Goal: Task Accomplishment & Management: Use online tool/utility

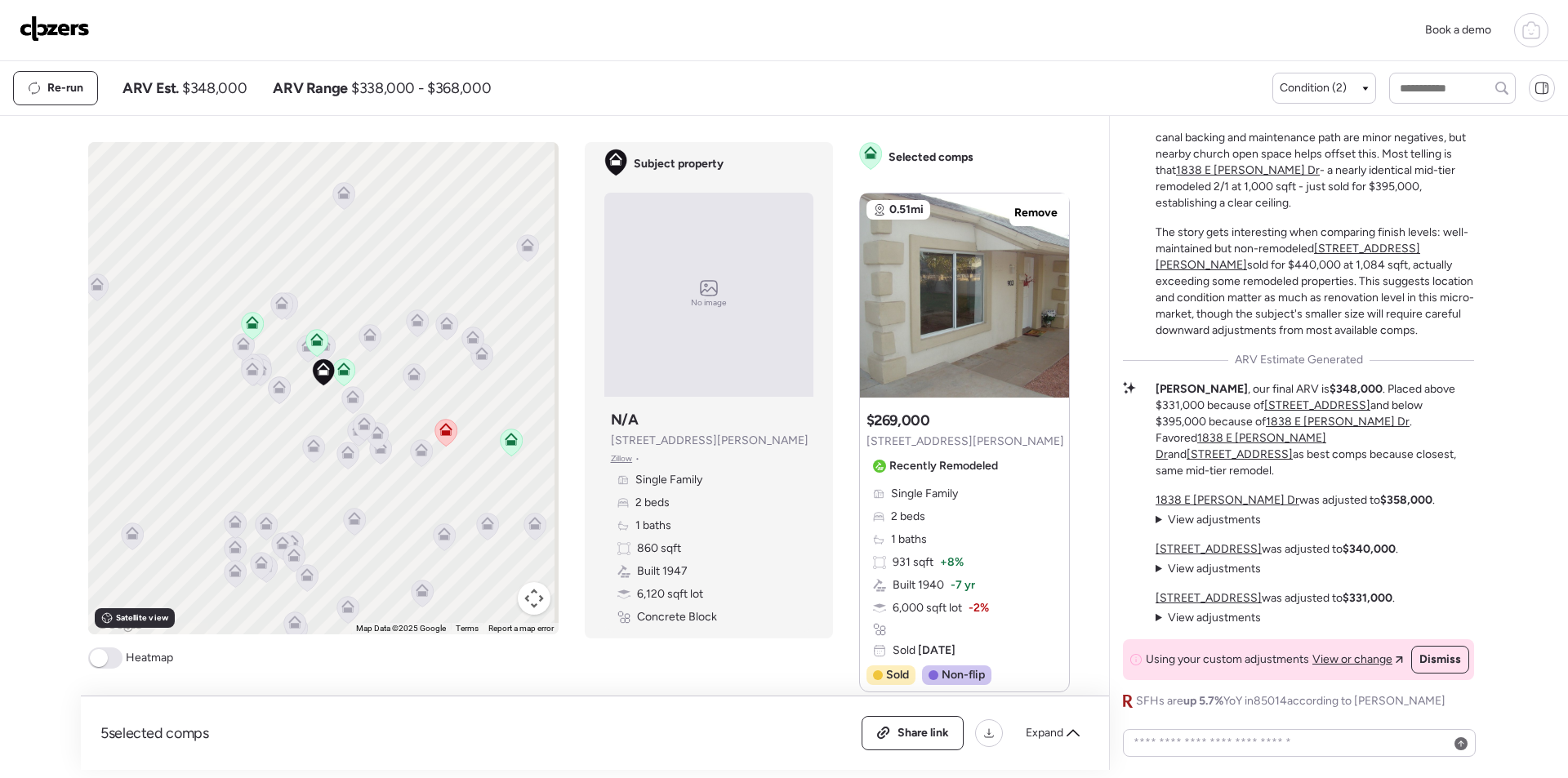
click at [71, 25] on img at bounding box center [55, 29] width 70 height 26
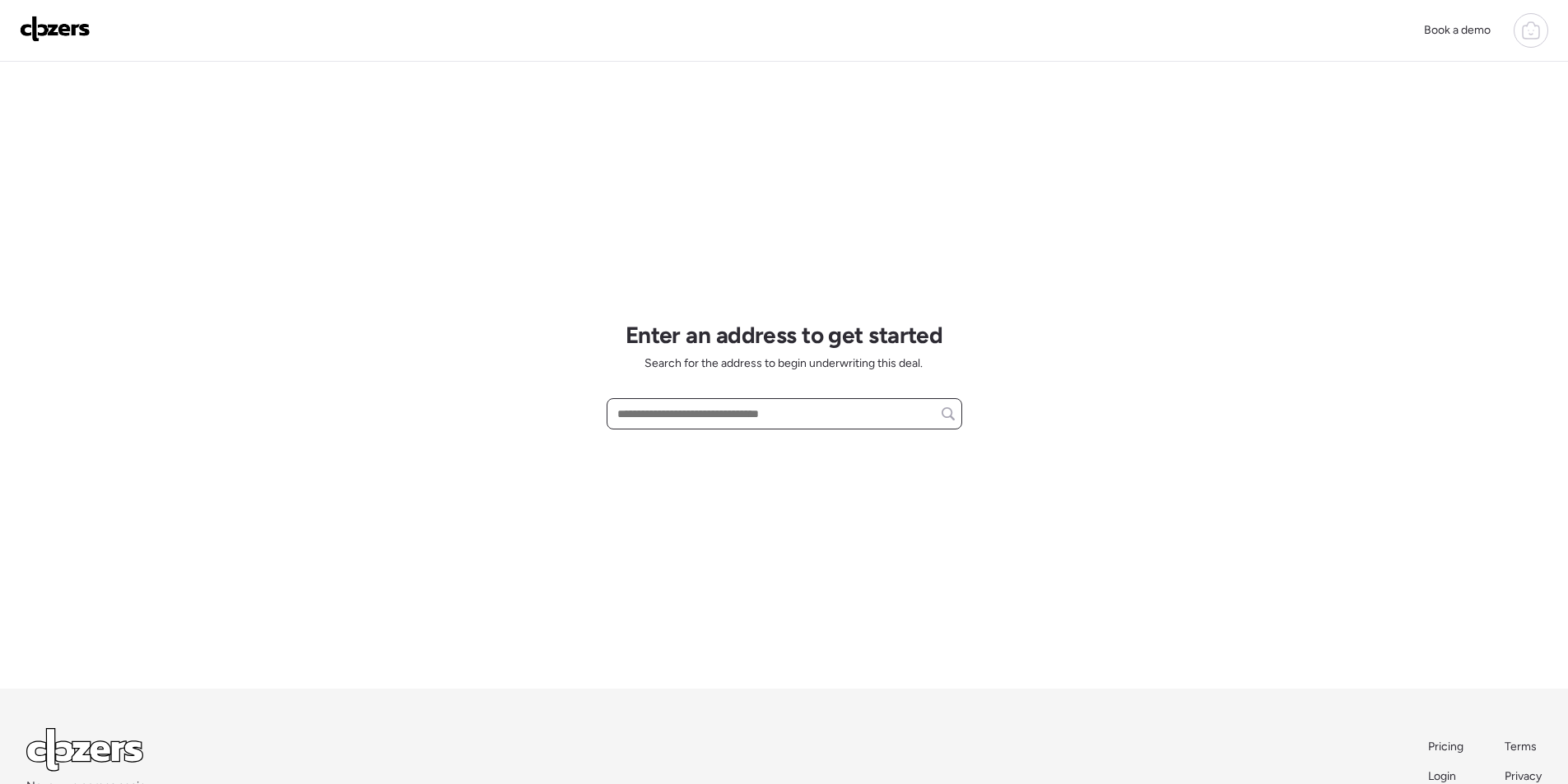
click at [660, 404] on input "text" at bounding box center [784, 413] width 340 height 23
paste input "**********"
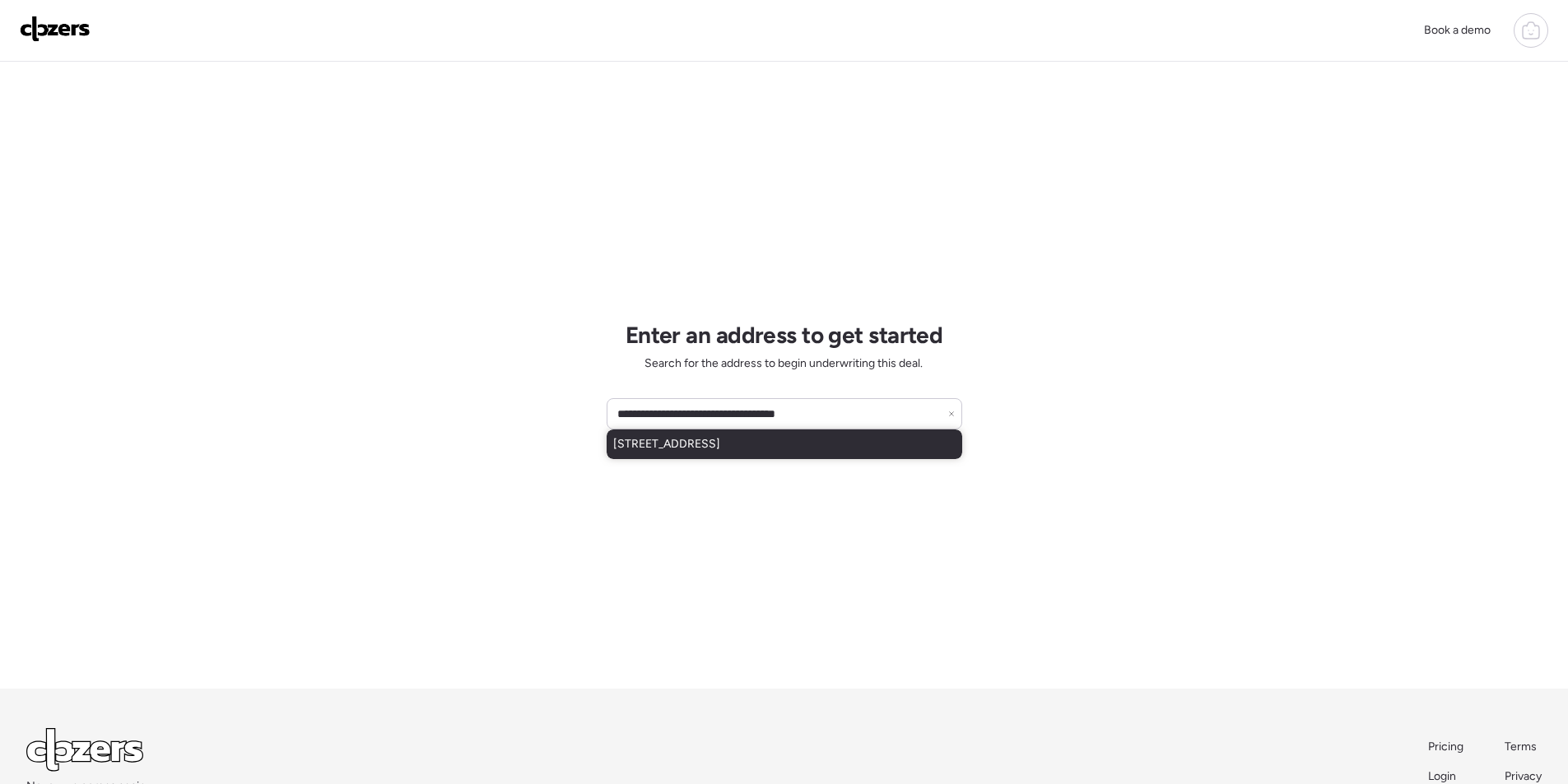
click at [697, 430] on div "2335 W Caribbean Ln, Phoenix, AZ, 85023" at bounding box center [784, 445] width 355 height 30
type input "**********"
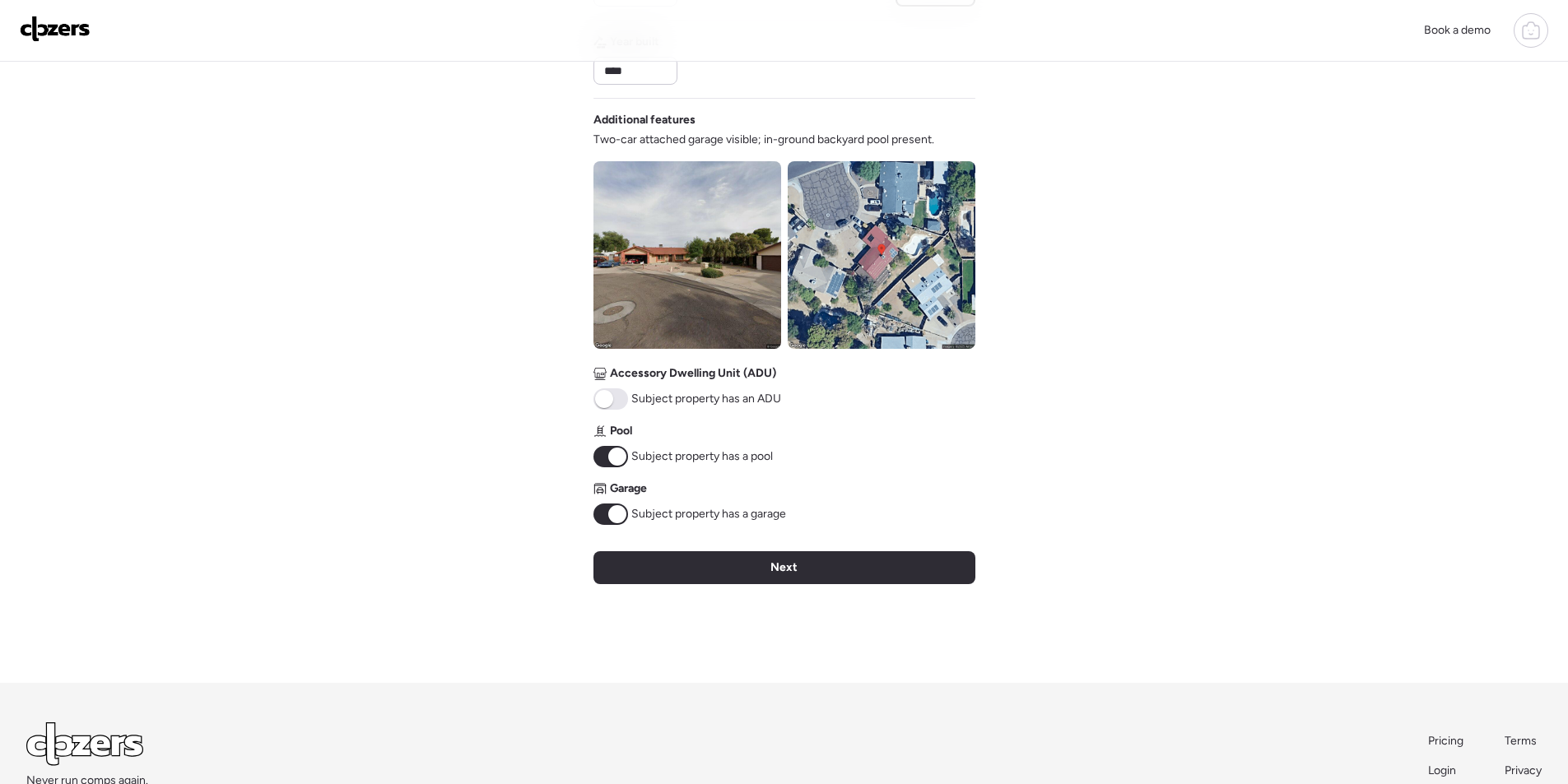
scroll to position [506, 0]
click at [848, 289] on img at bounding box center [881, 254] width 187 height 187
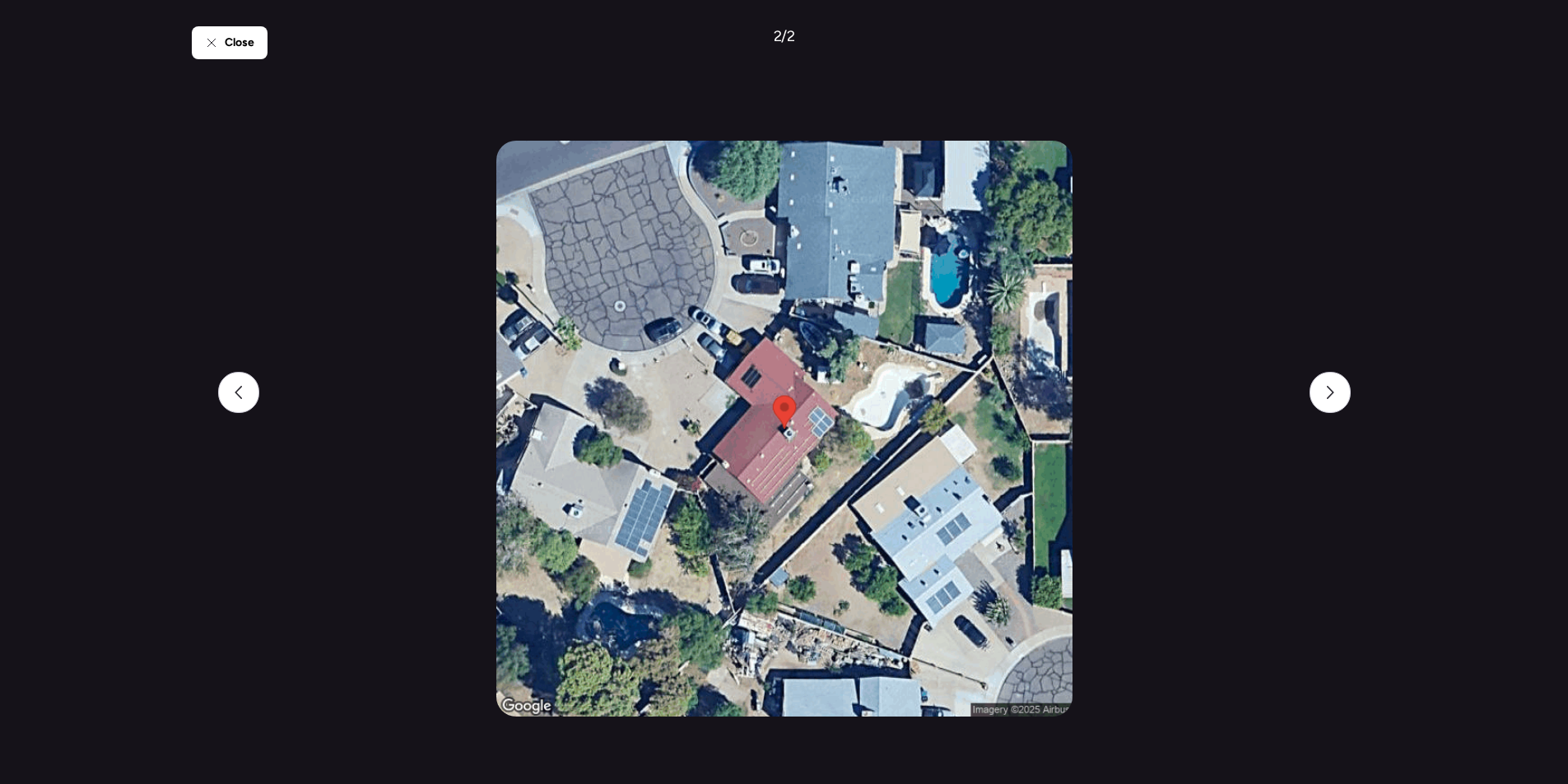
click at [233, 49] on span "Close" at bounding box center [240, 43] width 30 height 17
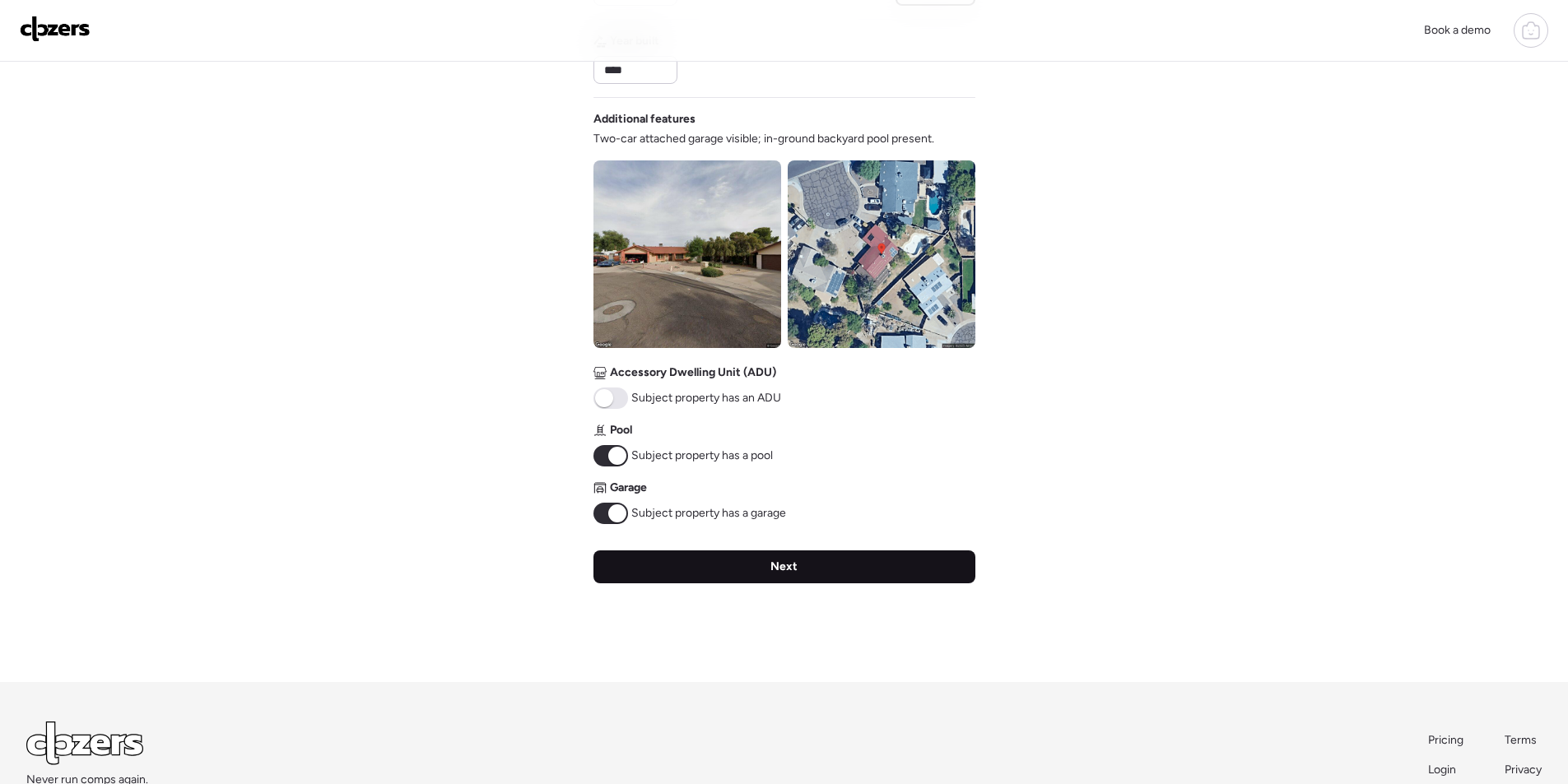
click at [800, 565] on div "Next" at bounding box center [784, 566] width 382 height 33
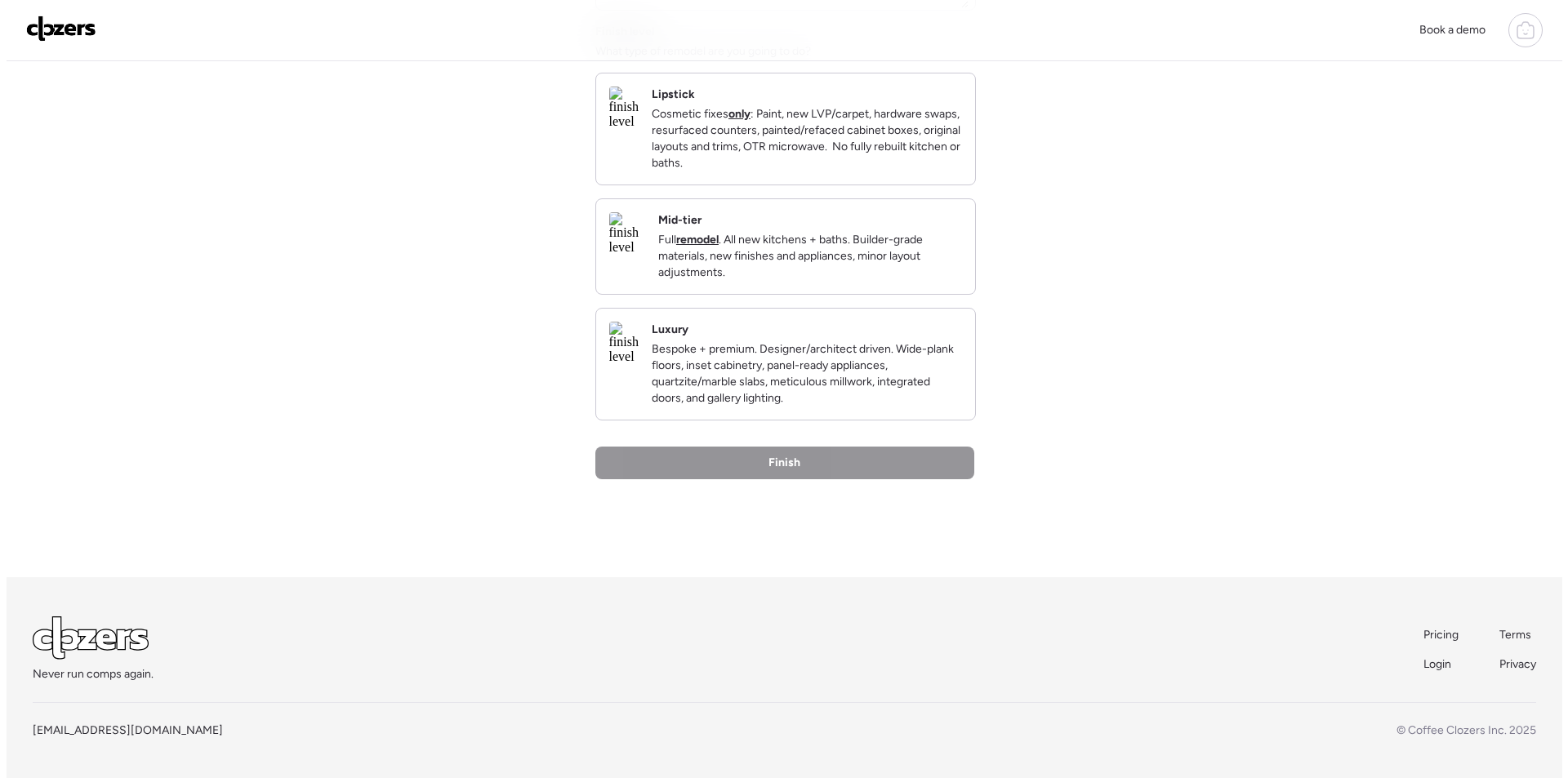
scroll to position [0, 0]
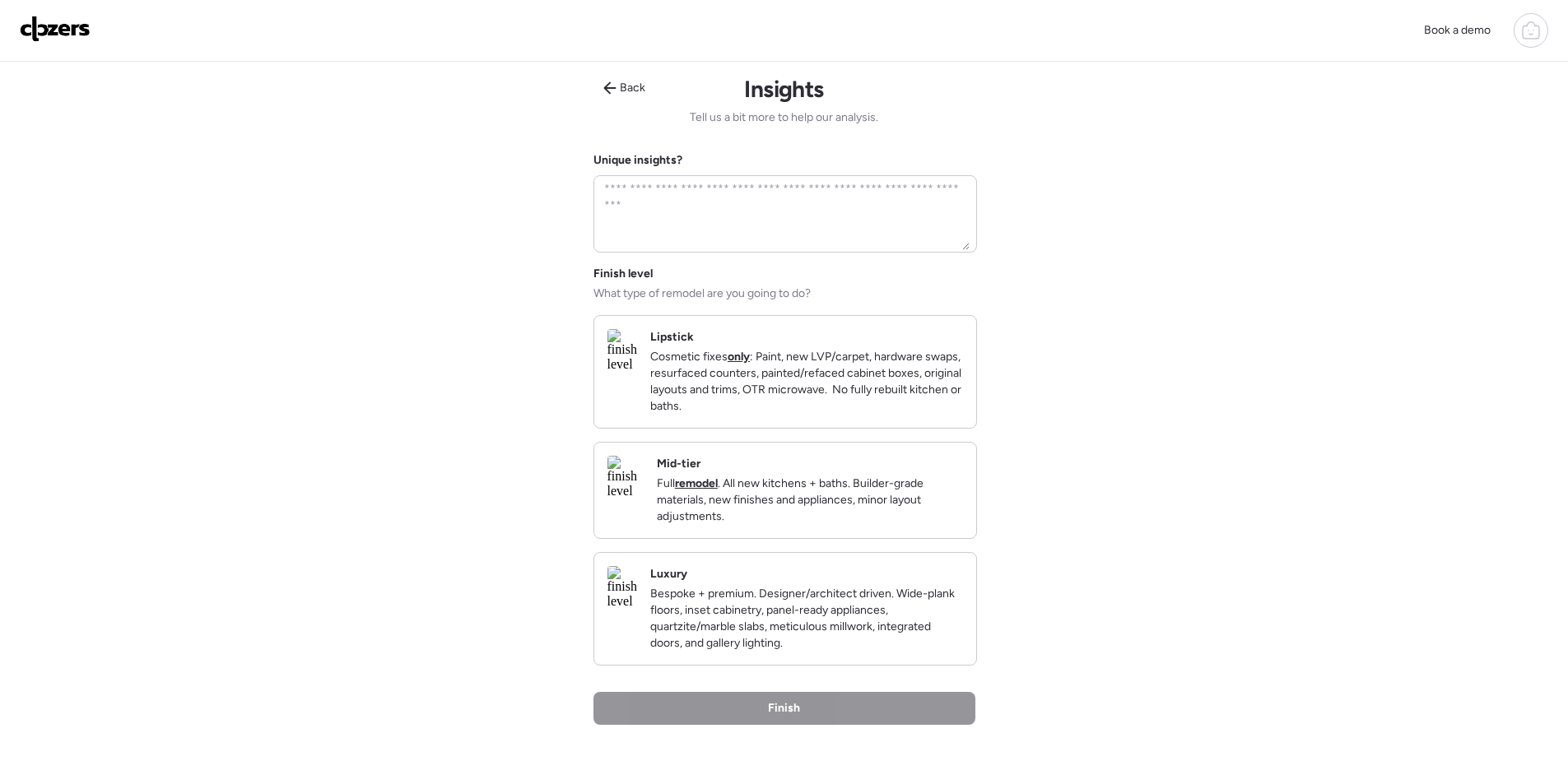
click at [915, 508] on p "Full remodel . All new kitchens + baths. Builder-grade materials, new finishes …" at bounding box center [810, 500] width 306 height 49
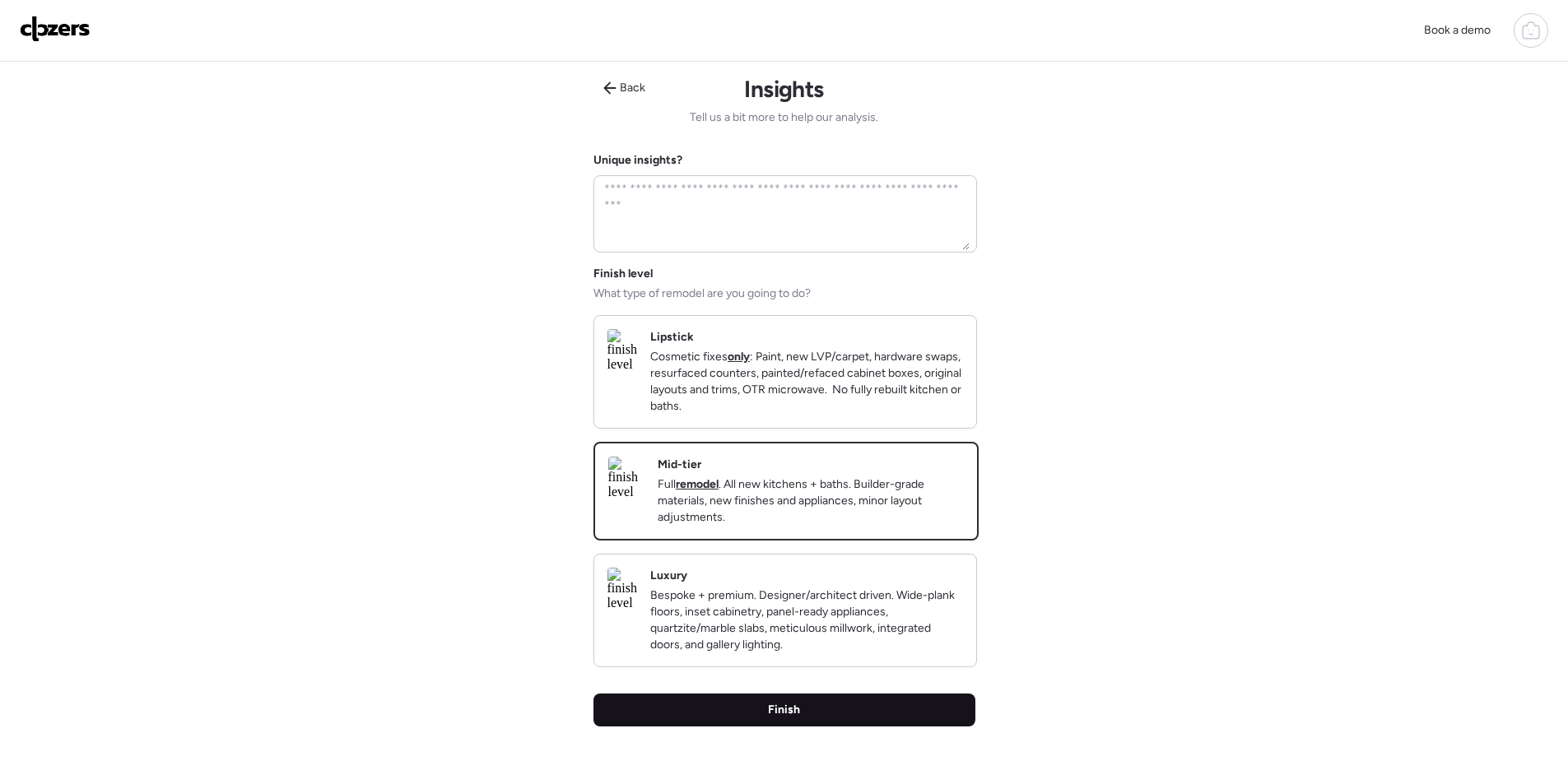
click at [876, 726] on div "Finish" at bounding box center [784, 709] width 382 height 33
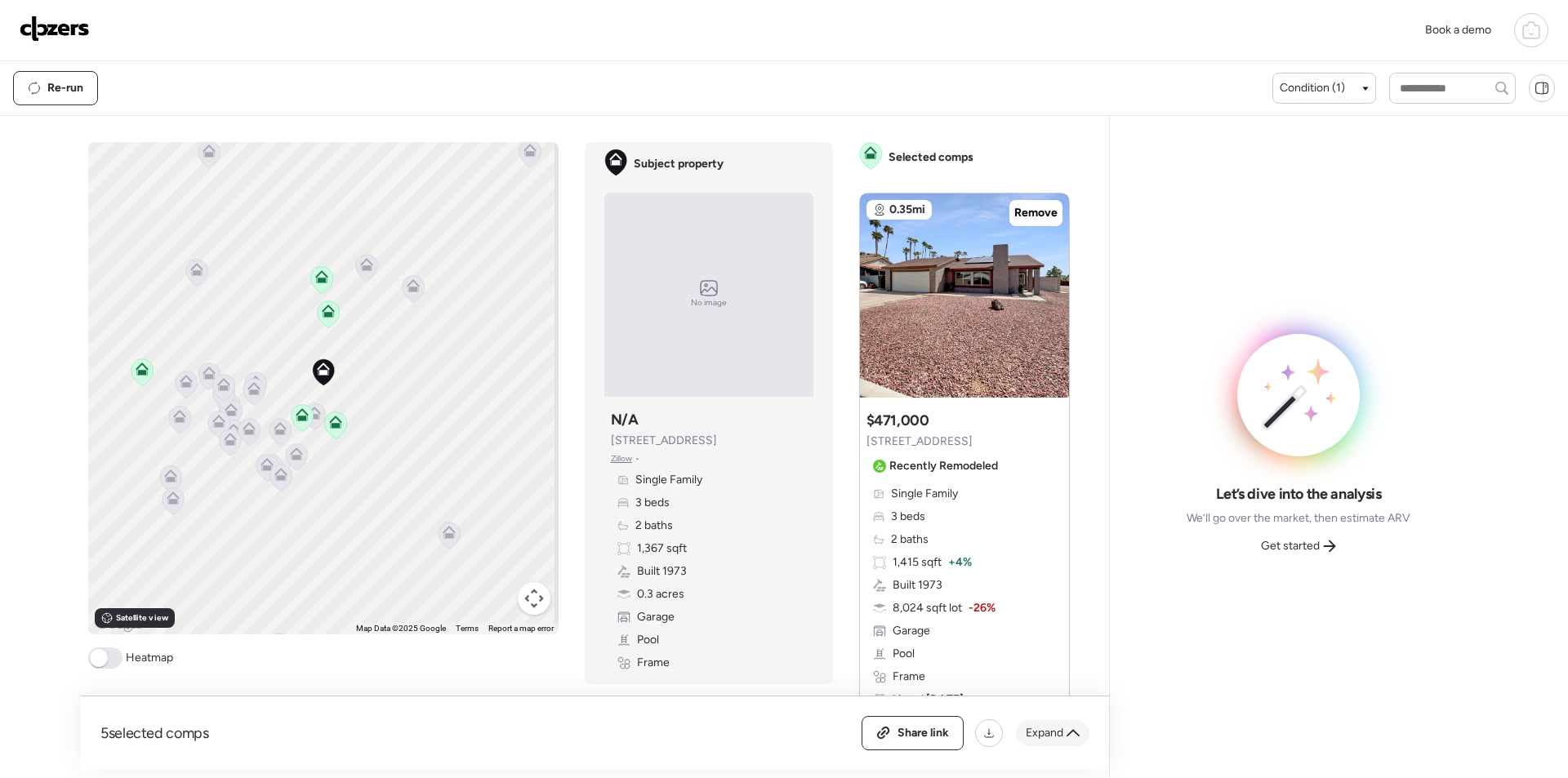
click at [1028, 741] on div "Expand" at bounding box center [1052, 733] width 73 height 26
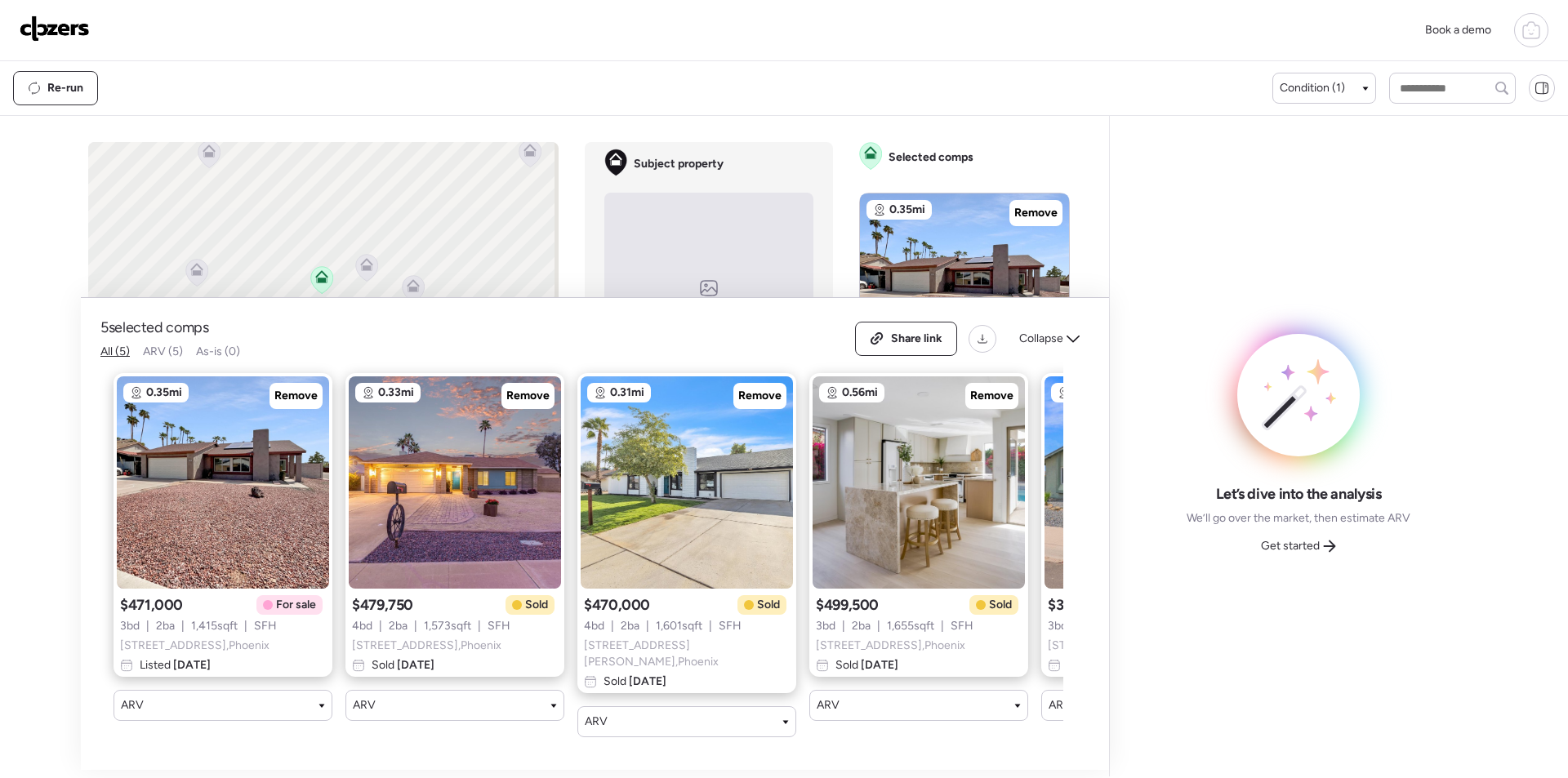
click at [309, 392] on span "Remove" at bounding box center [295, 396] width 44 height 17
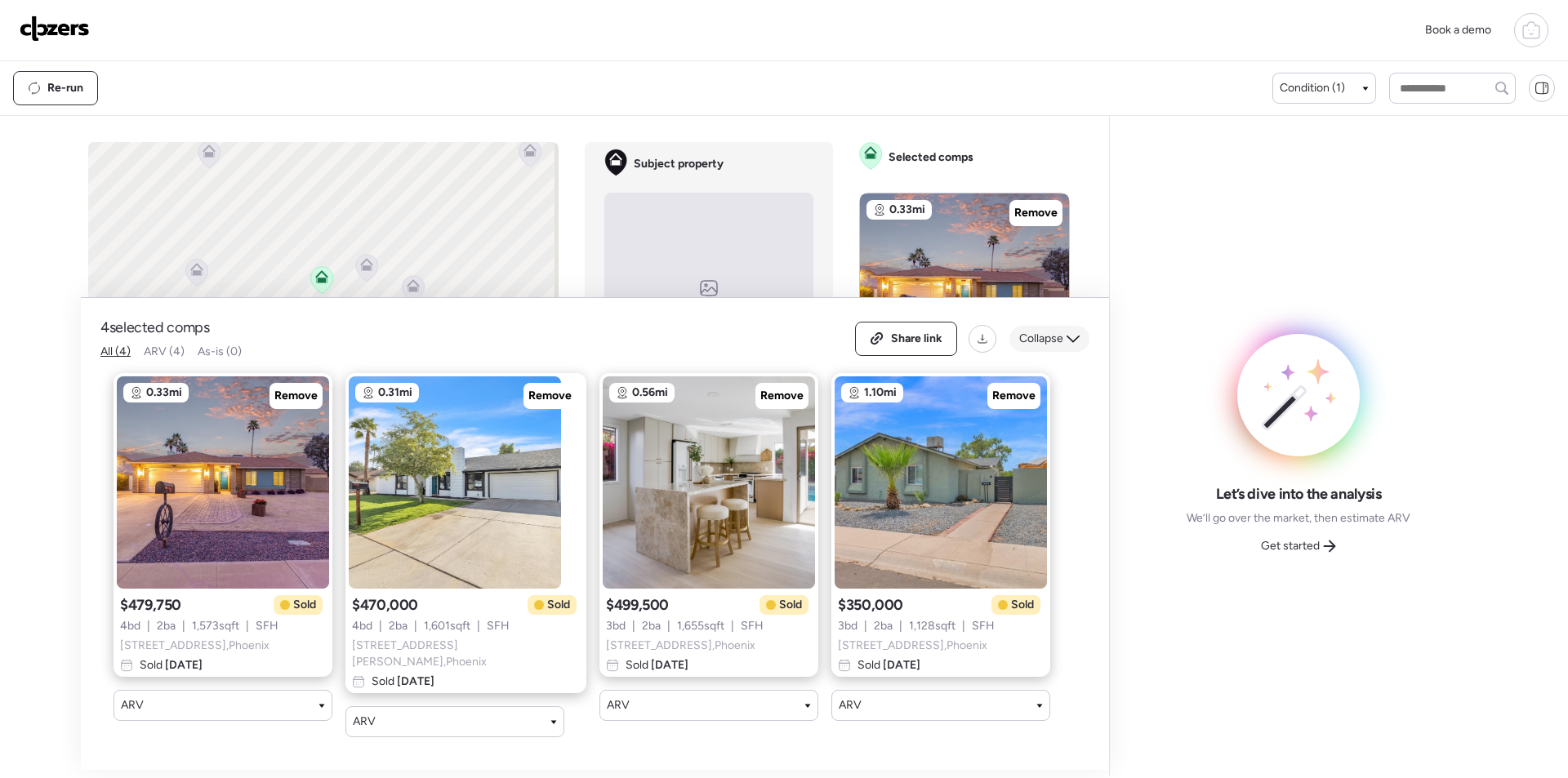
click at [1050, 337] on span "Collapse" at bounding box center [1041, 339] width 44 height 17
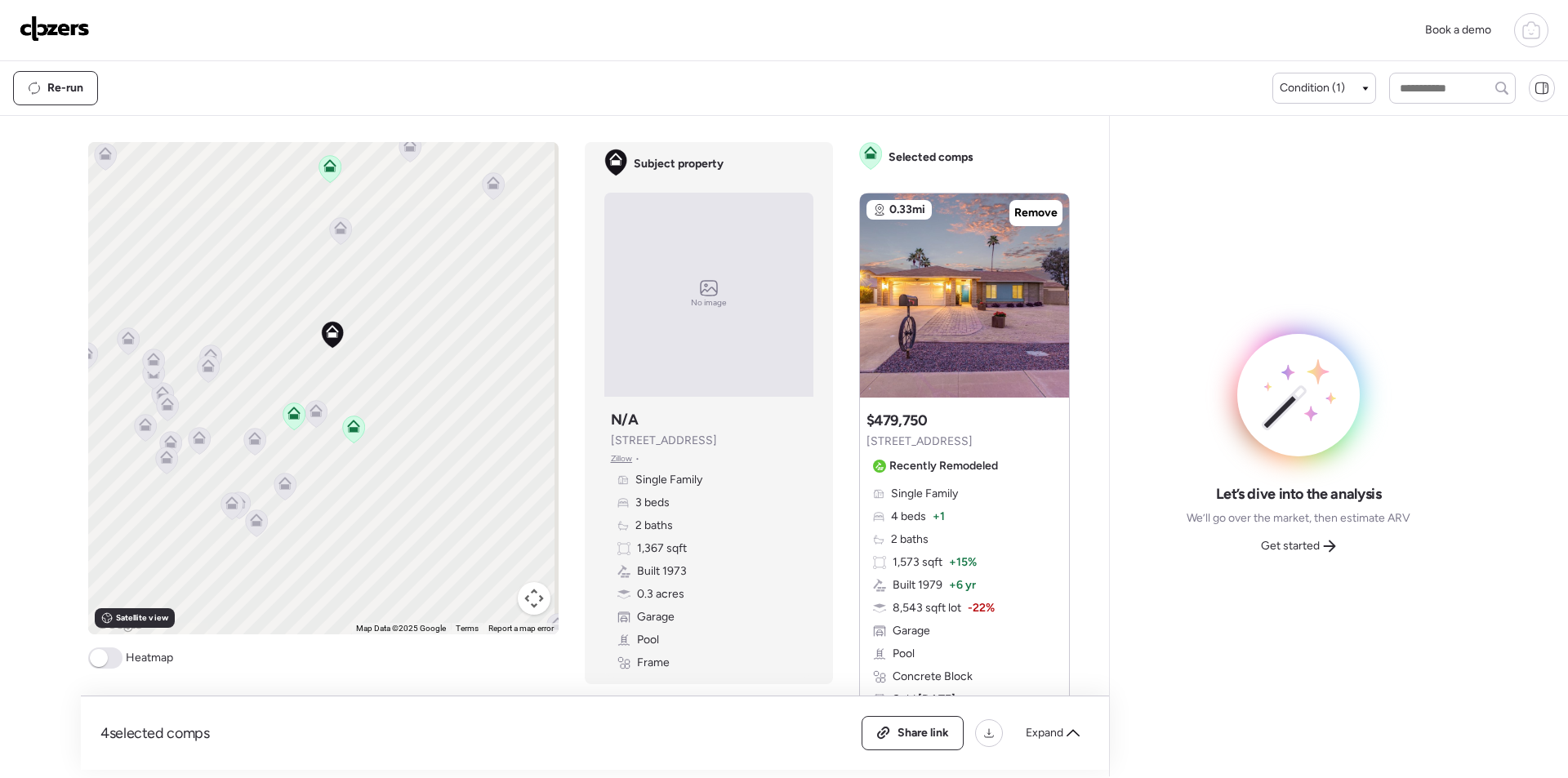
click at [317, 413] on icon at bounding box center [316, 413] width 22 height 27
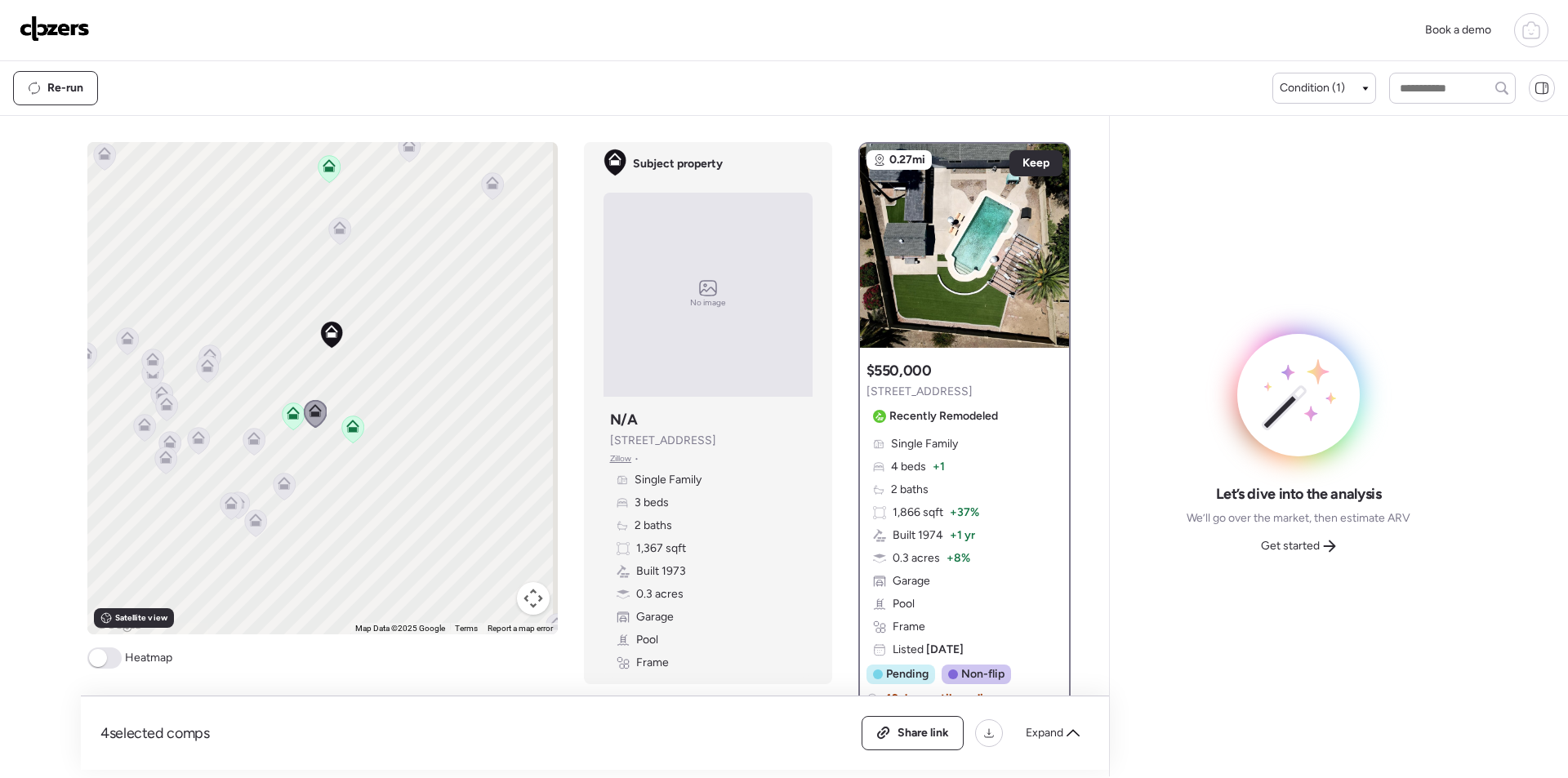
click at [265, 483] on div "To activate drag with keyboard, press Alt + Enter. Once in keyboard drag state,…" at bounding box center [322, 389] width 470 height 492
click at [278, 483] on icon at bounding box center [284, 483] width 13 height 13
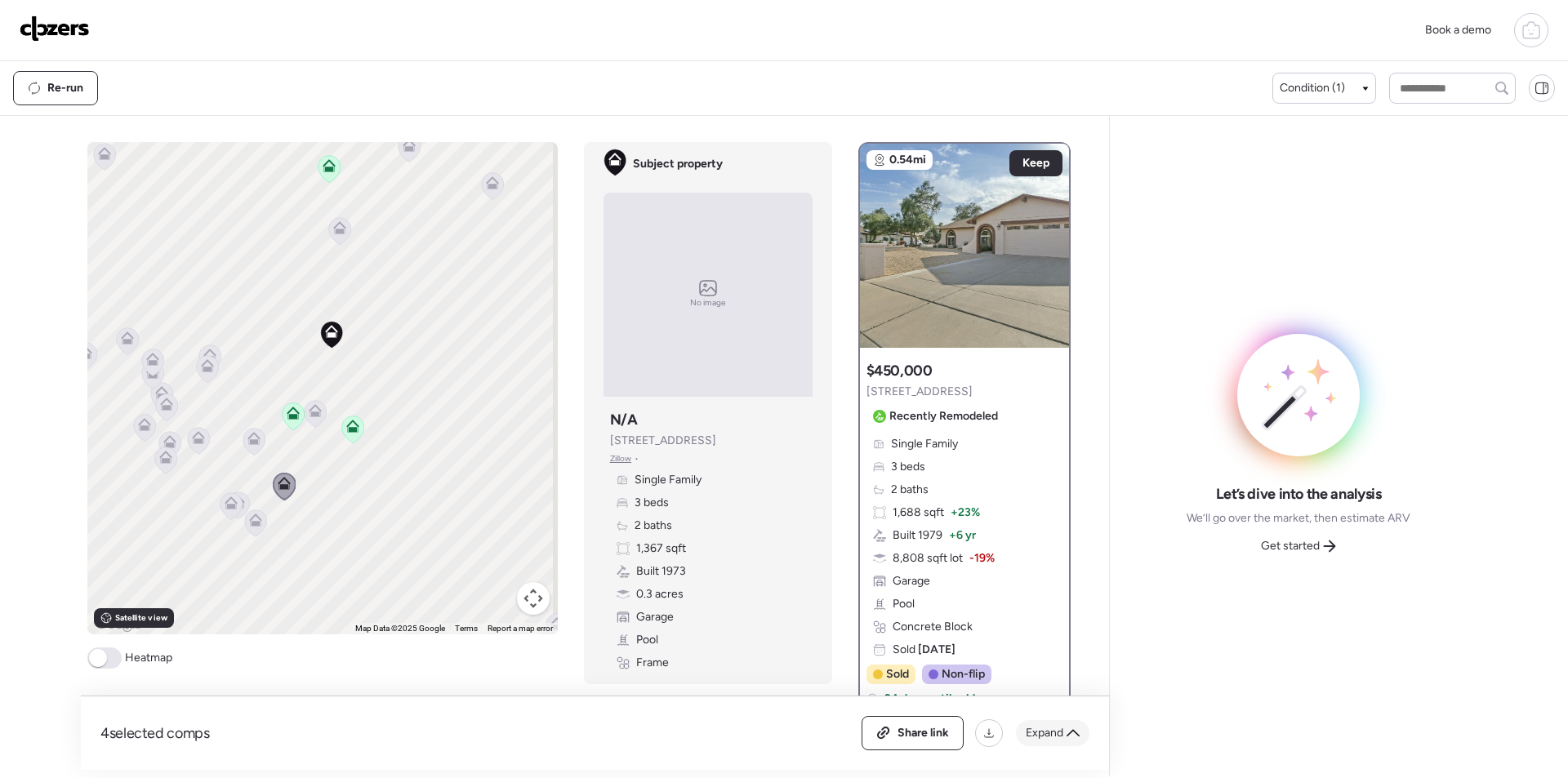
click at [1042, 723] on div "Expand" at bounding box center [1052, 733] width 73 height 26
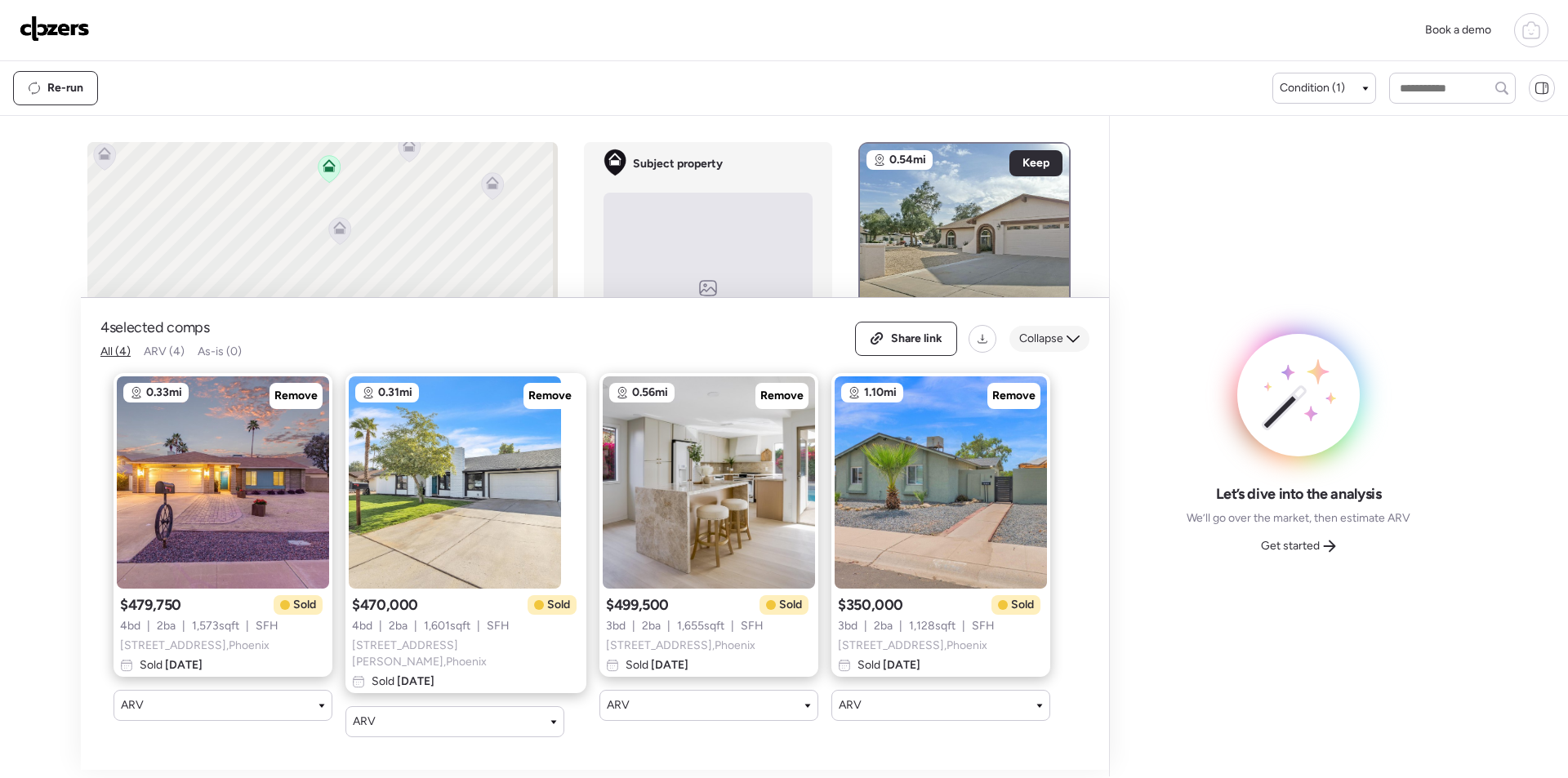
click at [1057, 343] on span "Collapse" at bounding box center [1041, 339] width 44 height 17
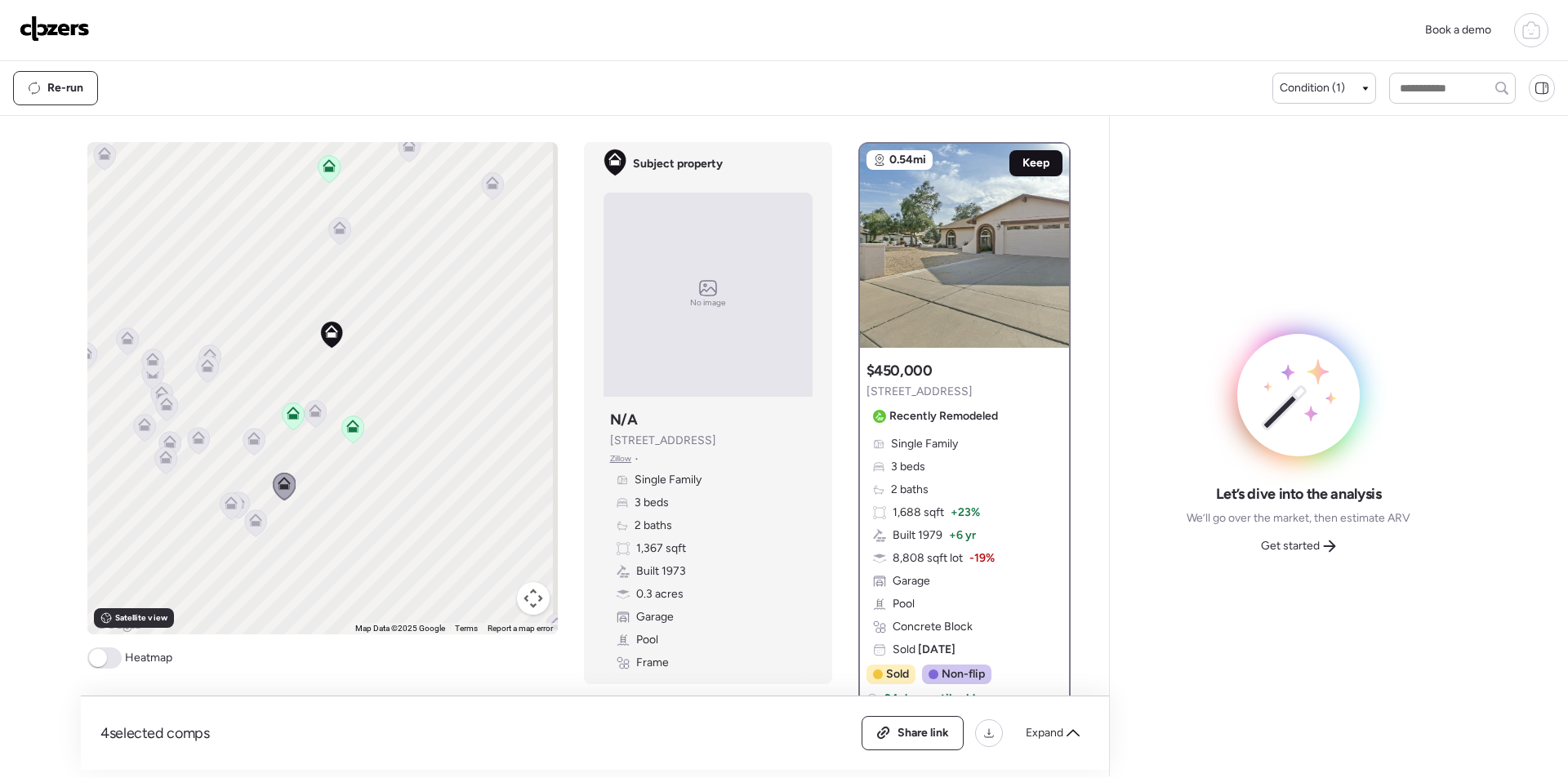
click at [1028, 172] on div "Keep" at bounding box center [1035, 163] width 53 height 26
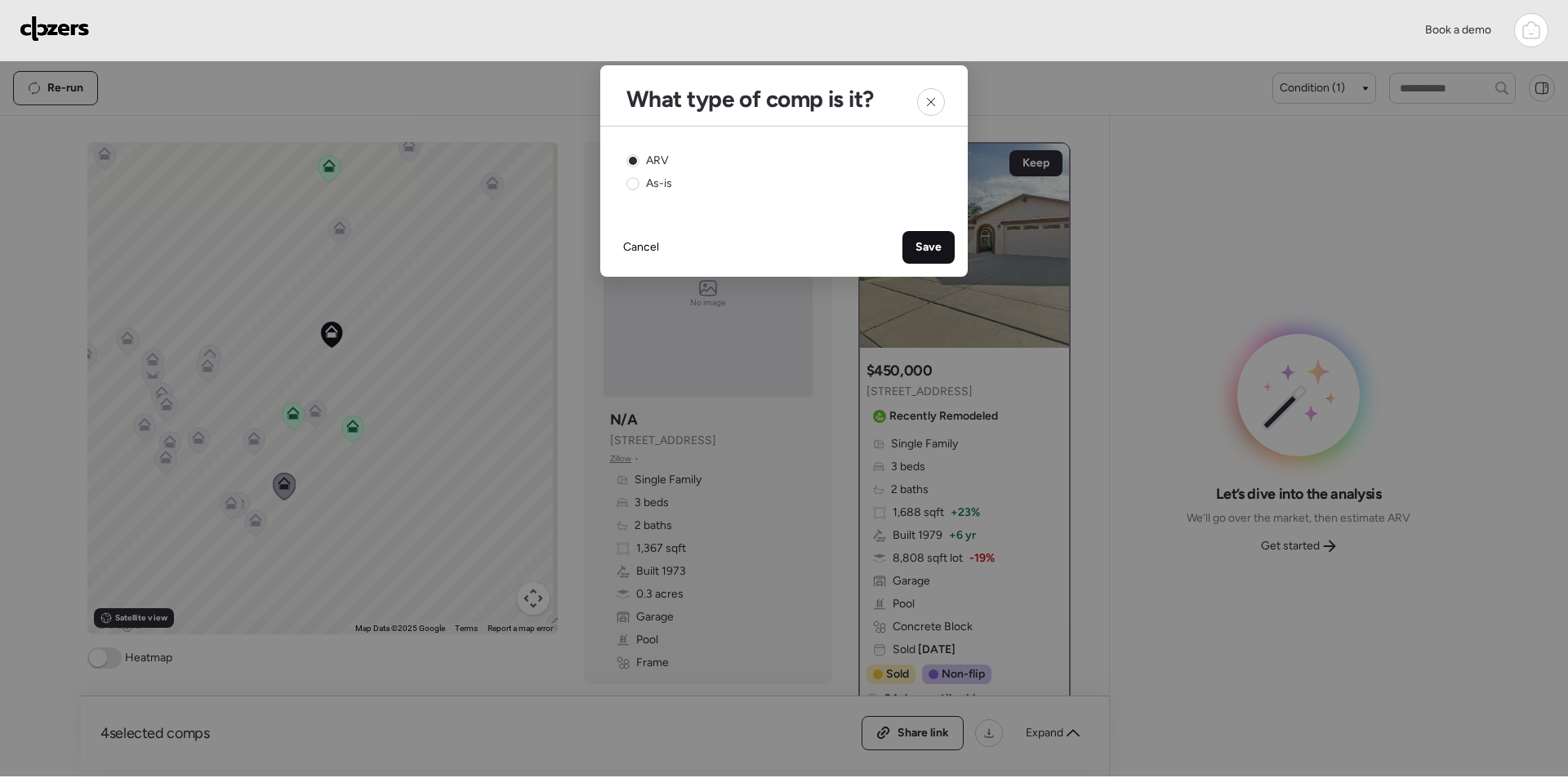
click at [930, 231] on div "Save" at bounding box center [928, 247] width 52 height 32
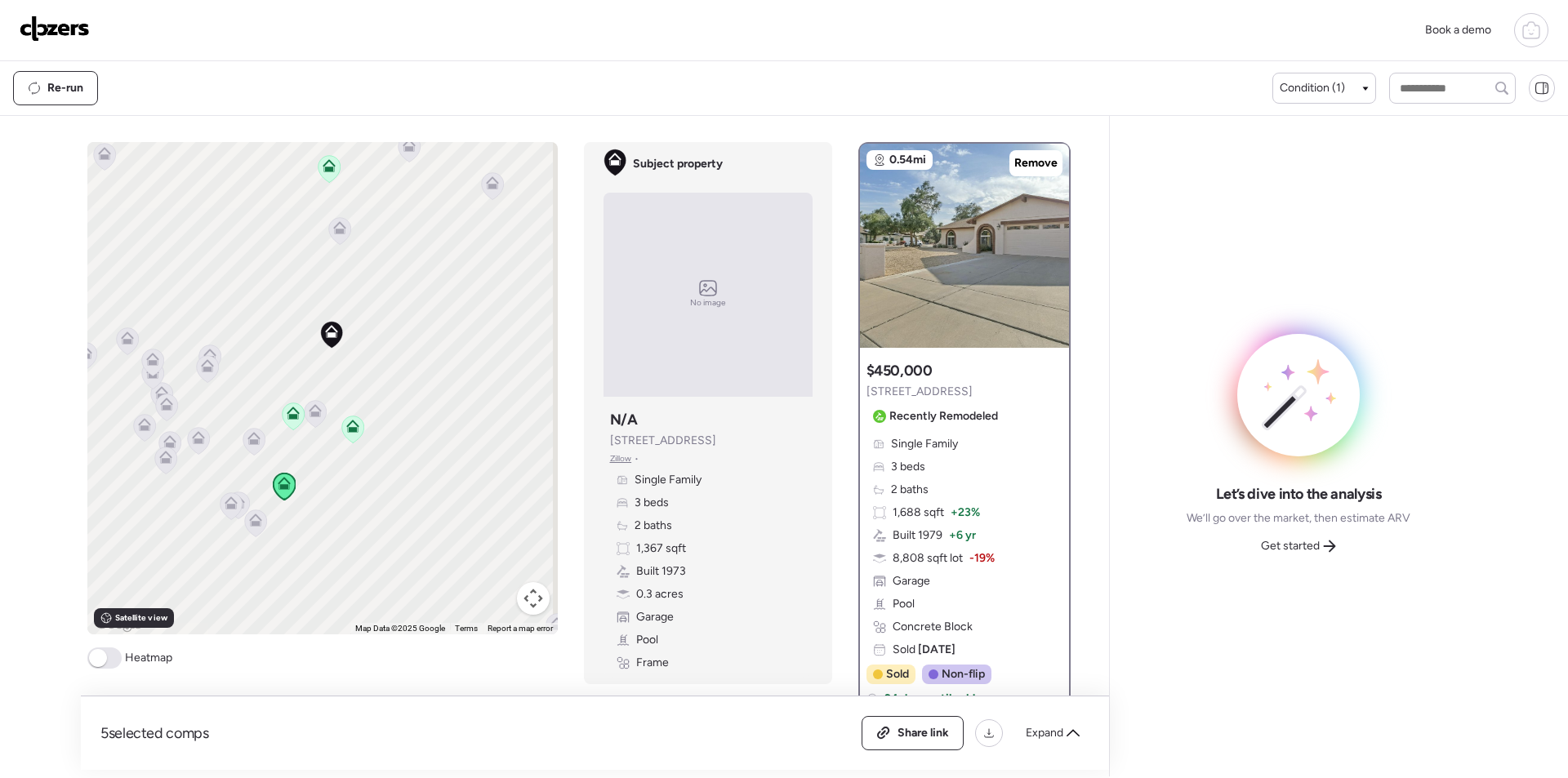
click at [229, 503] on icon at bounding box center [231, 502] width 13 height 13
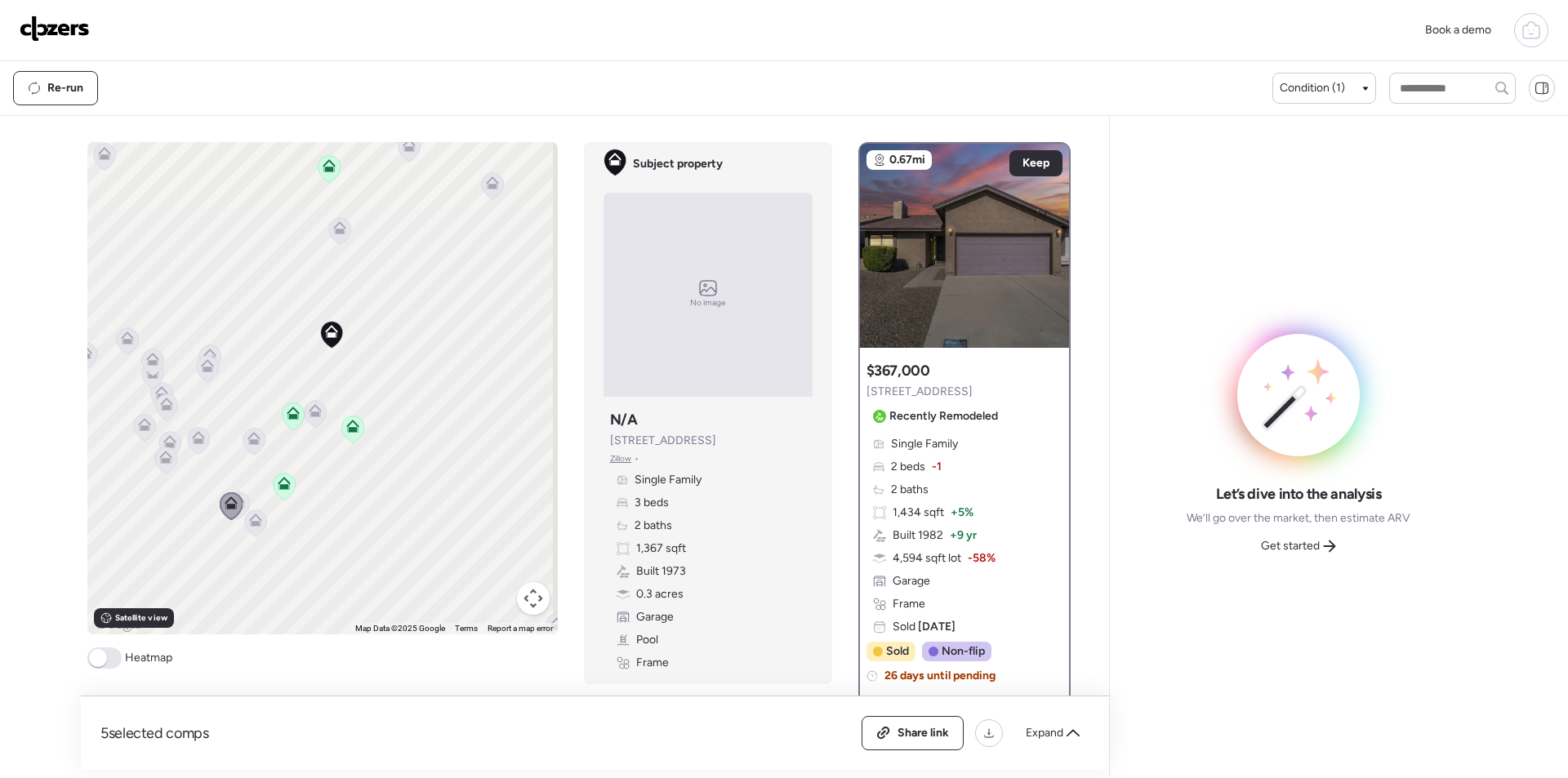
click at [252, 530] on icon at bounding box center [255, 523] width 22 height 27
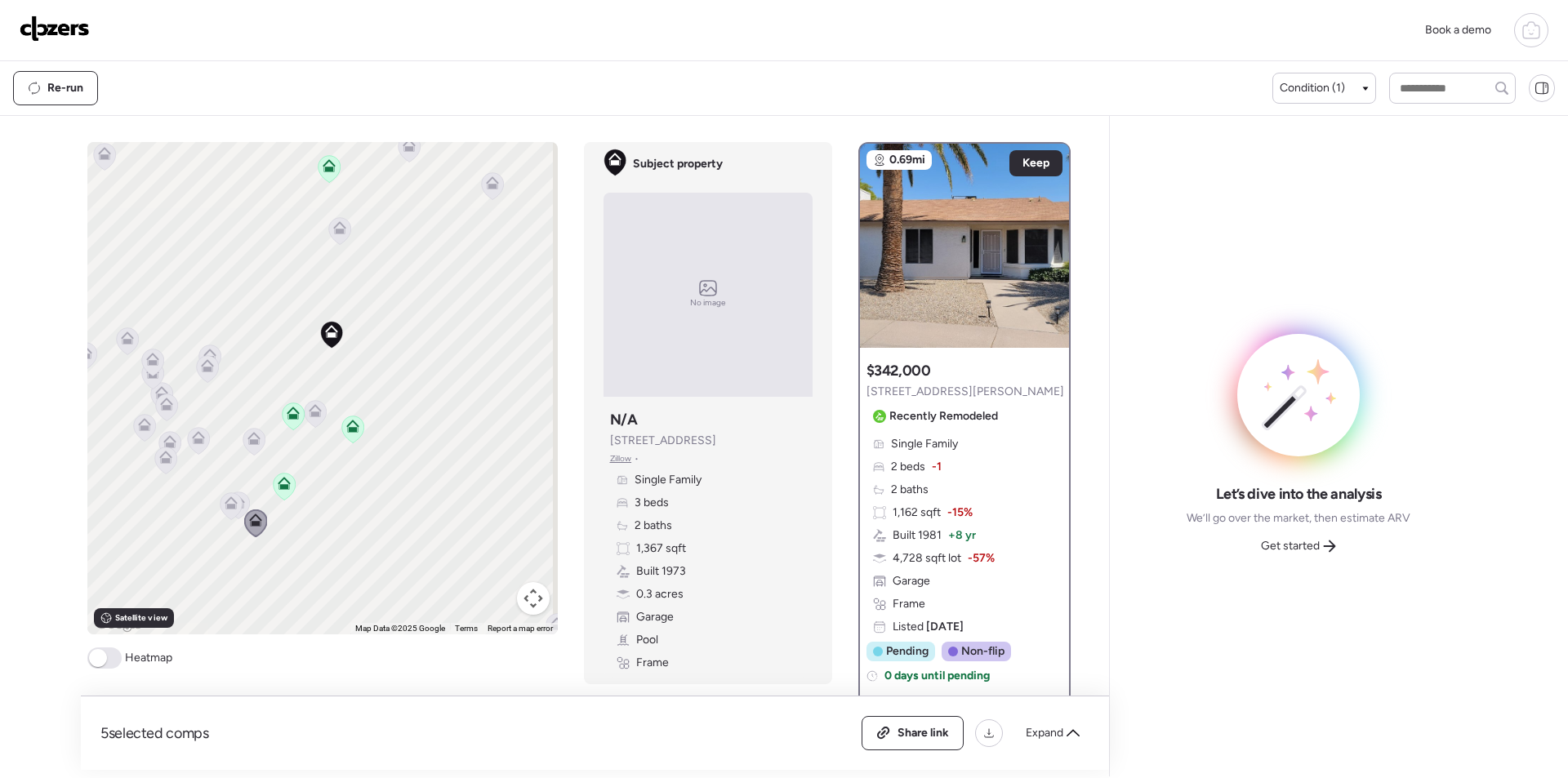
click at [243, 429] on icon at bounding box center [254, 441] width 23 height 28
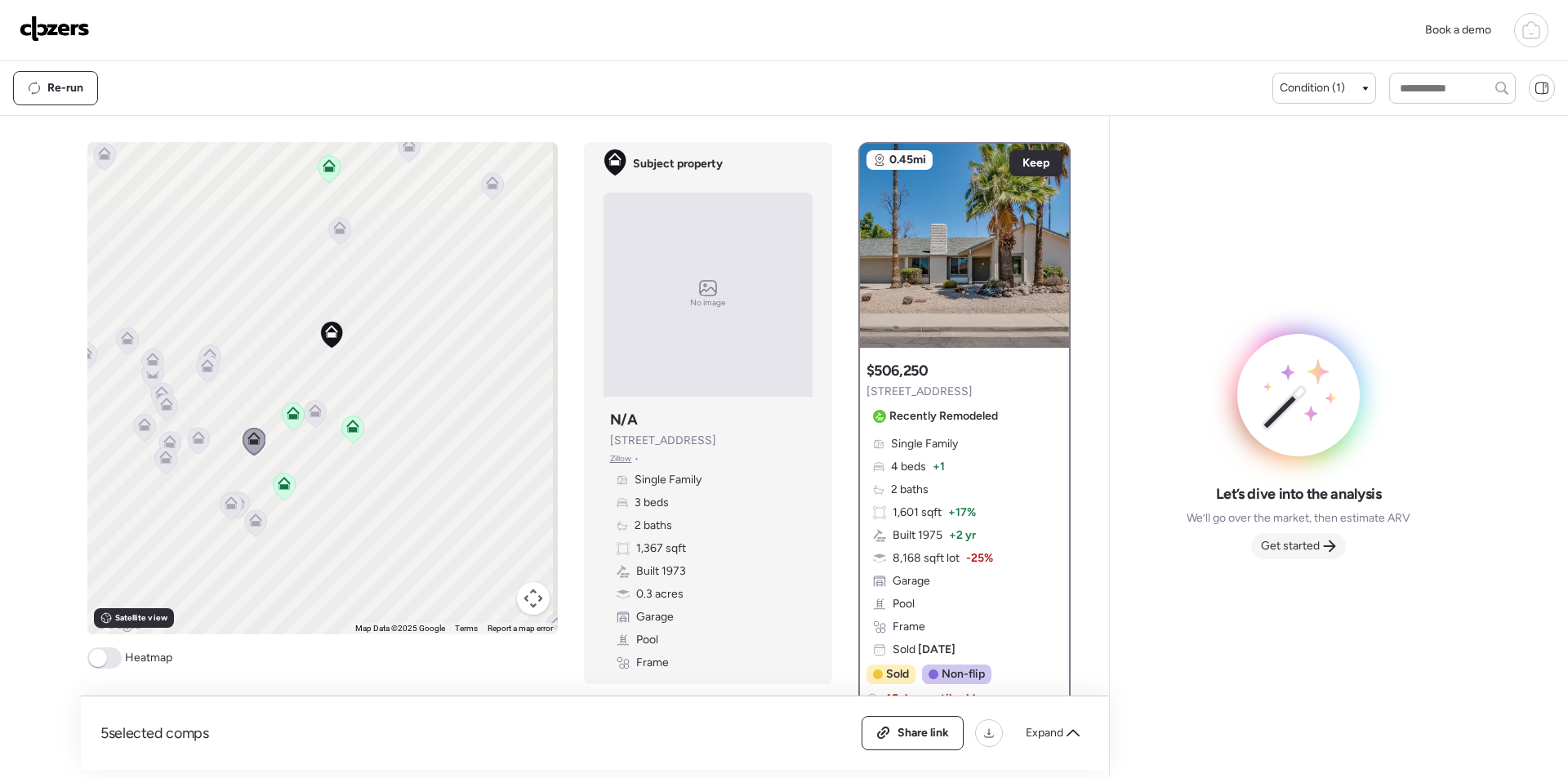
click at [1326, 547] on icon at bounding box center [1329, 545] width 12 height 12
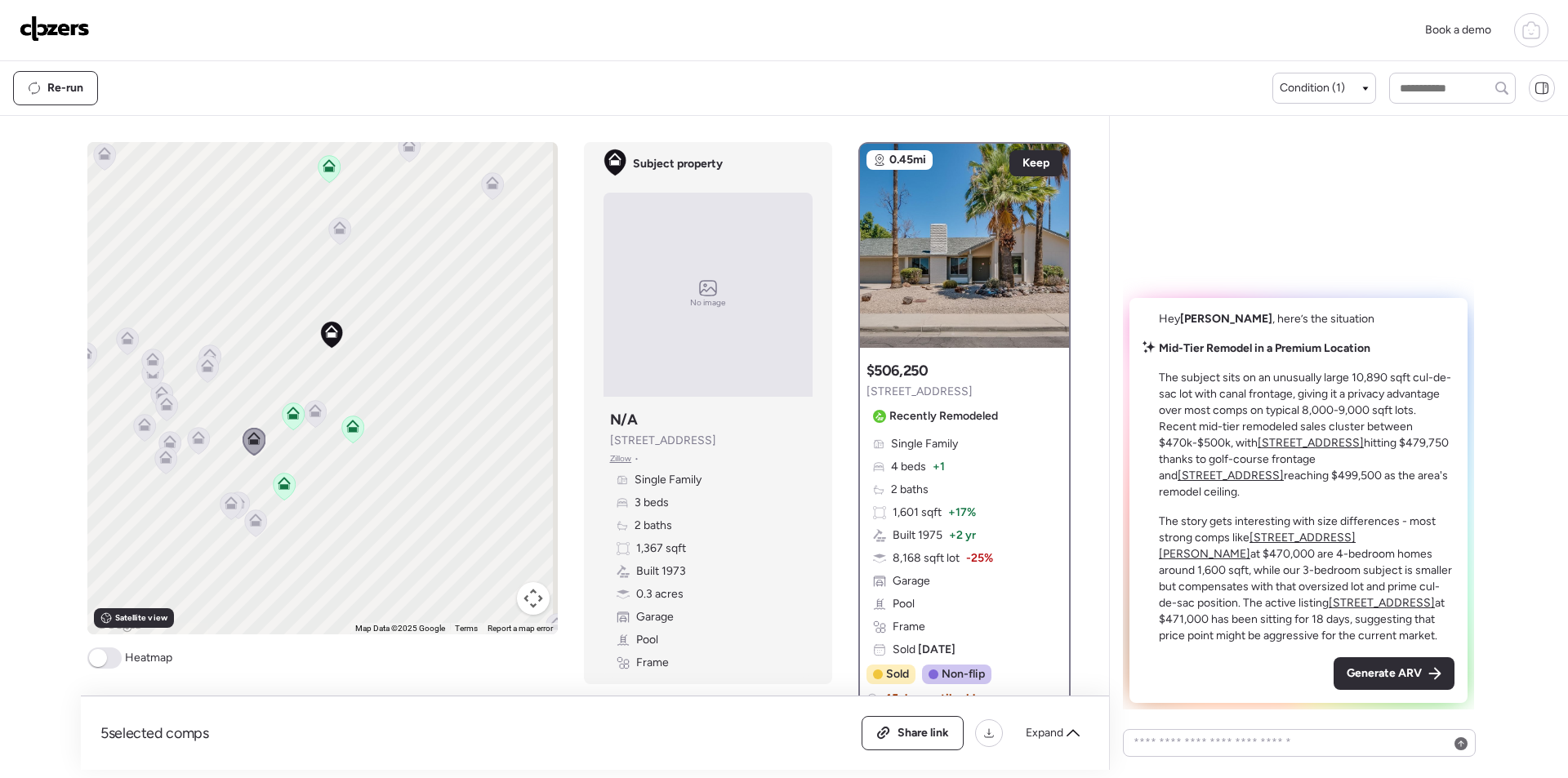
click at [1386, 661] on div "Generate ARV" at bounding box center [1394, 673] width 121 height 32
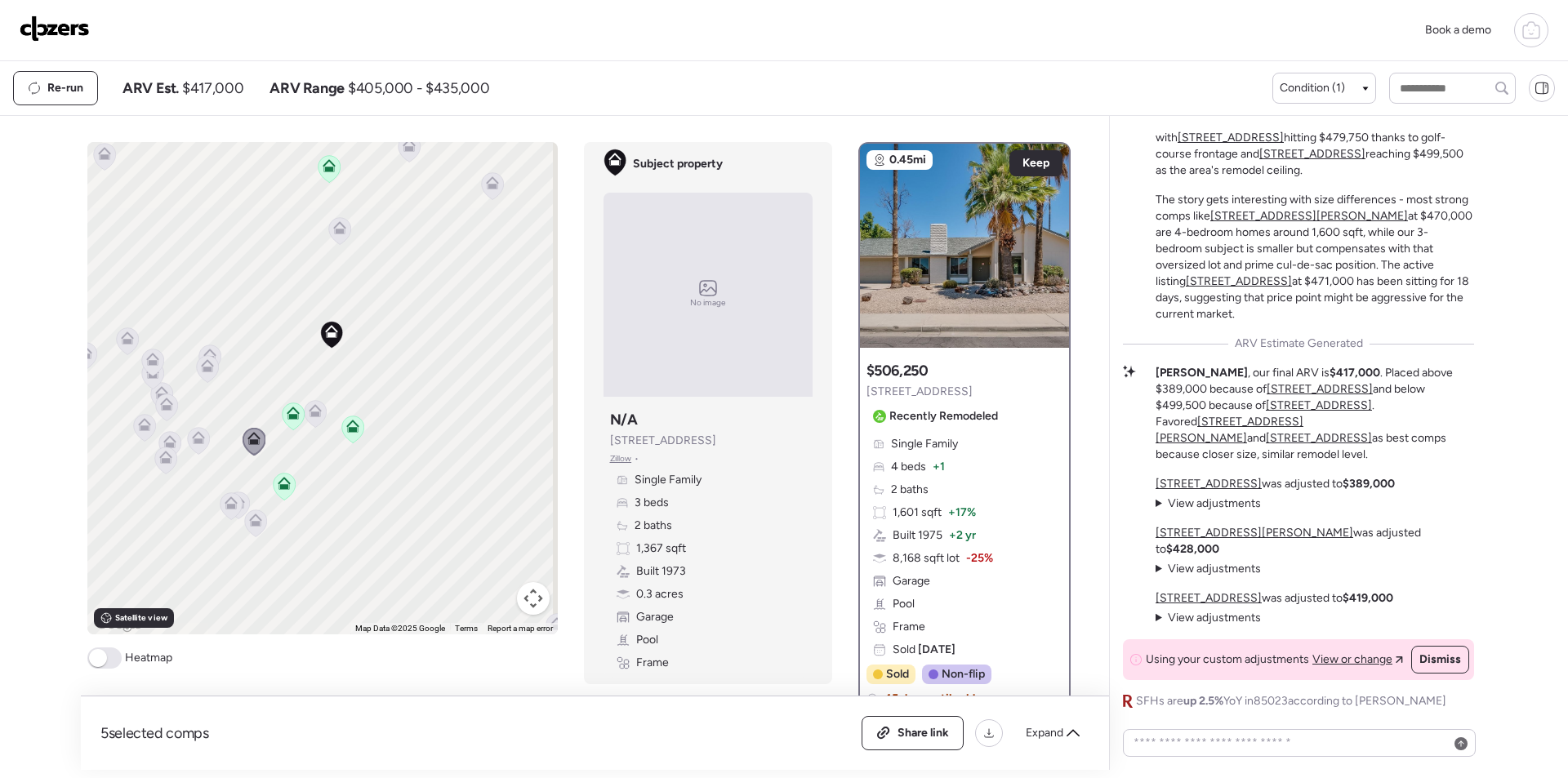
click at [218, 81] on span "$417,000" at bounding box center [213, 88] width 61 height 19
copy span "417,000"
click at [919, 746] on div "Share link" at bounding box center [913, 733] width 101 height 32
click at [48, 32] on img at bounding box center [55, 29] width 70 height 26
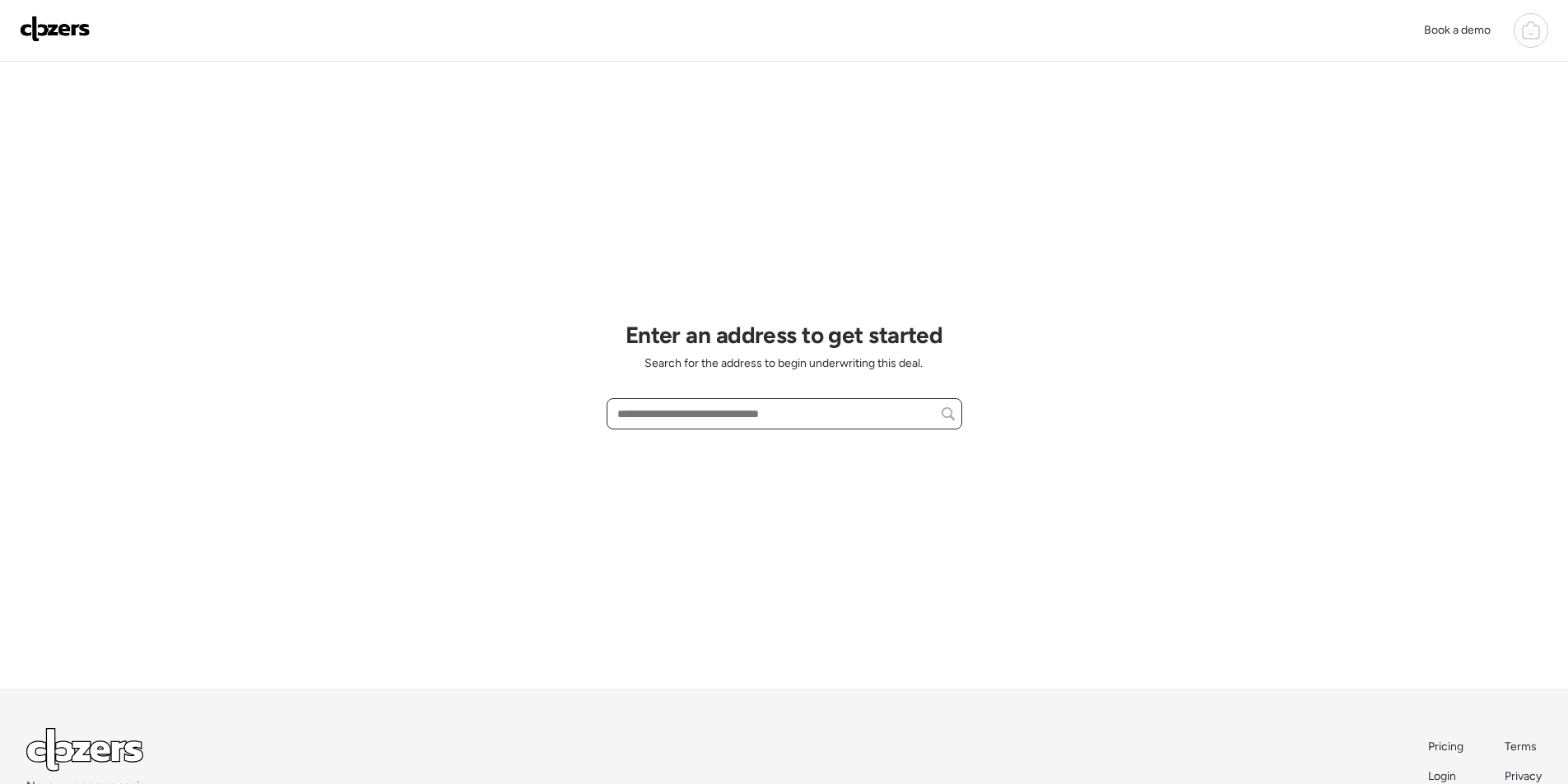
click at [644, 416] on input "text" at bounding box center [784, 413] width 340 height 23
paste input "**********"
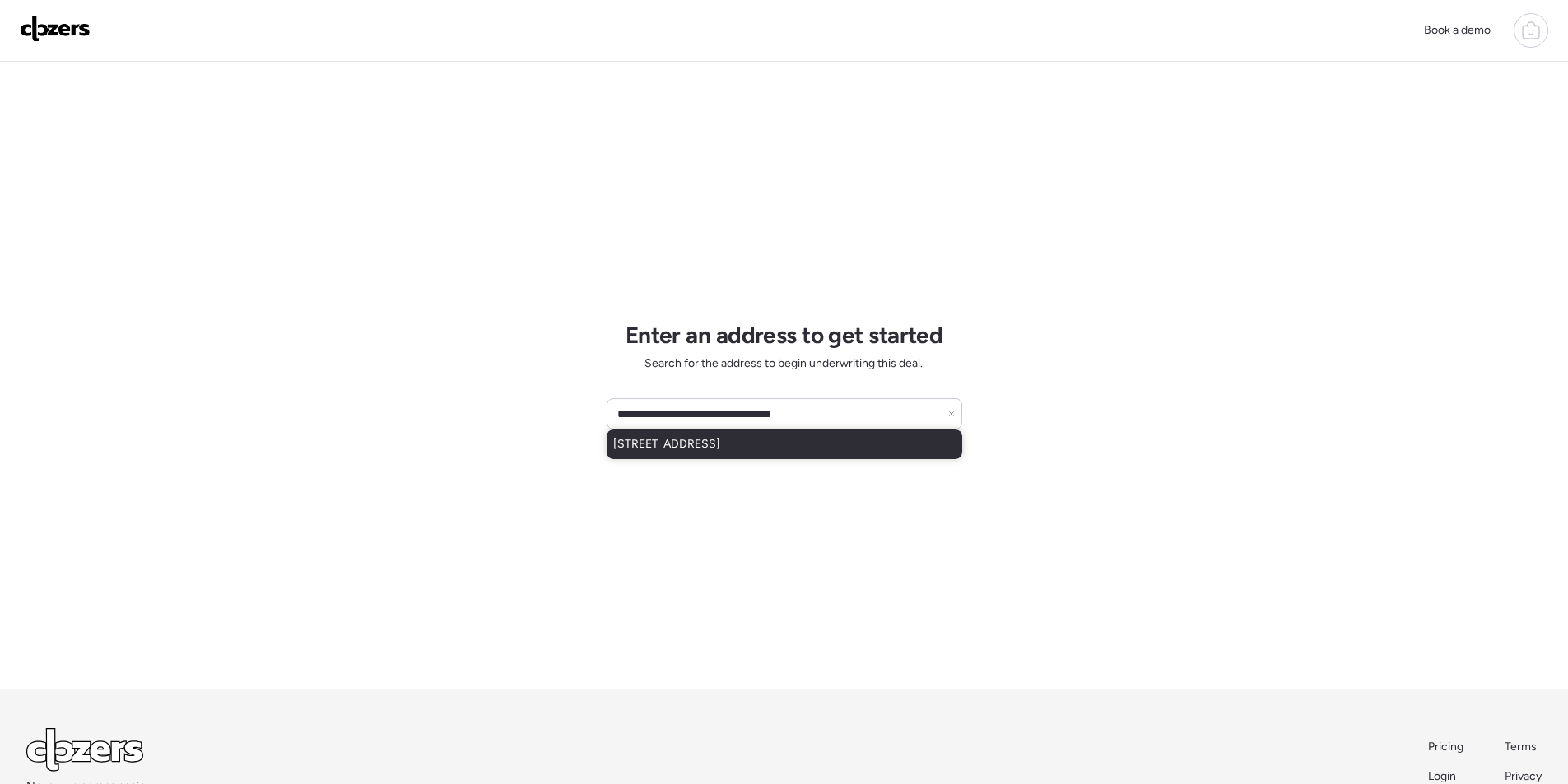
click at [716, 445] on span "[STREET_ADDRESS]" at bounding box center [666, 445] width 107 height 17
type input "**********"
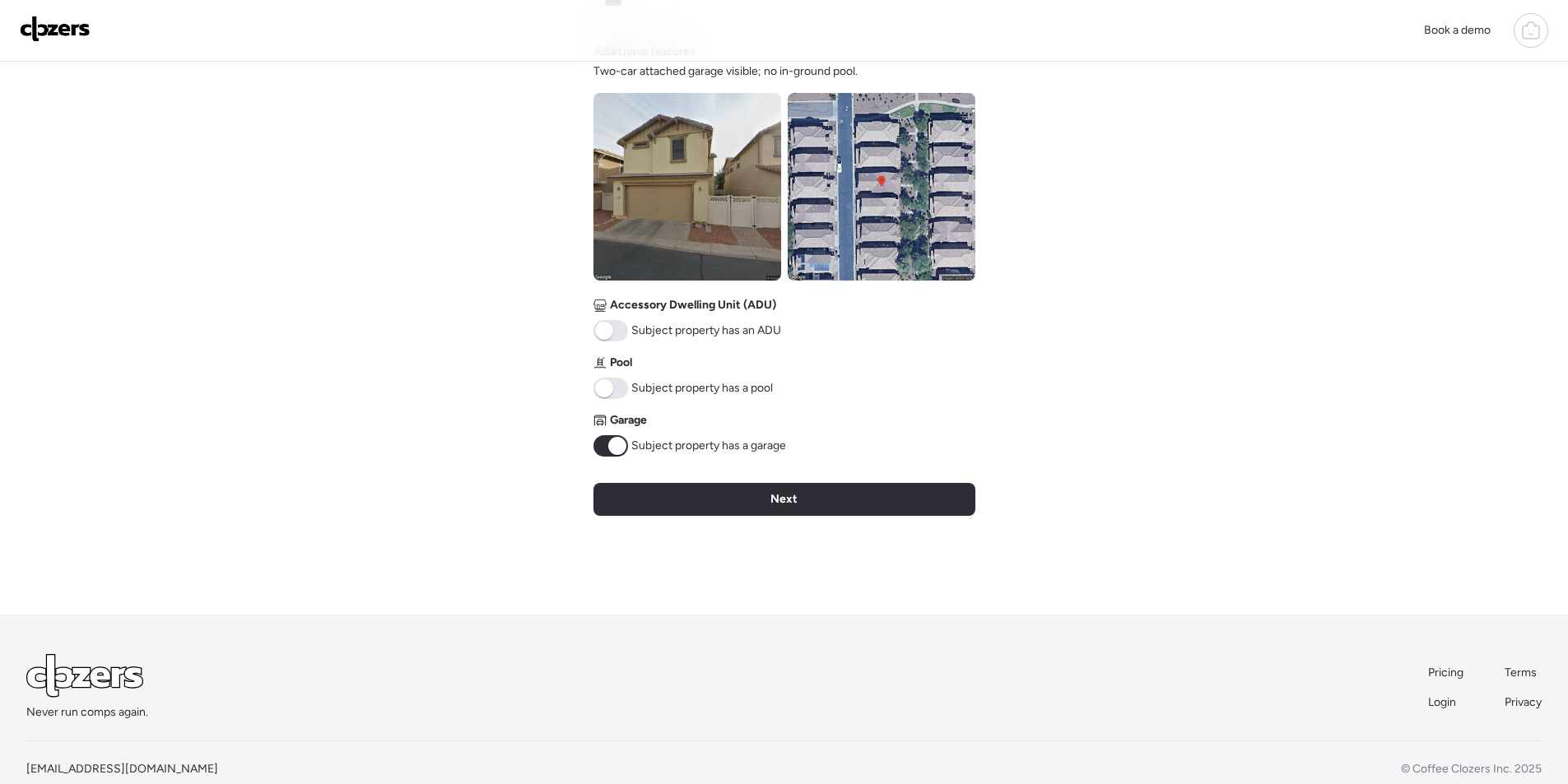
scroll to position [587, 0]
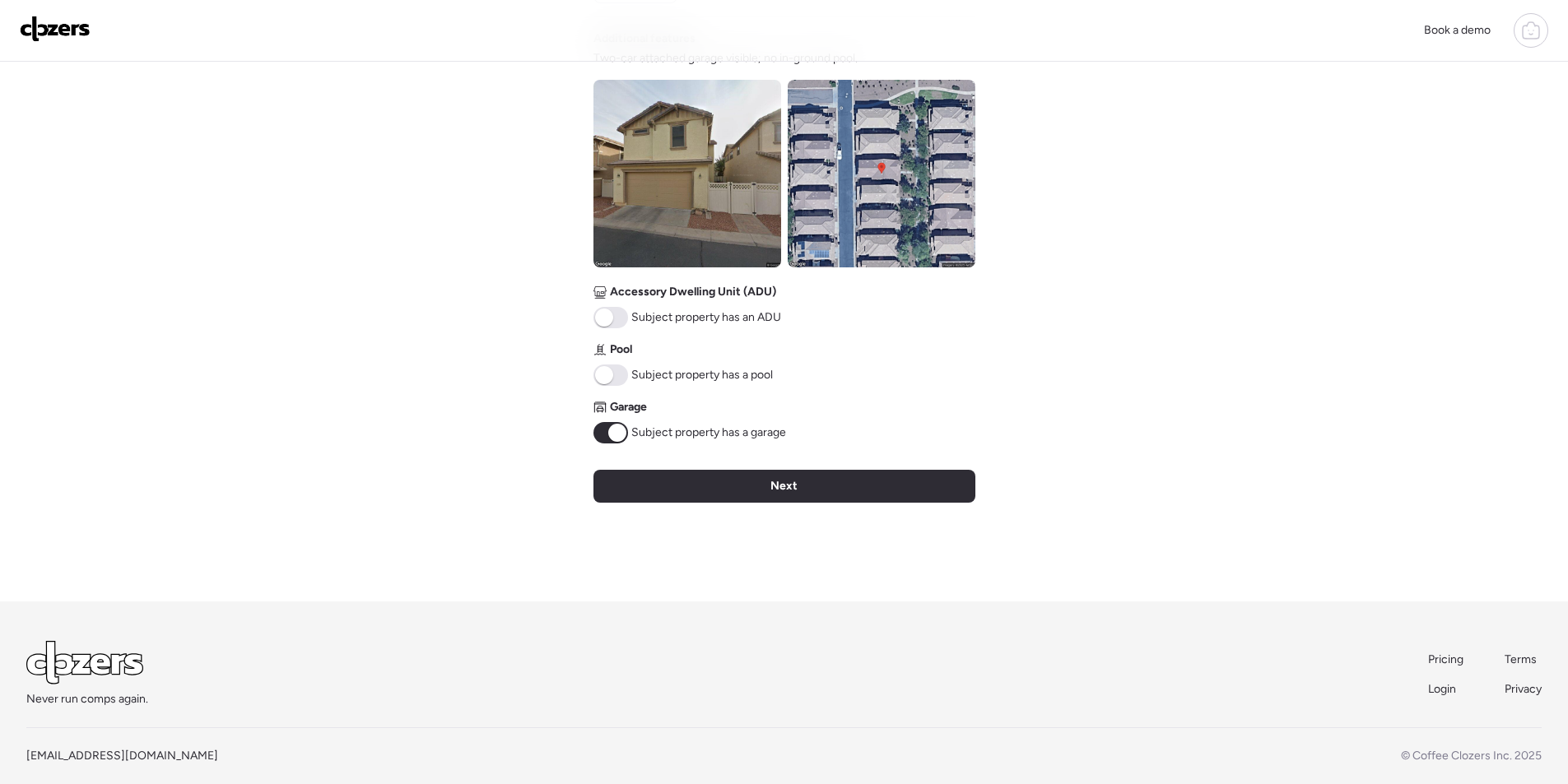
click at [709, 474] on div "Next" at bounding box center [784, 486] width 382 height 33
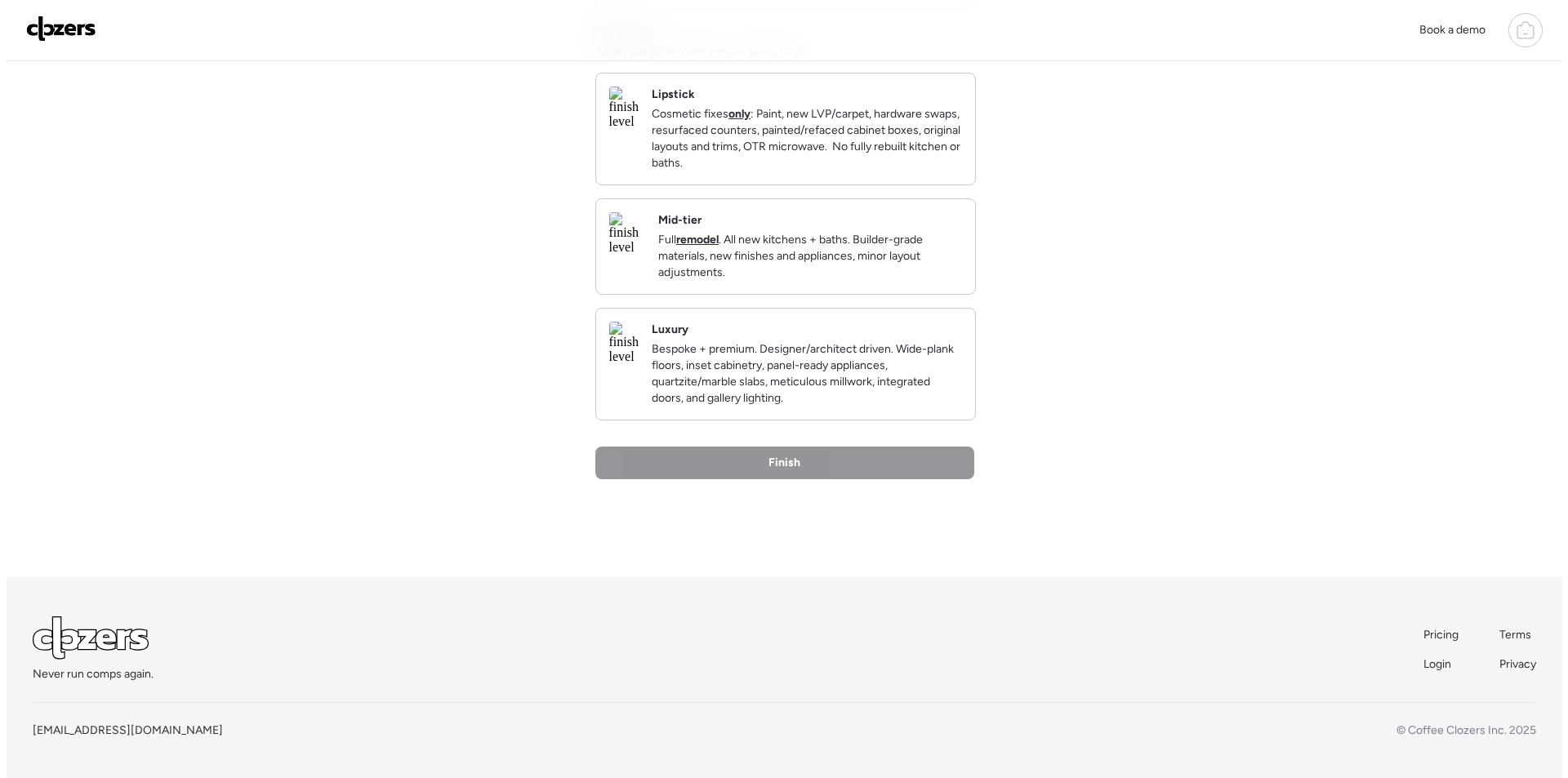
scroll to position [0, 0]
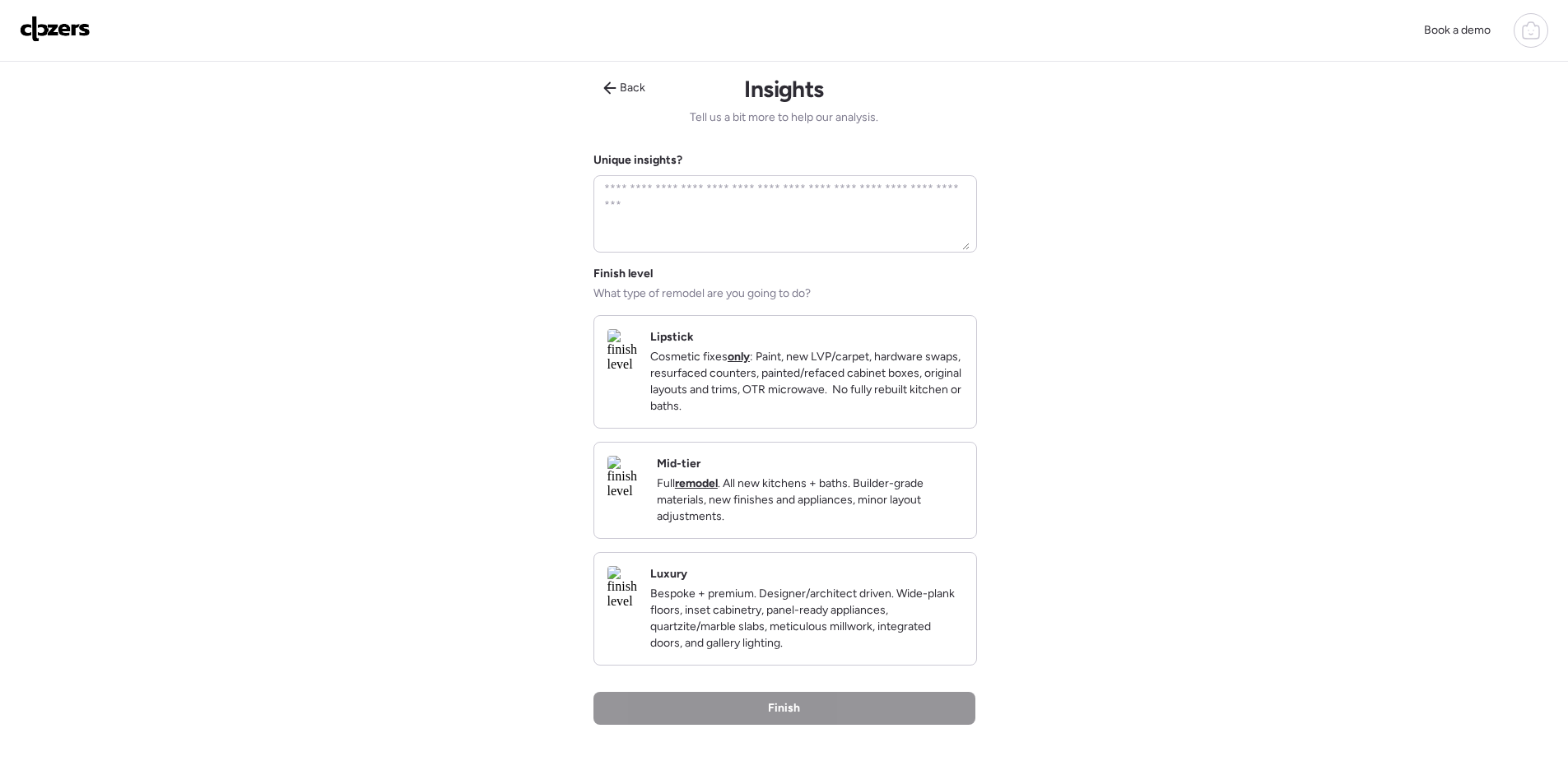
click at [912, 519] on p "Full remodel . All new kitchens + baths. Builder-grade materials, new finishes …" at bounding box center [810, 500] width 306 height 49
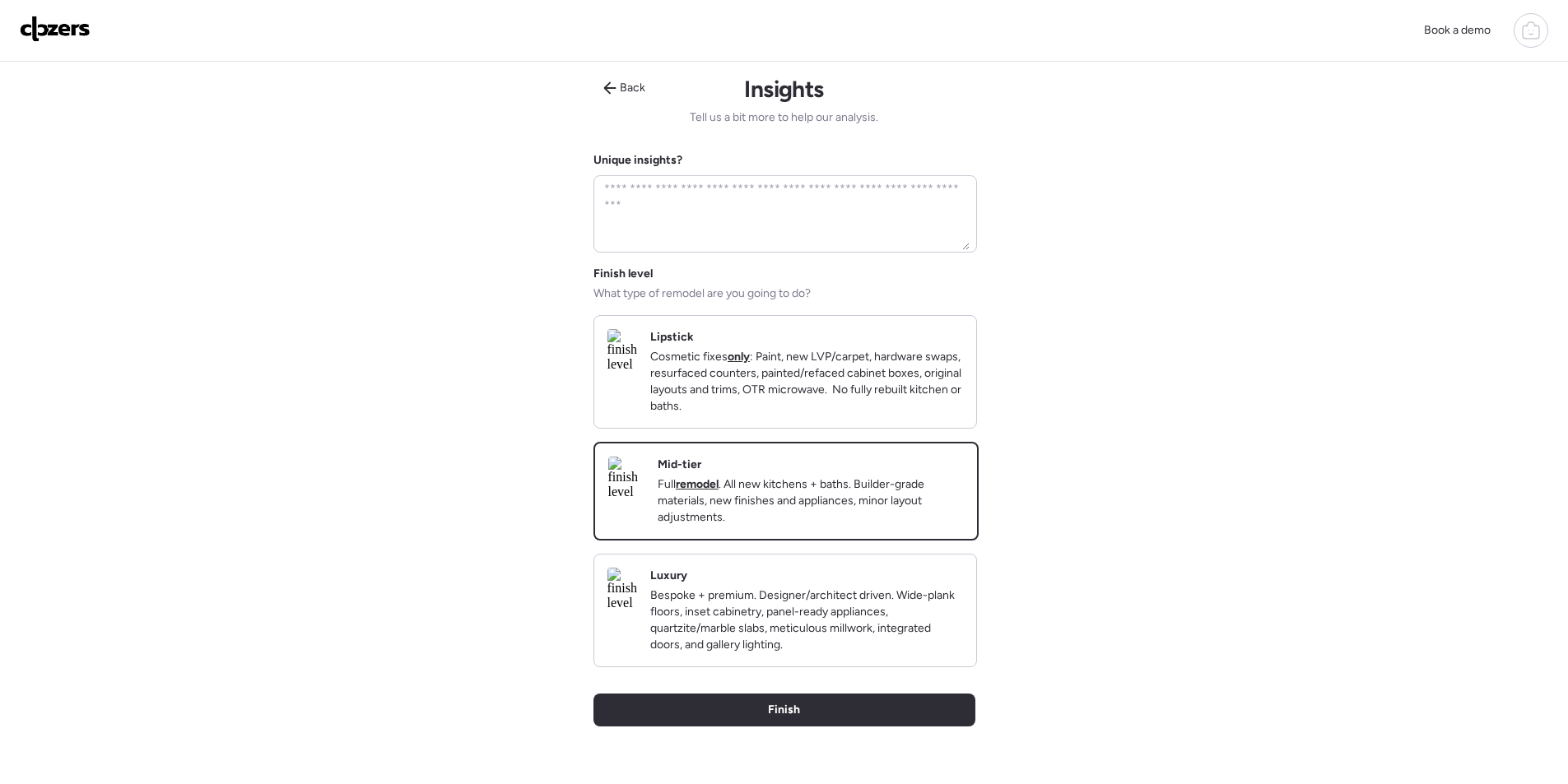
click at [860, 726] on div "Finish" at bounding box center [784, 709] width 382 height 33
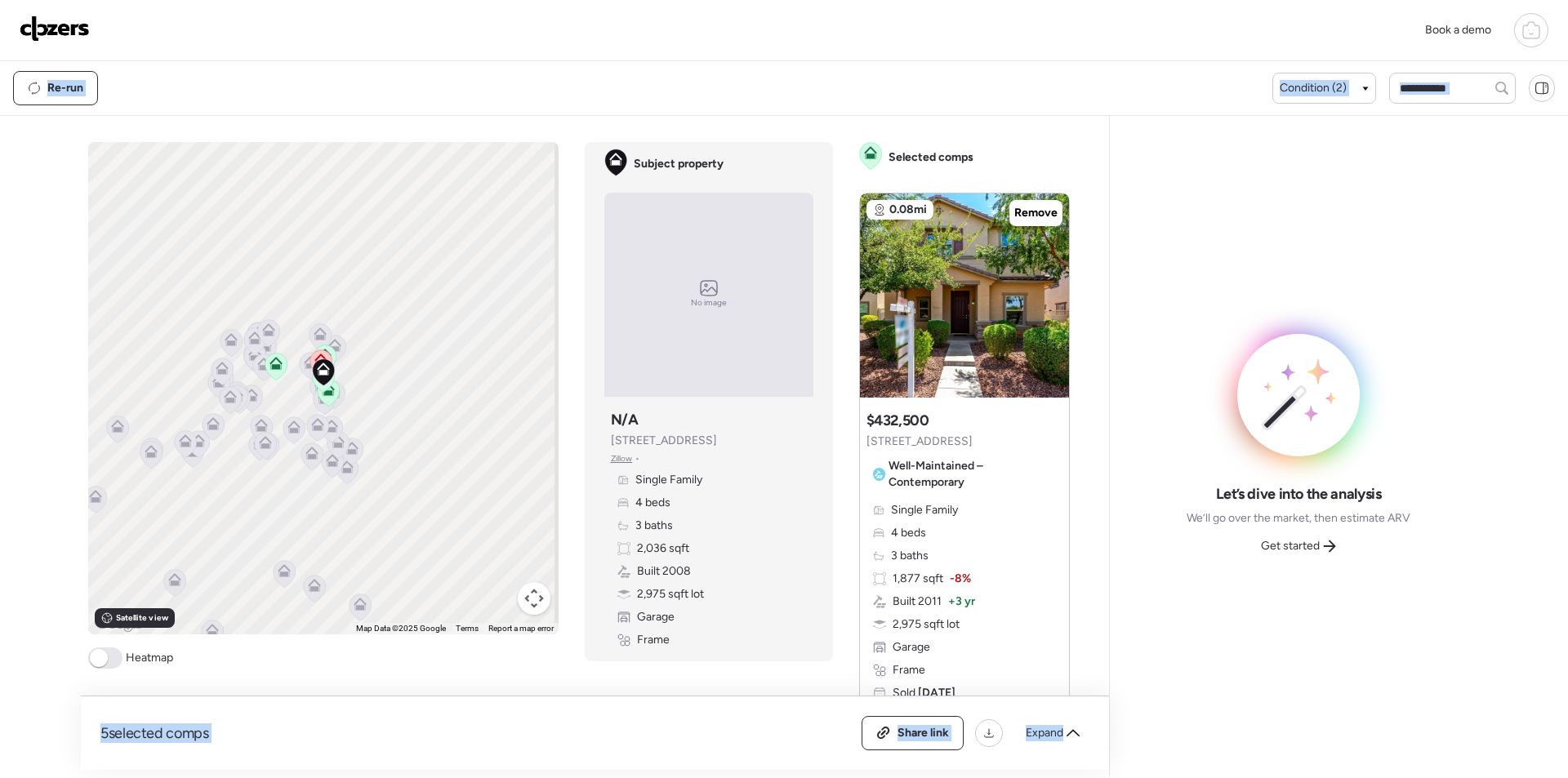
drag, startPoint x: 10, startPoint y: 62, endPoint x: -52, endPoint y: 609, distance: 550.5
click at [0, 609] on html "Book a demo Kept comps All (5) ARV (5) As-is (0) Novation (0) 0.08mi Remove $43…" at bounding box center [784, 388] width 1568 height 776
click at [1040, 733] on span "Expand" at bounding box center [1044, 733] width 38 height 17
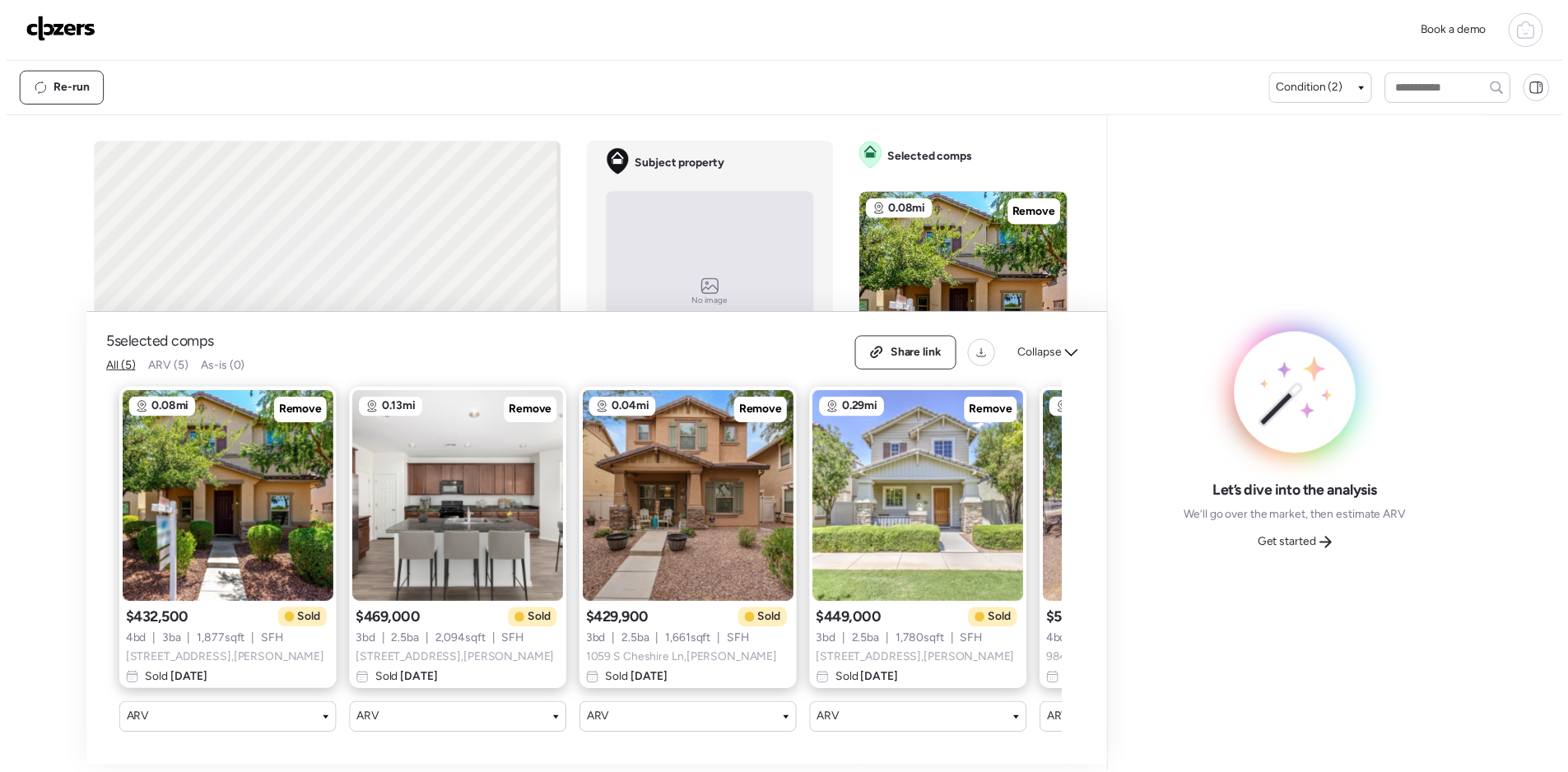
scroll to position [0, 212]
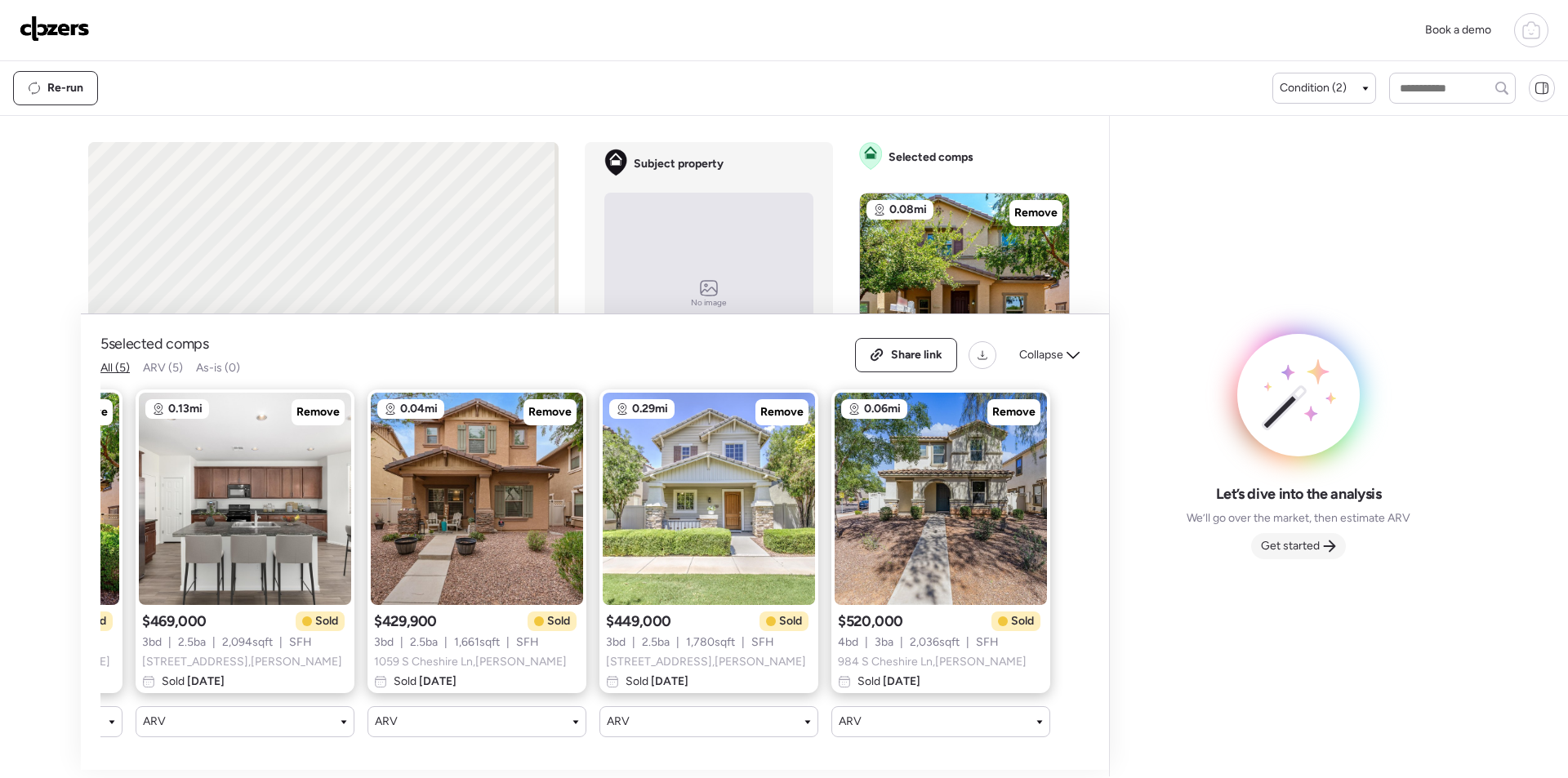
click at [1304, 541] on span "Get started" at bounding box center [1290, 546] width 59 height 17
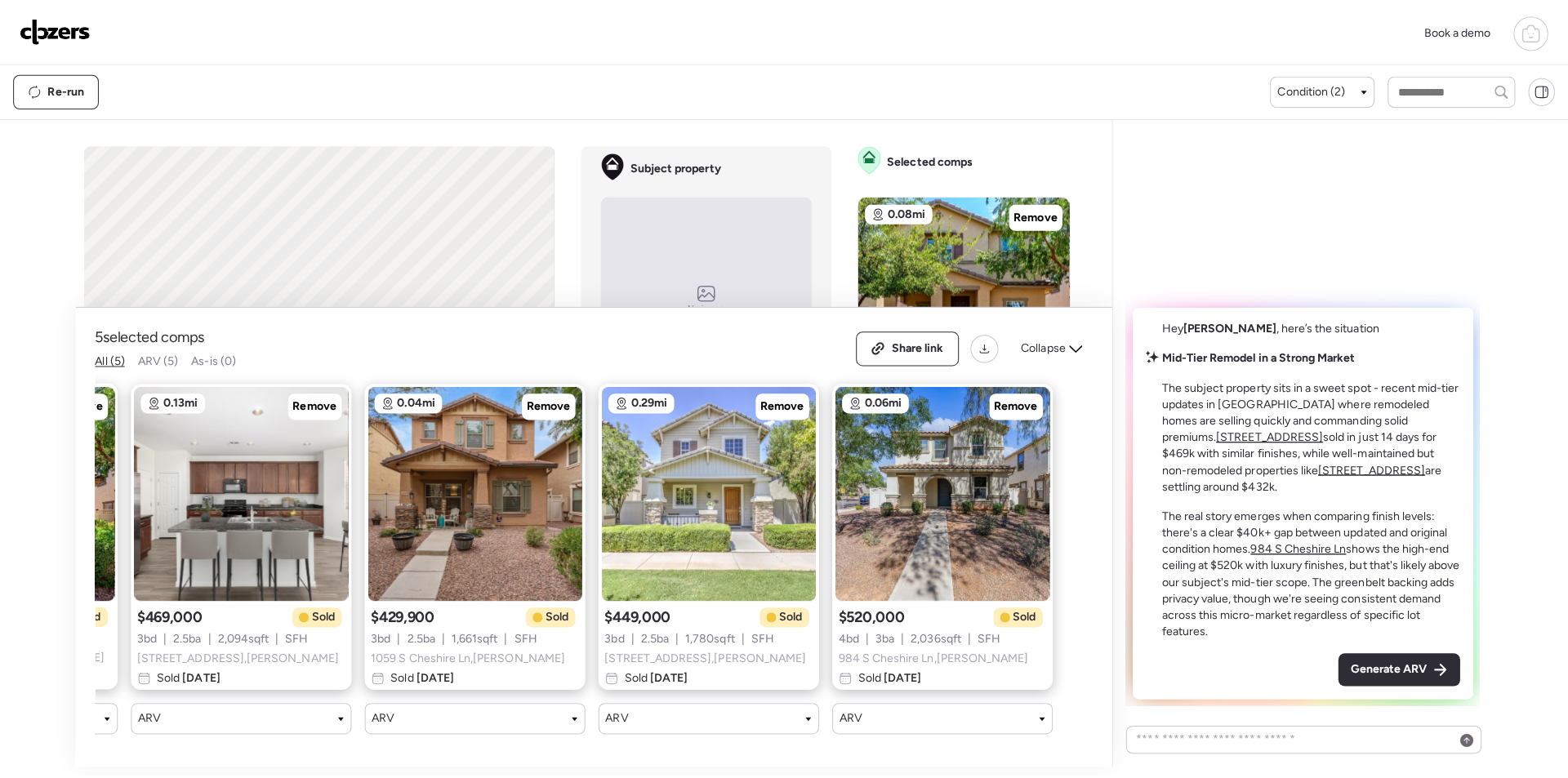
scroll to position [0, 0]
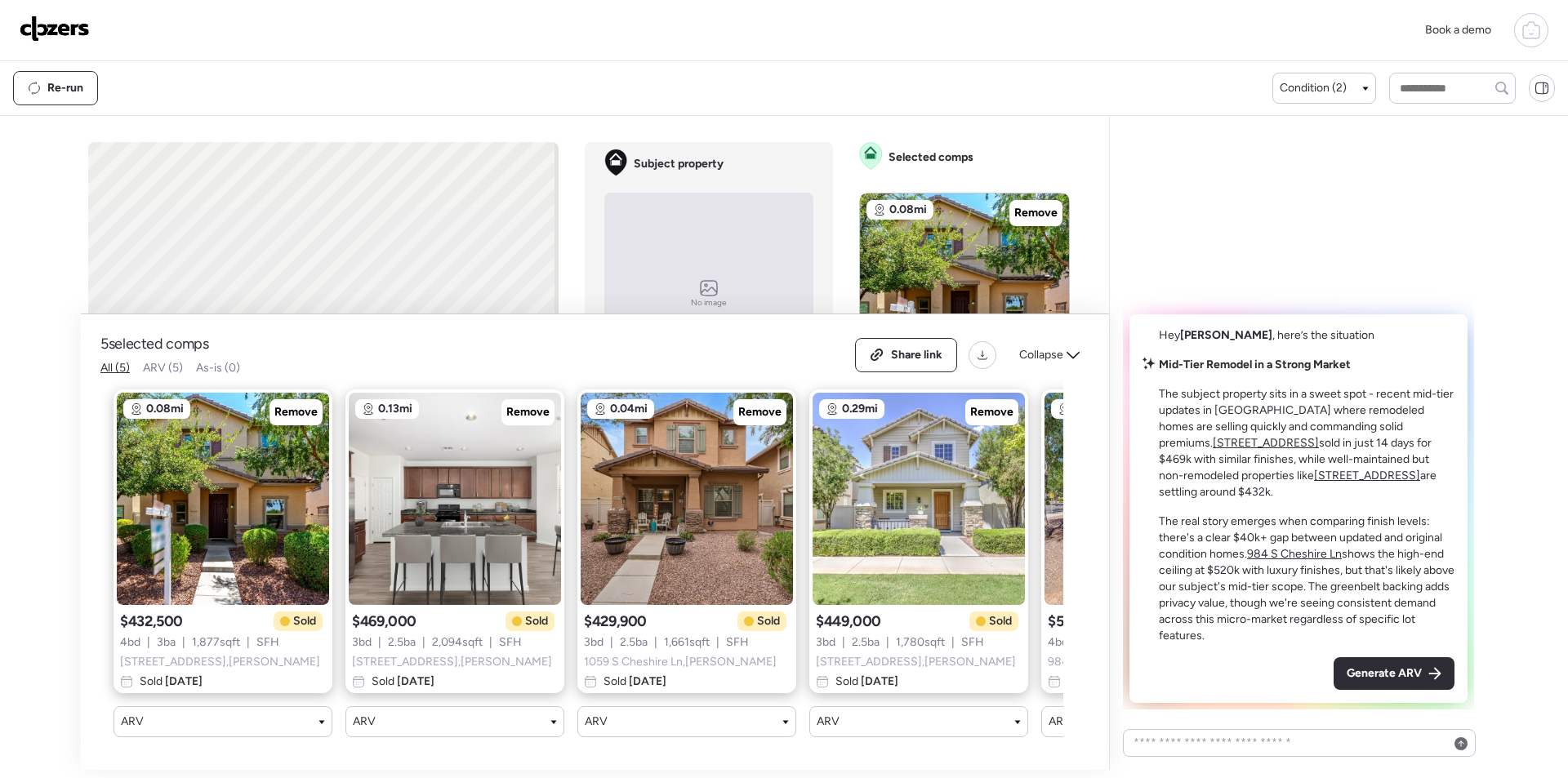
drag, startPoint x: 1392, startPoint y: 681, endPoint x: 1377, endPoint y: 680, distance: 15.0
click at [1391, 681] on span "Generate ARV" at bounding box center [1384, 673] width 75 height 17
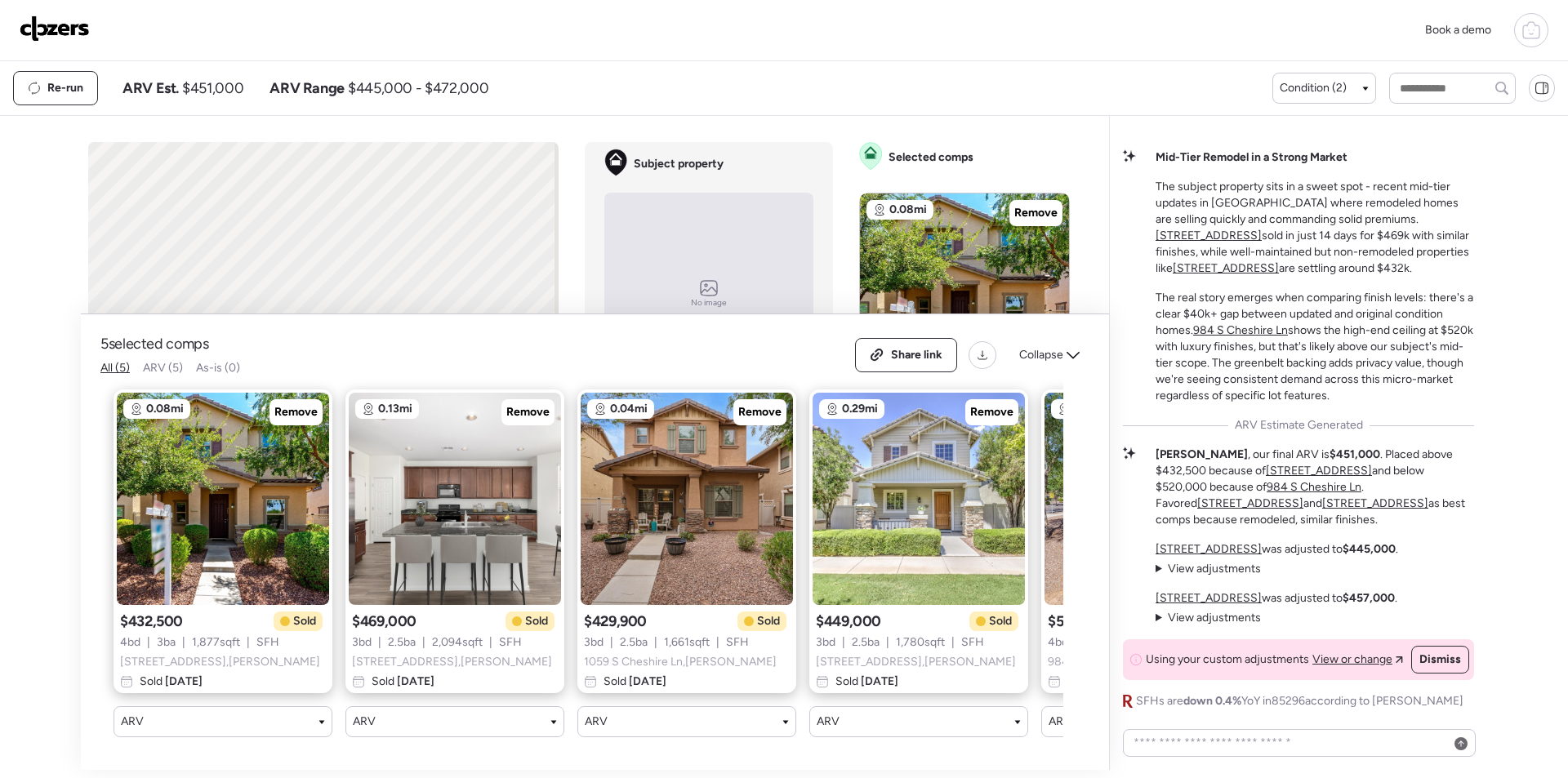
click at [216, 72] on div "Re-run ARV Est. $451,000 ARV Range $445,000 - $472,000" at bounding box center [642, 88] width 1259 height 34
click at [216, 78] on div "Re-run ARV Est. $451,000 ARV Range $445,000 - $472,000" at bounding box center [642, 88] width 1259 height 34
click at [216, 80] on span "$451,000" at bounding box center [213, 88] width 61 height 19
click at [216, 81] on span "$451,000" at bounding box center [213, 88] width 61 height 19
copy span "451,000"
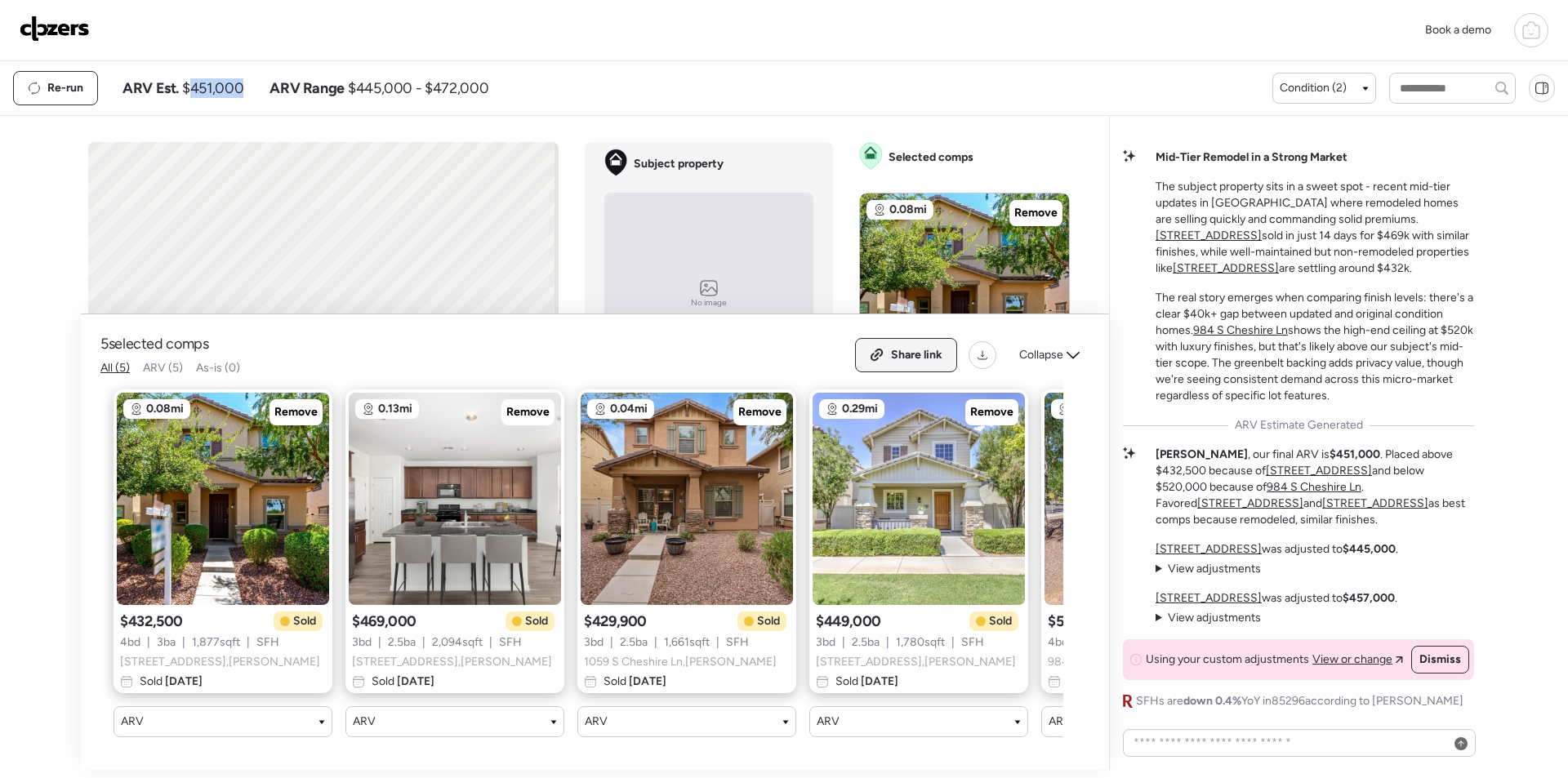
click at [891, 351] on div "Share link" at bounding box center [906, 354] width 101 height 32
click at [40, 31] on img at bounding box center [55, 29] width 70 height 26
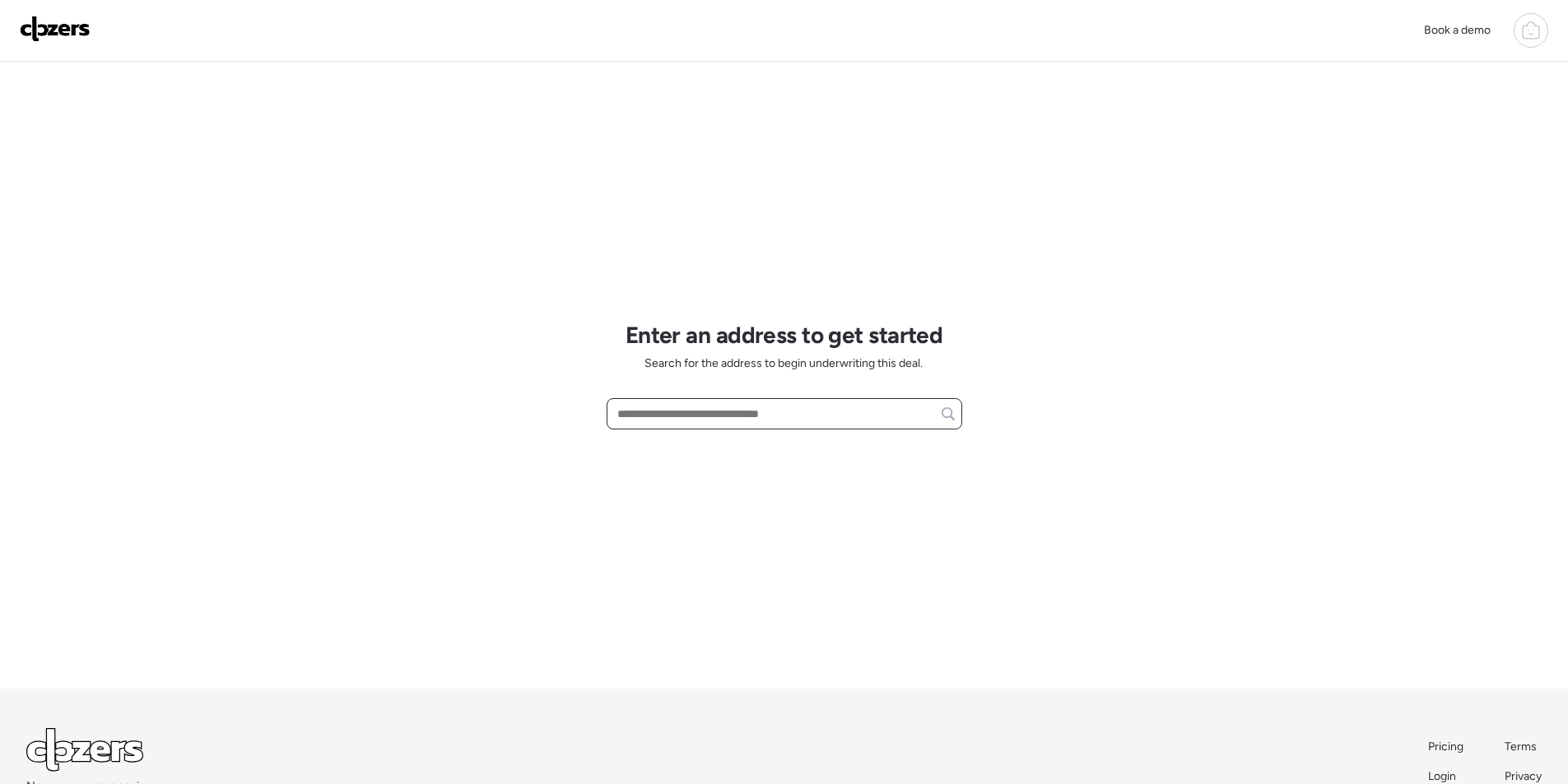
click at [700, 409] on input "text" at bounding box center [784, 413] width 340 height 23
paste input "**********"
click at [695, 448] on div "Loading..." at bounding box center [784, 445] width 355 height 30
click at [695, 448] on span "4929 W Berkeley Rd, Phoenix, AZ, 85035" at bounding box center [666, 445] width 107 height 17
type input "**********"
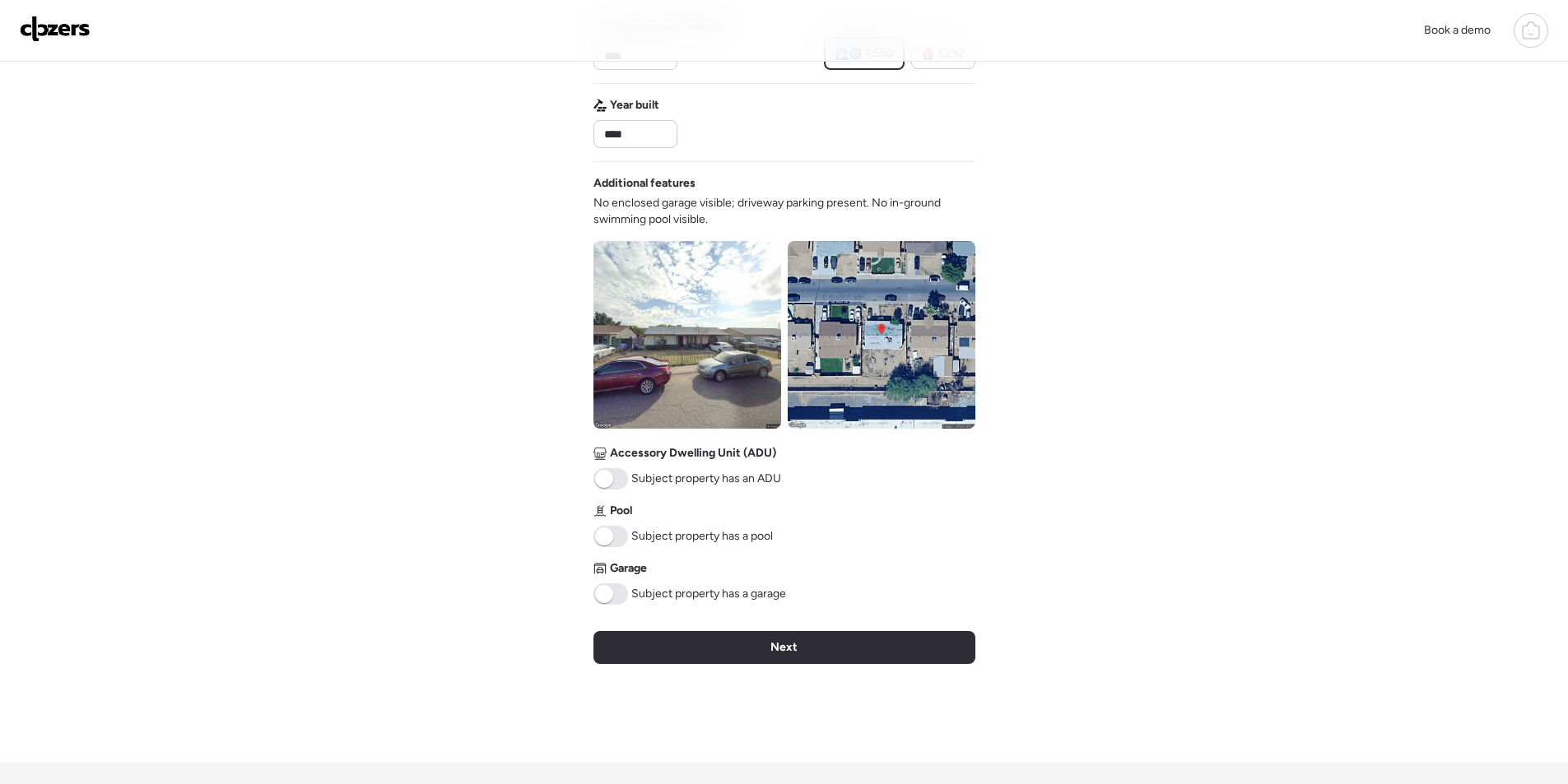
scroll to position [446, 0]
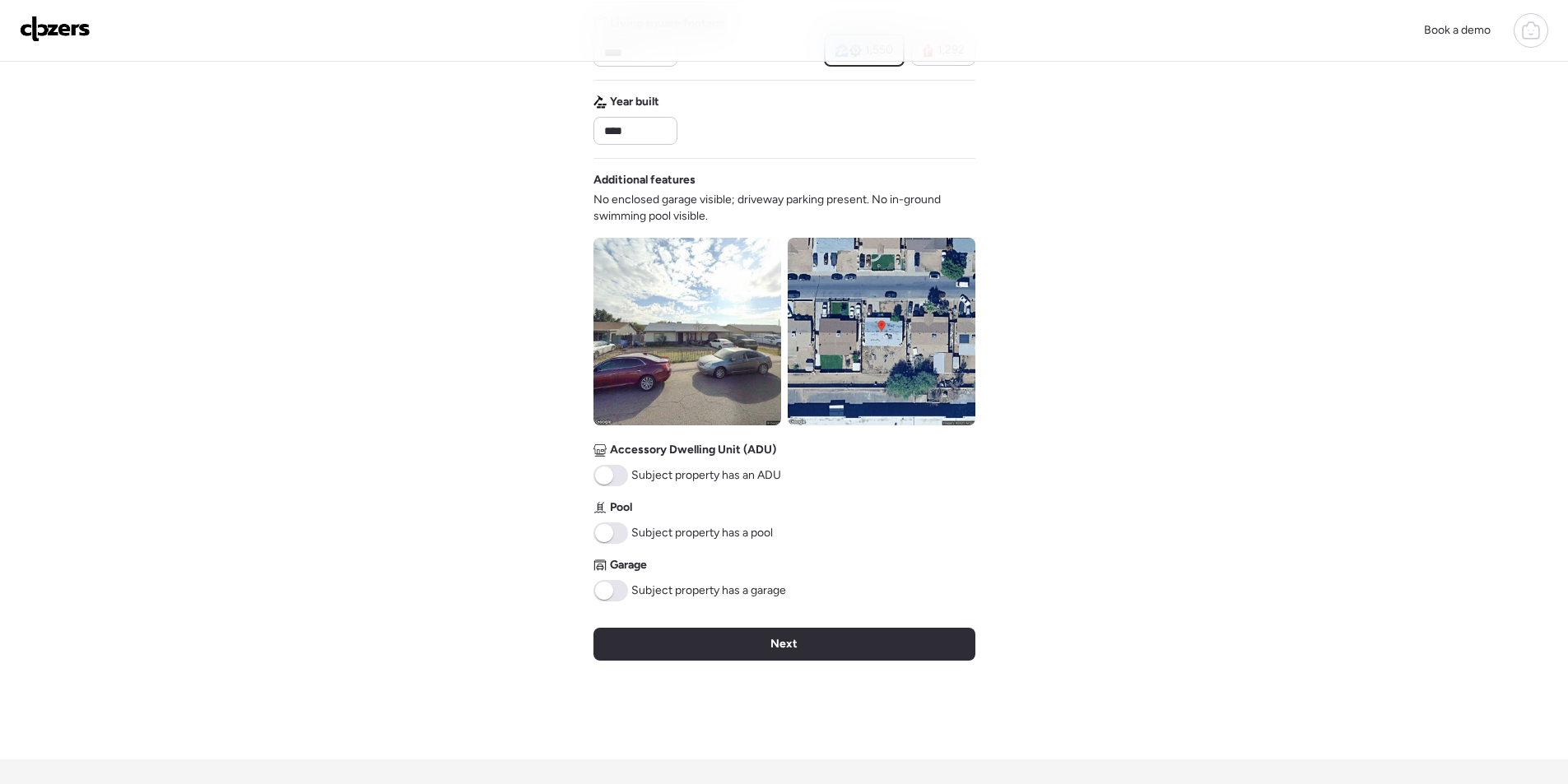
click at [849, 654] on div "Next" at bounding box center [784, 643] width 382 height 33
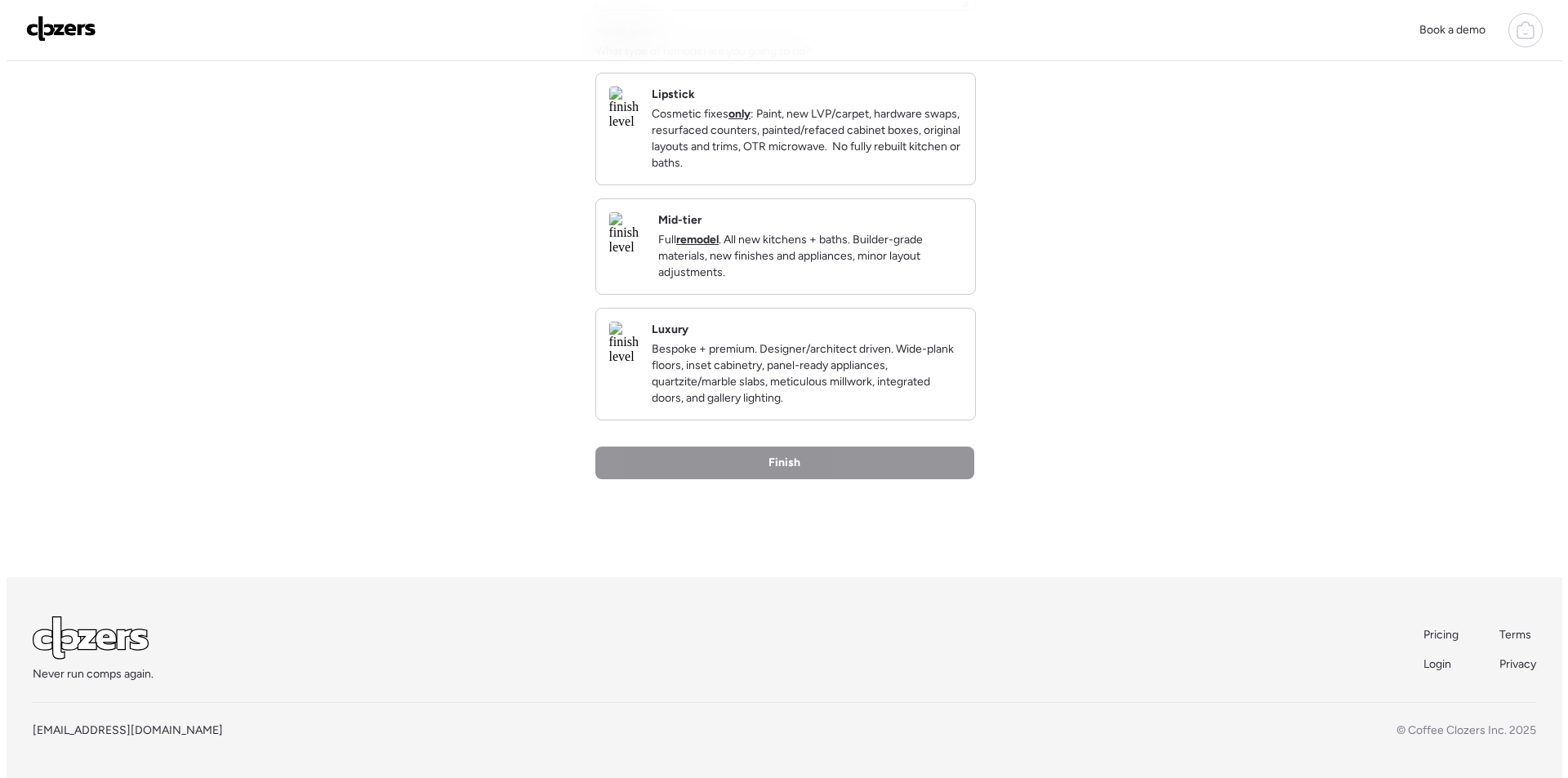
scroll to position [0, 0]
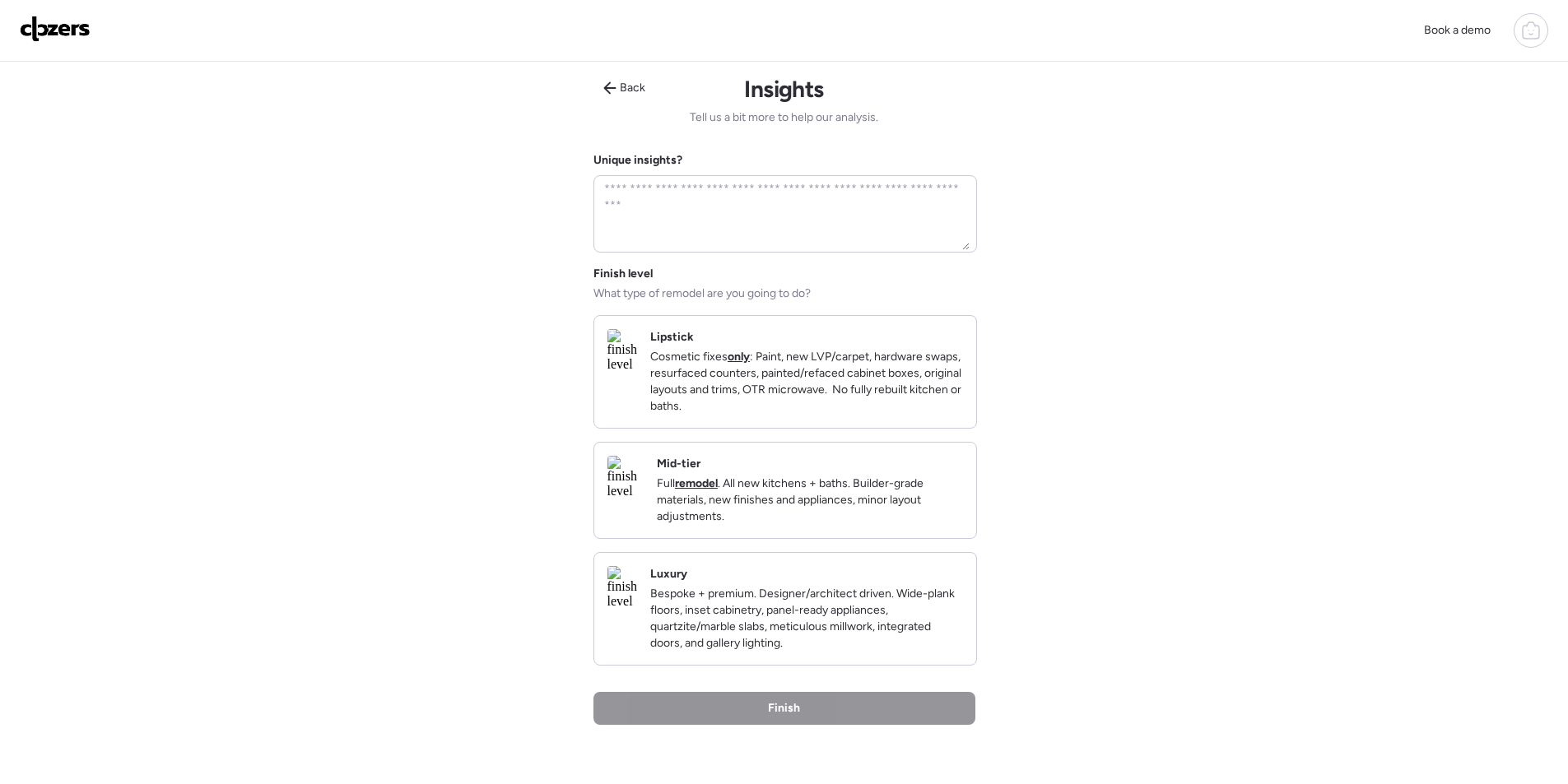
click at [898, 487] on div "Mid-tier Full remodel . All new kitchens + baths. Builder-grade materials, new …" at bounding box center [810, 490] width 306 height 69
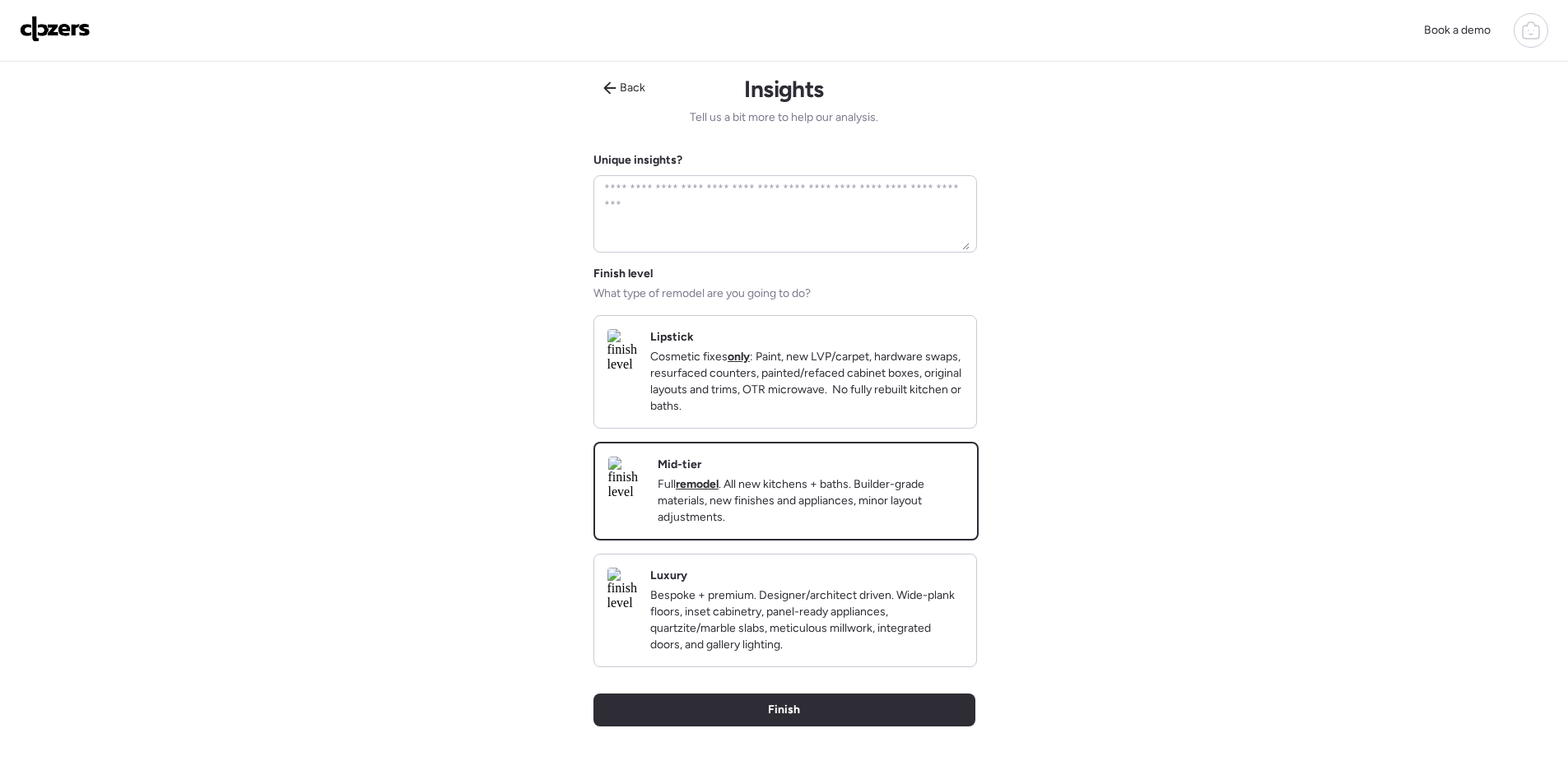
click at [890, 748] on div "Back Insights Tell us a bit more to help our analysis. Unique insights? Finish …" at bounding box center [784, 443] width 382 height 763
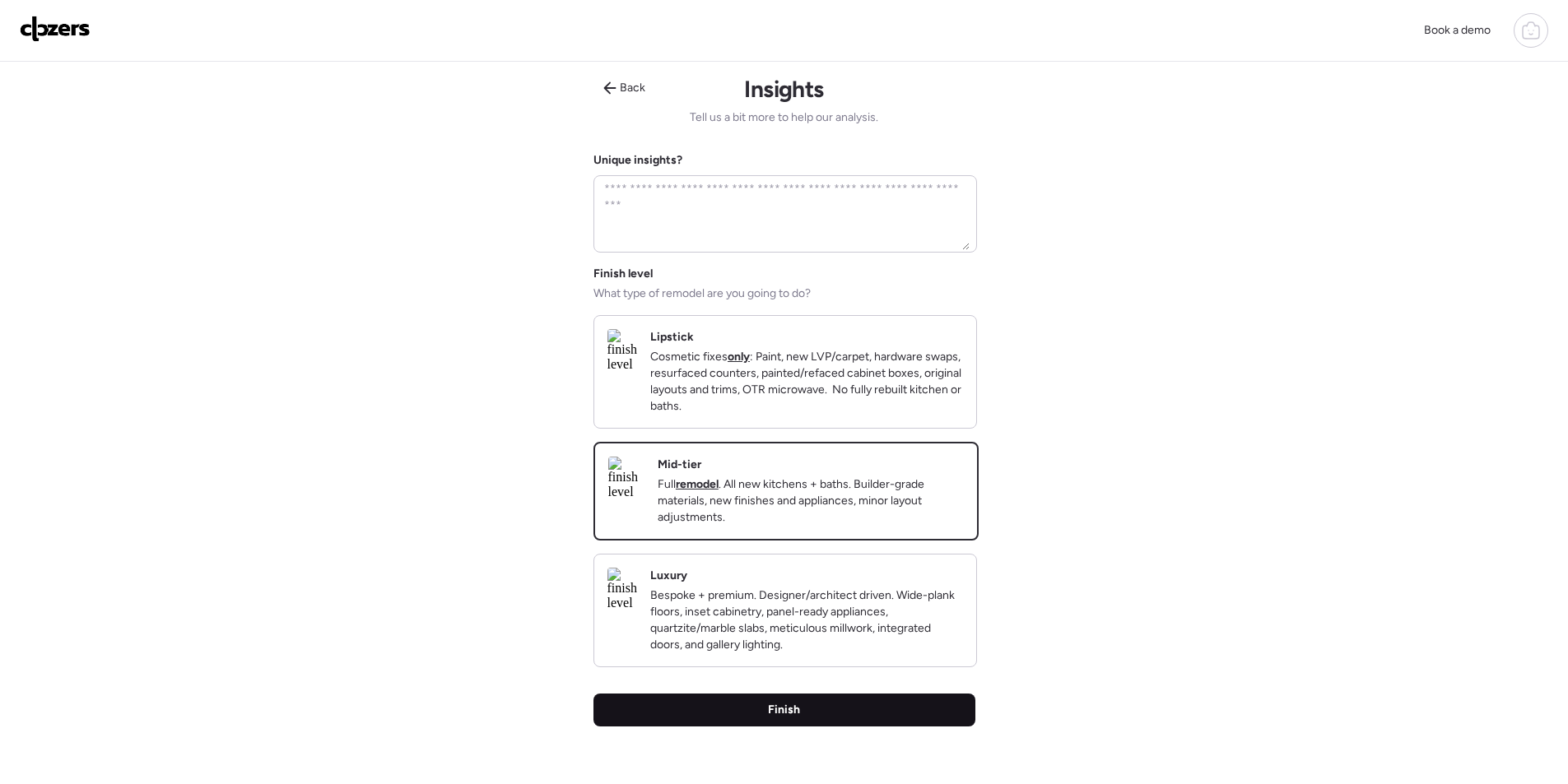
click at [890, 726] on div "Finish" at bounding box center [784, 709] width 382 height 33
click at [863, 726] on div "Finish" at bounding box center [784, 709] width 382 height 33
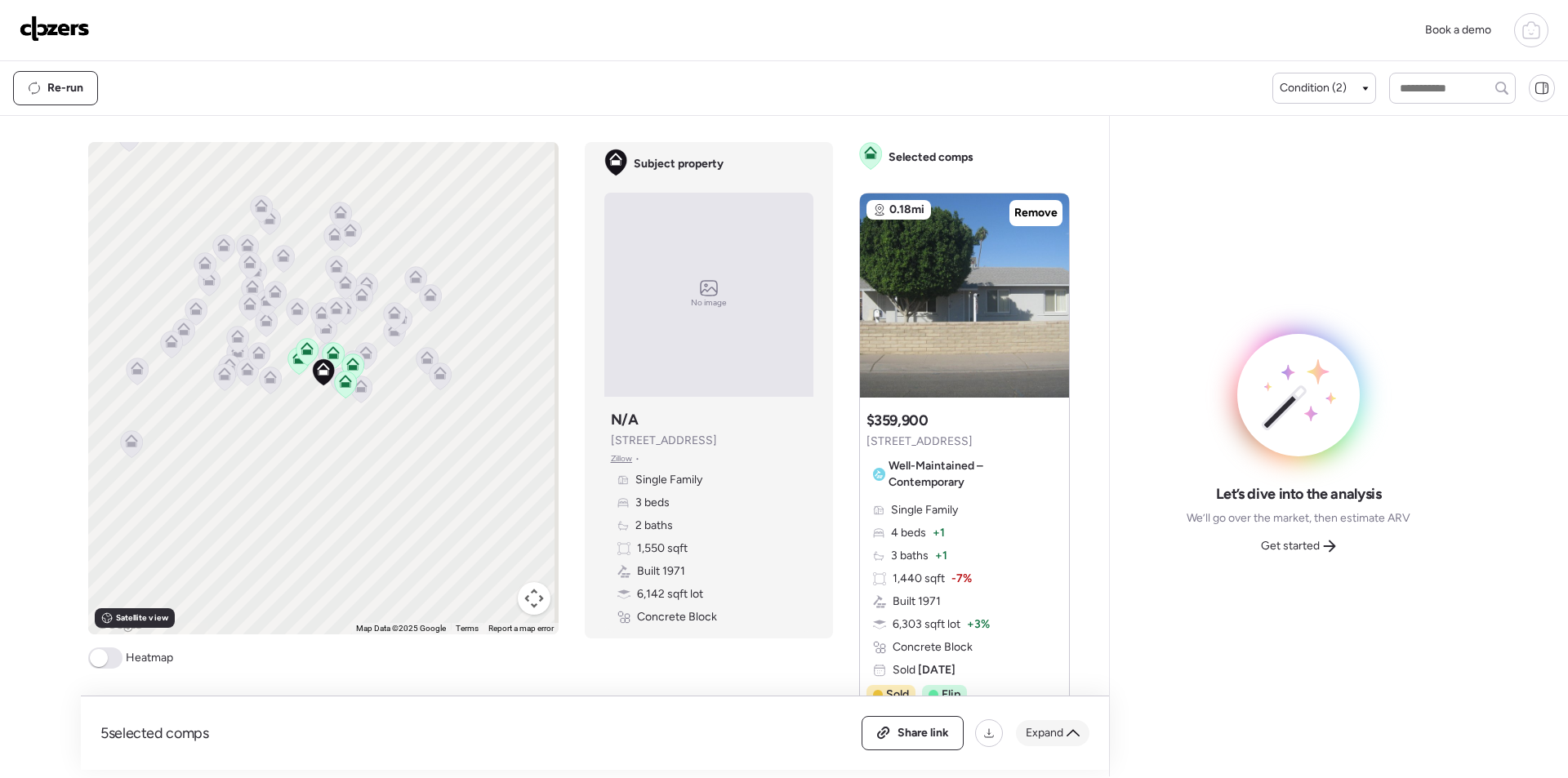
click at [1082, 731] on div "Expand" at bounding box center [1052, 733] width 73 height 26
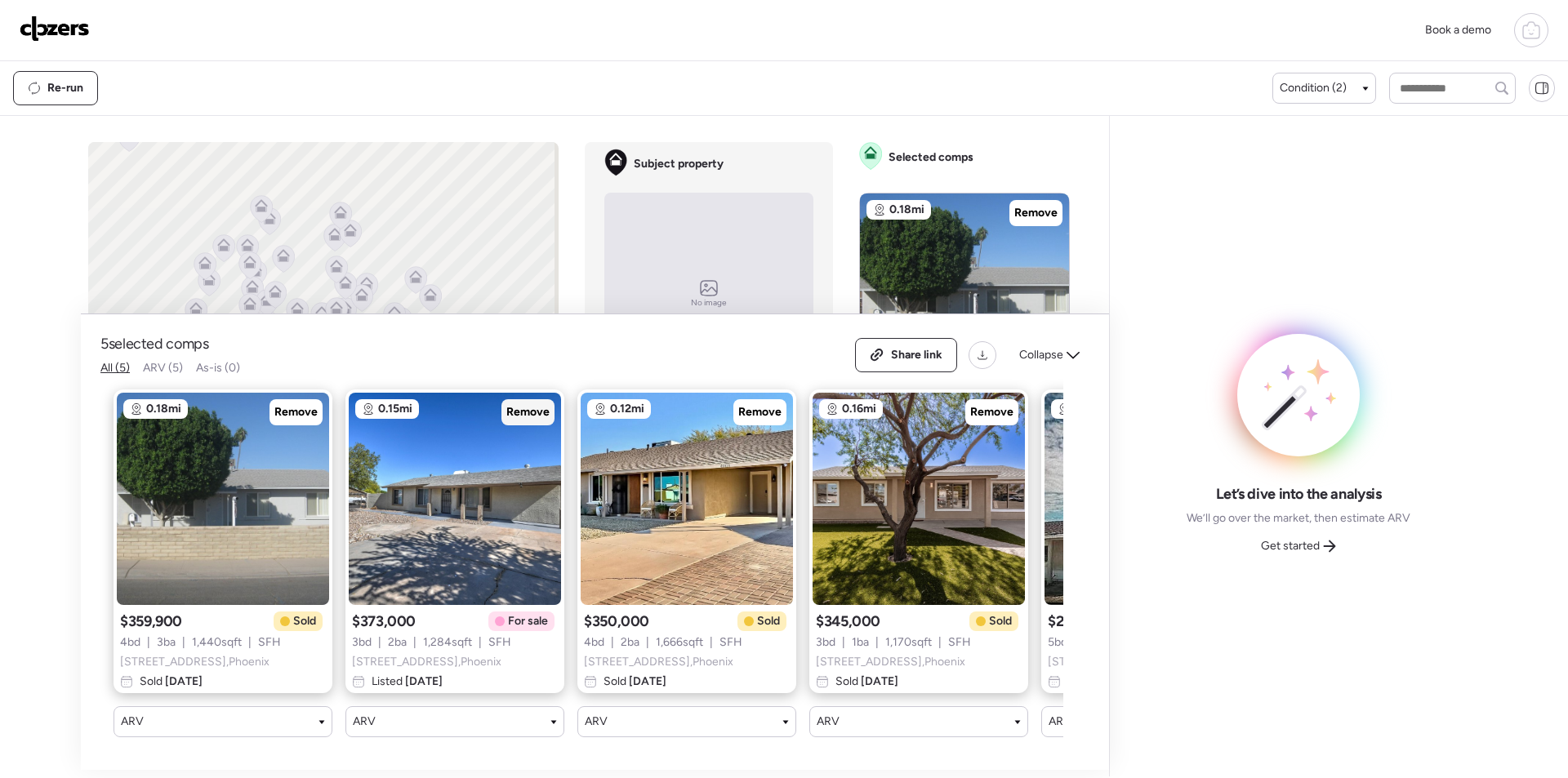
click at [553, 405] on div "Remove" at bounding box center [528, 412] width 53 height 26
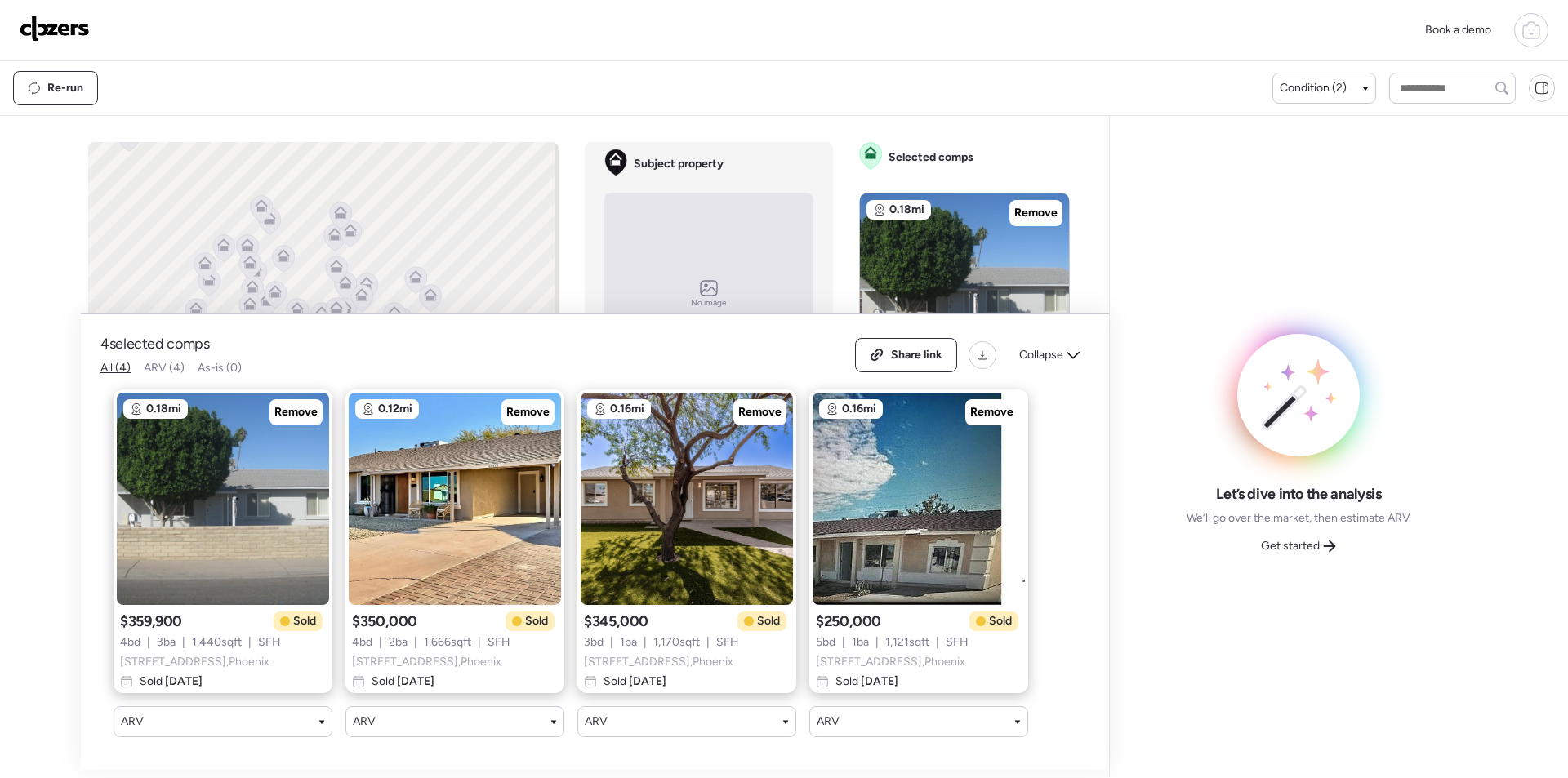
click at [1041, 347] on span "Collapse" at bounding box center [1041, 355] width 44 height 17
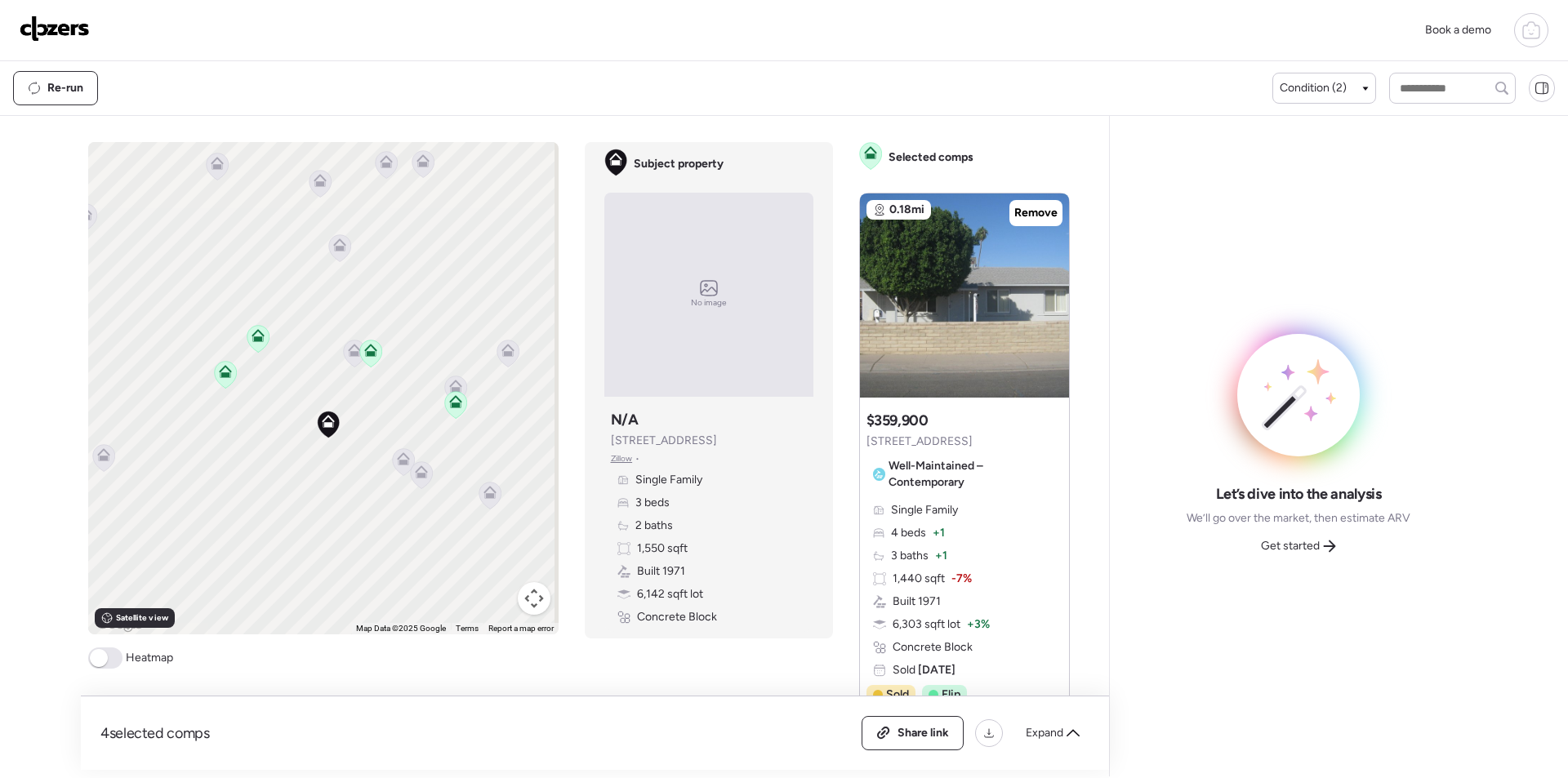
click at [402, 467] on icon at bounding box center [403, 461] width 22 height 27
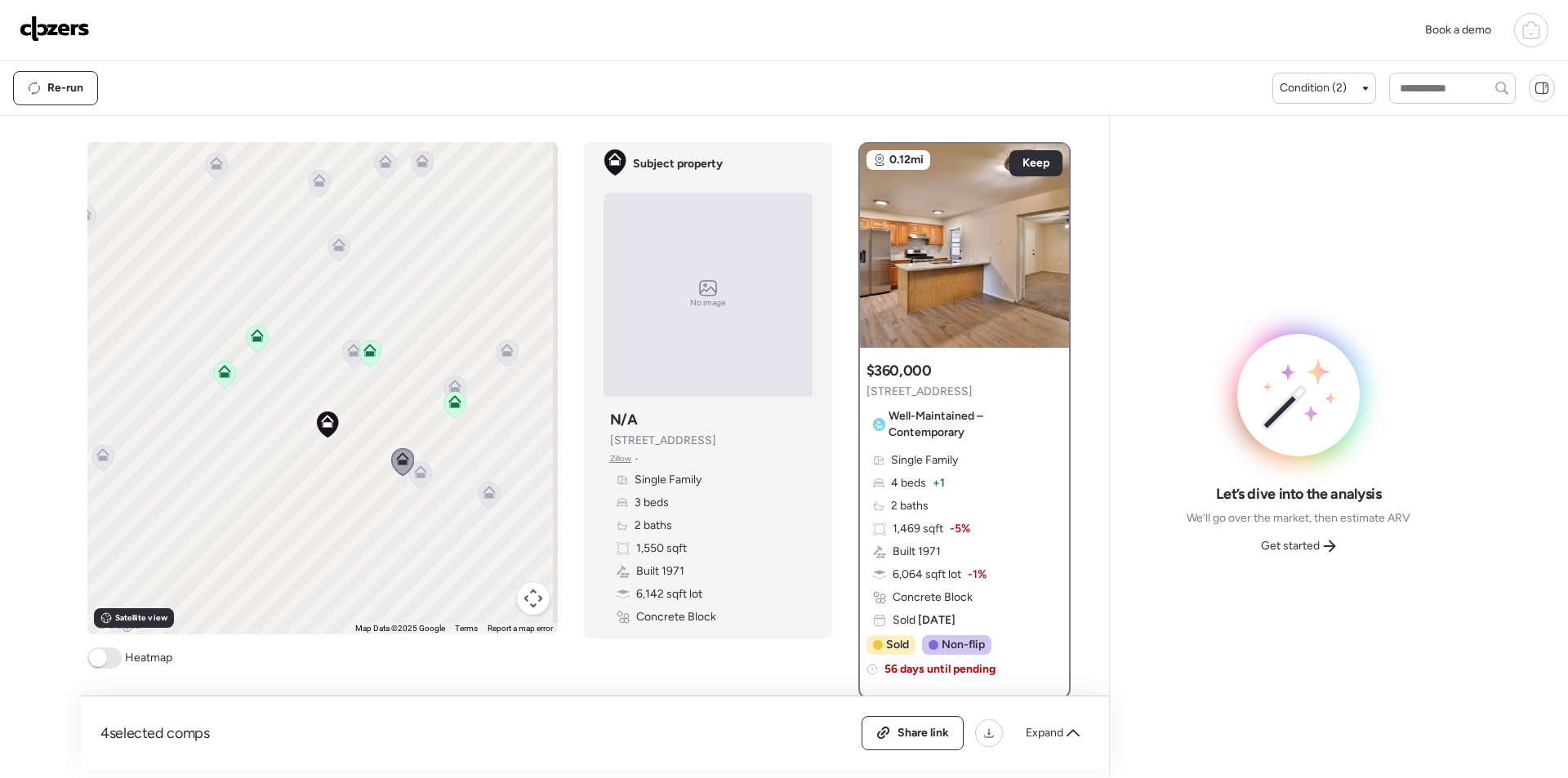
click at [420, 474] on icon at bounding box center [420, 472] width 13 height 13
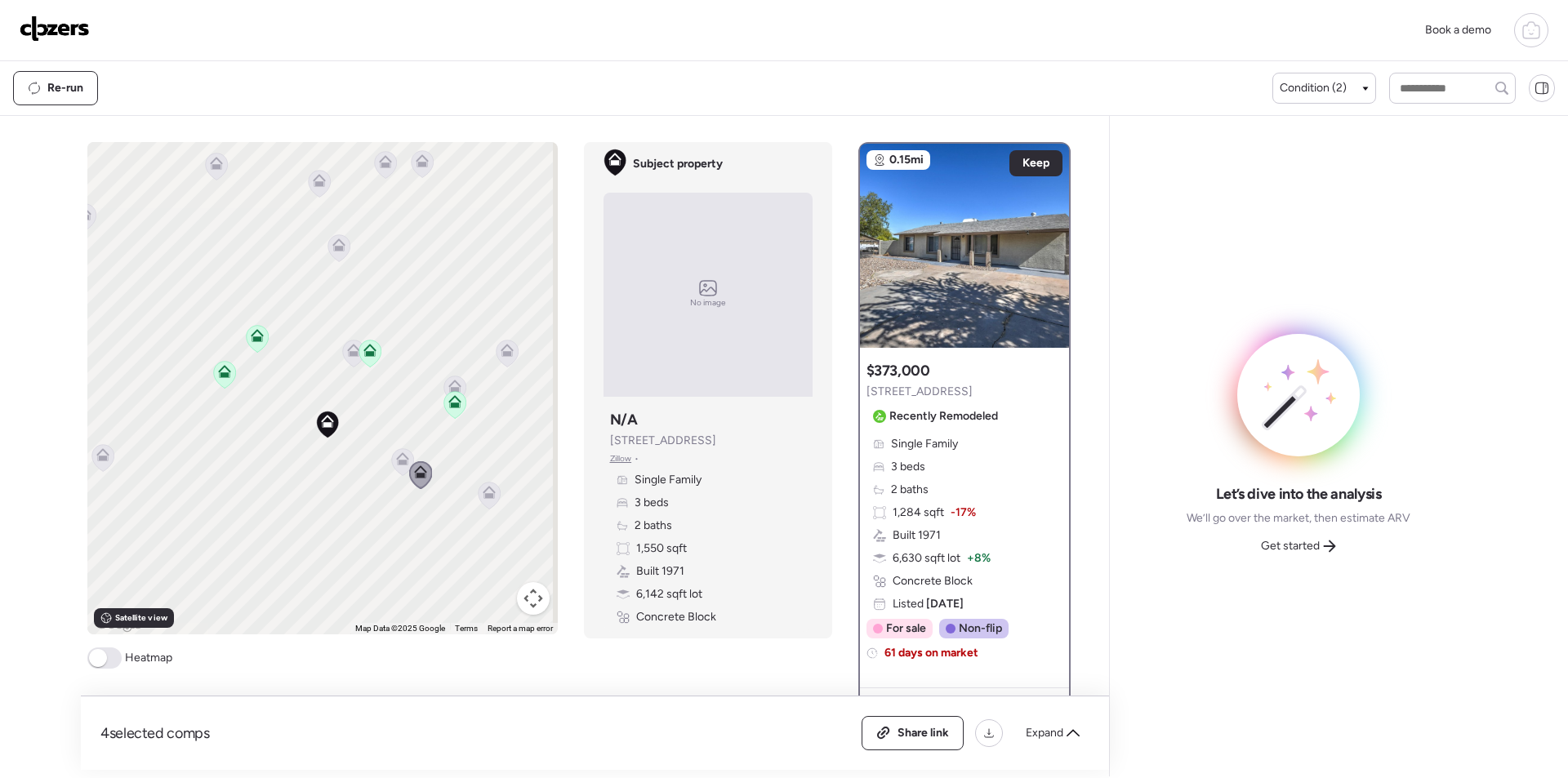
click at [349, 364] on icon at bounding box center [354, 352] width 22 height 27
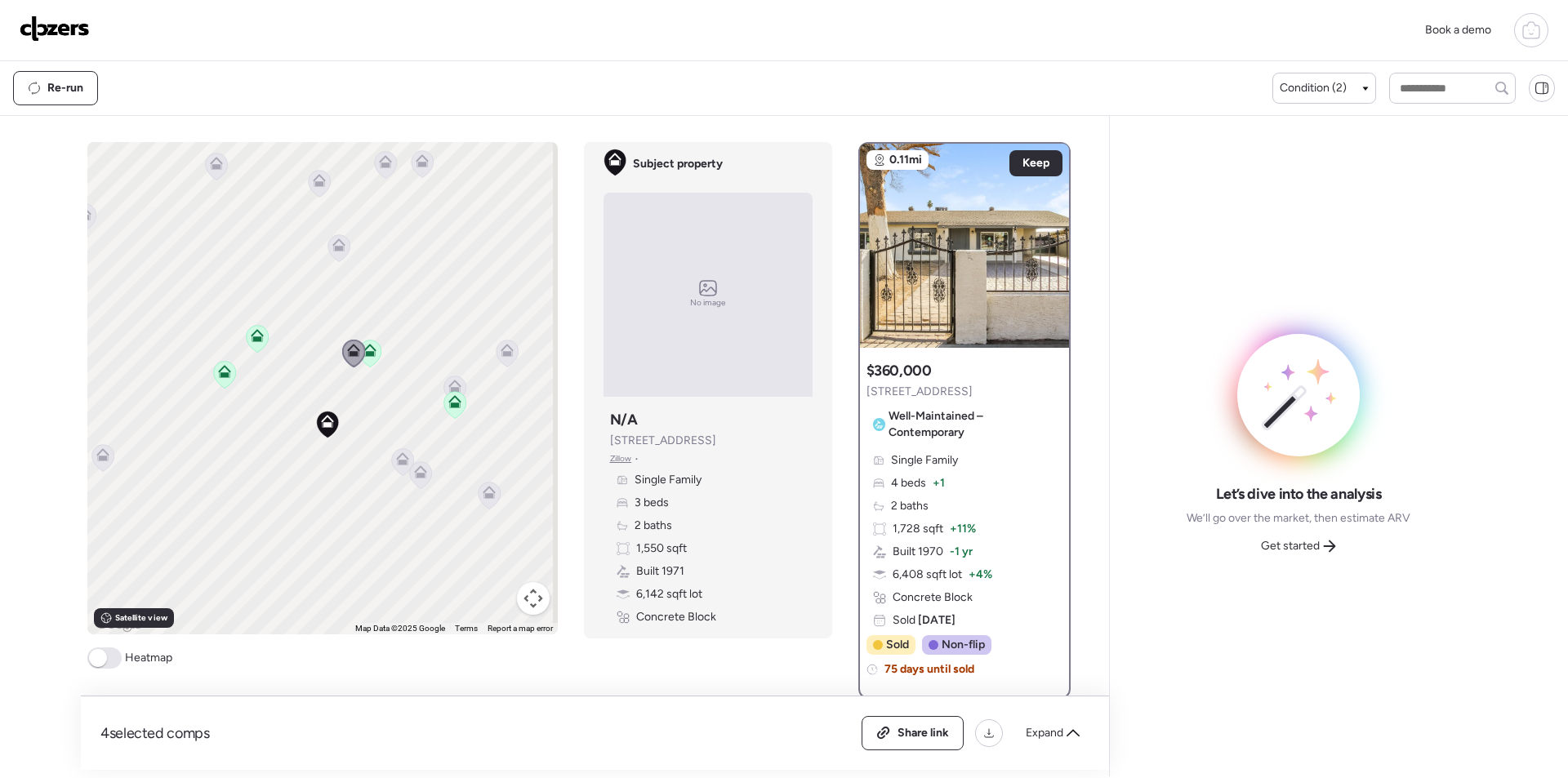
click at [448, 386] on icon at bounding box center [454, 386] width 13 height 13
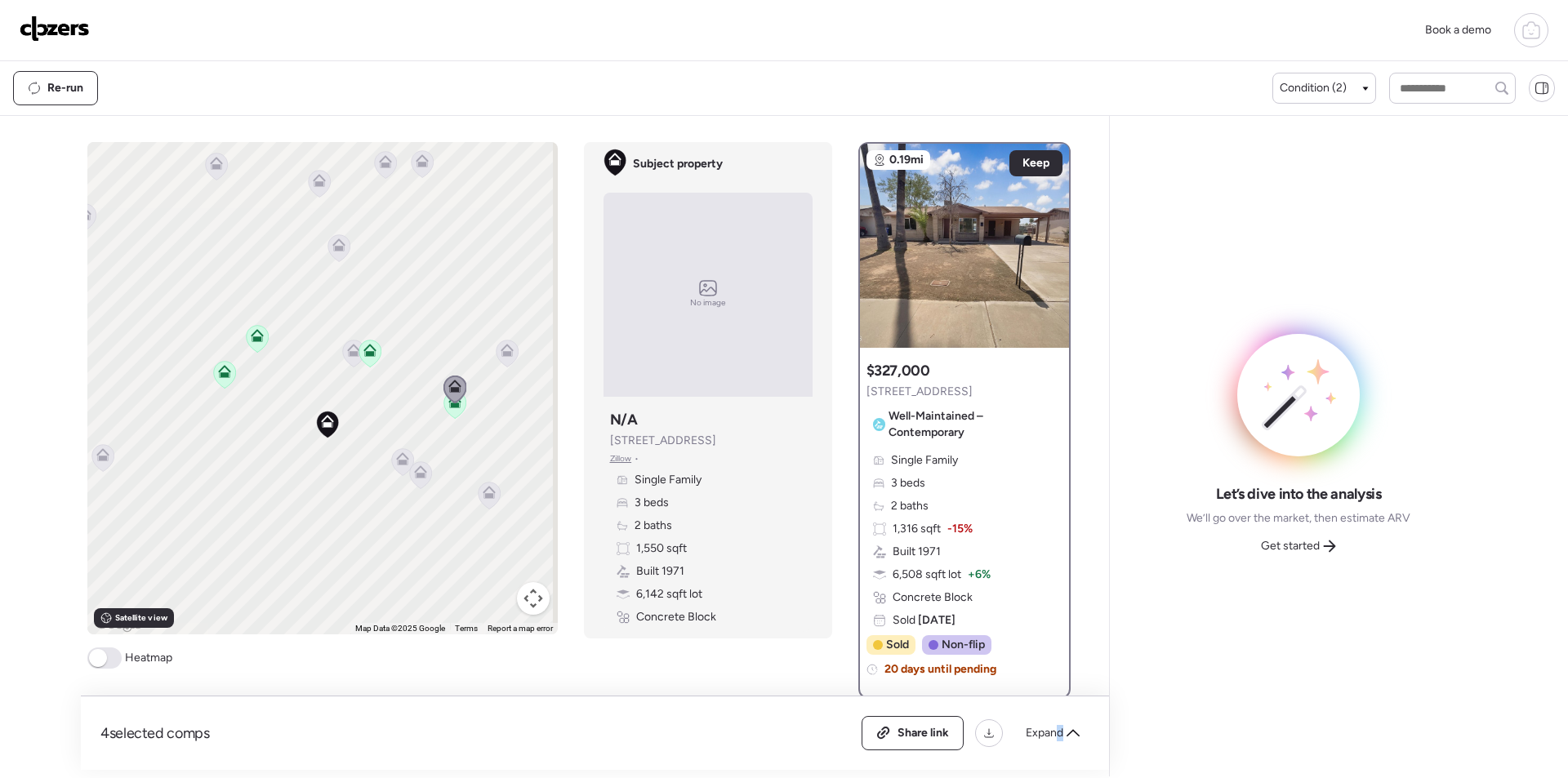
click at [1060, 747] on div "Share link Expand" at bounding box center [976, 733] width 228 height 34
click at [1060, 736] on span "Expand" at bounding box center [1044, 733] width 38 height 17
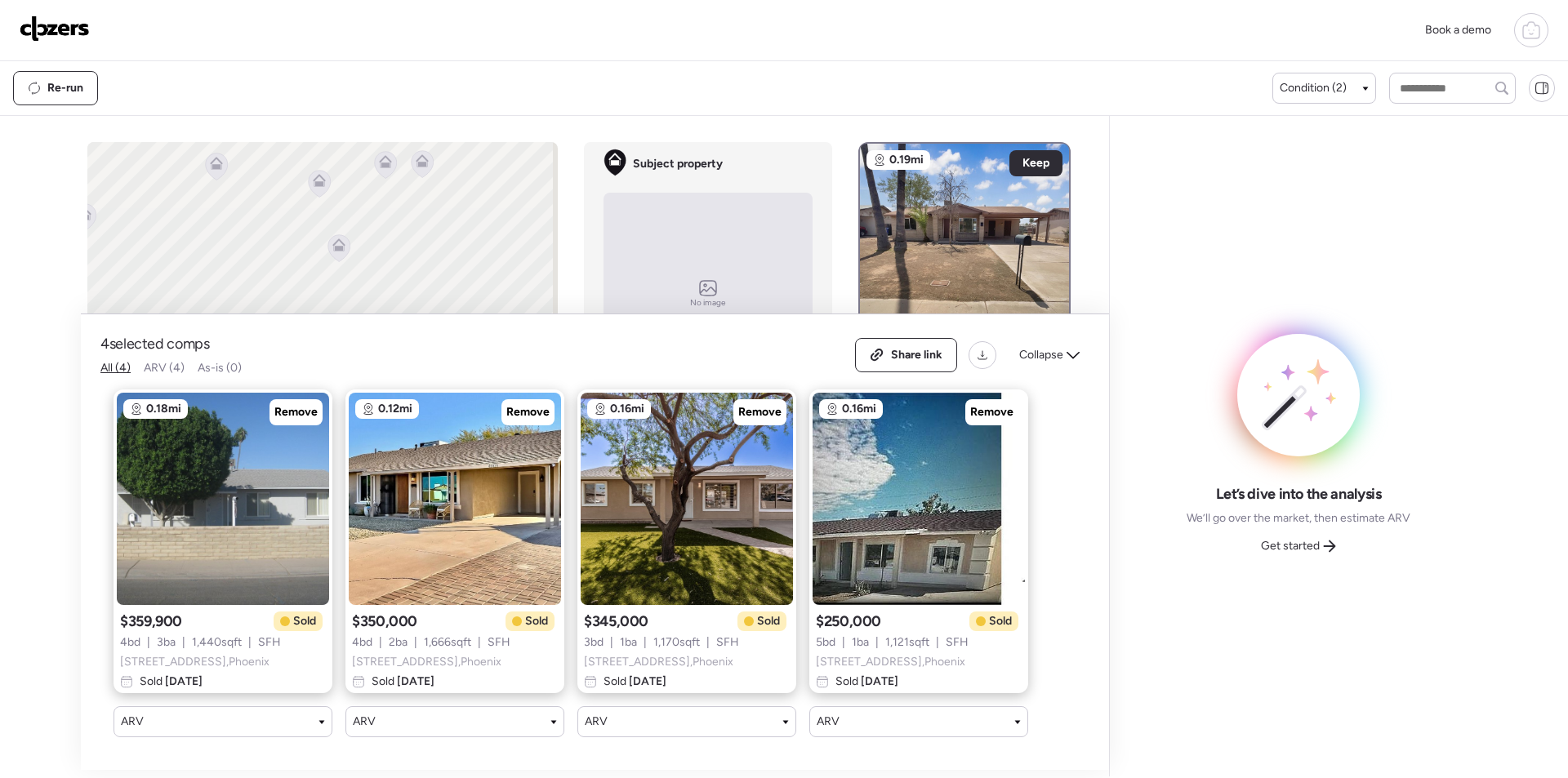
click at [1046, 357] on div "Share link Collapse" at bounding box center [972, 354] width 234 height 34
click at [1071, 349] on icon at bounding box center [1073, 355] width 13 height 13
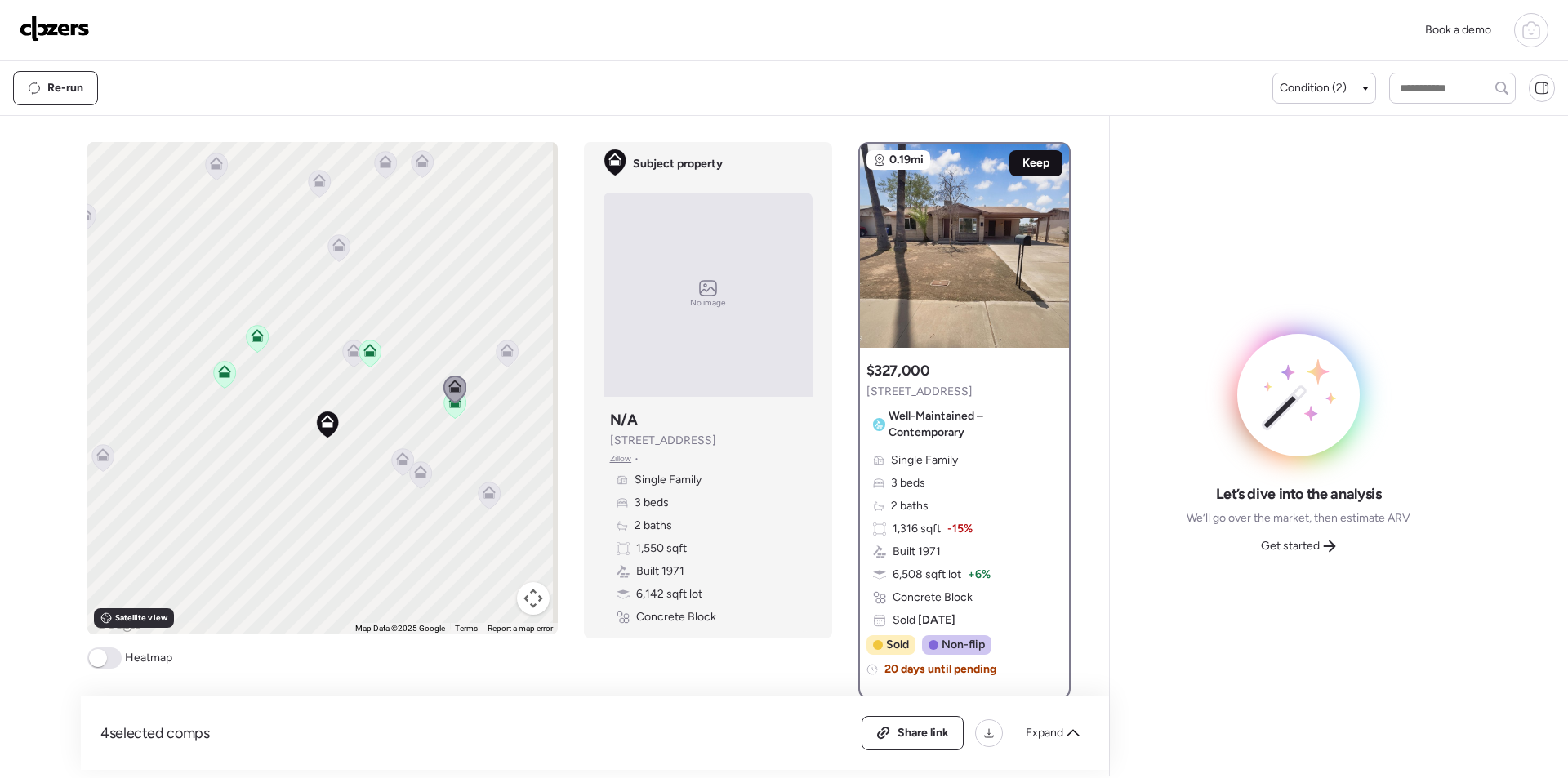
click at [1039, 159] on span "Keep" at bounding box center [1036, 164] width 27 height 17
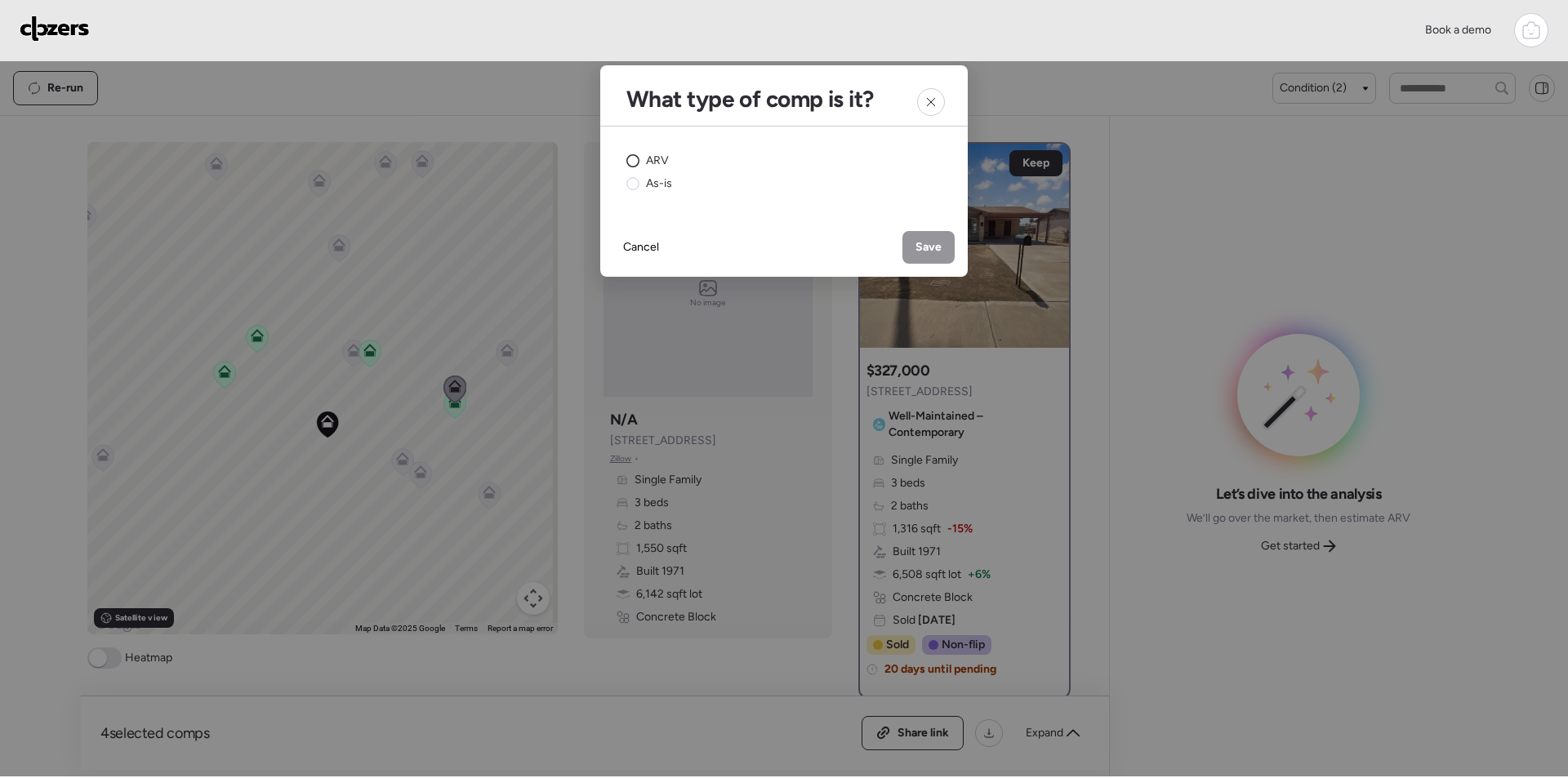
click at [656, 163] on span "ARV" at bounding box center [657, 161] width 23 height 17
click at [903, 245] on div "Cancel Save" at bounding box center [783, 248] width 367 height 59
click at [919, 245] on span "Save" at bounding box center [928, 247] width 26 height 17
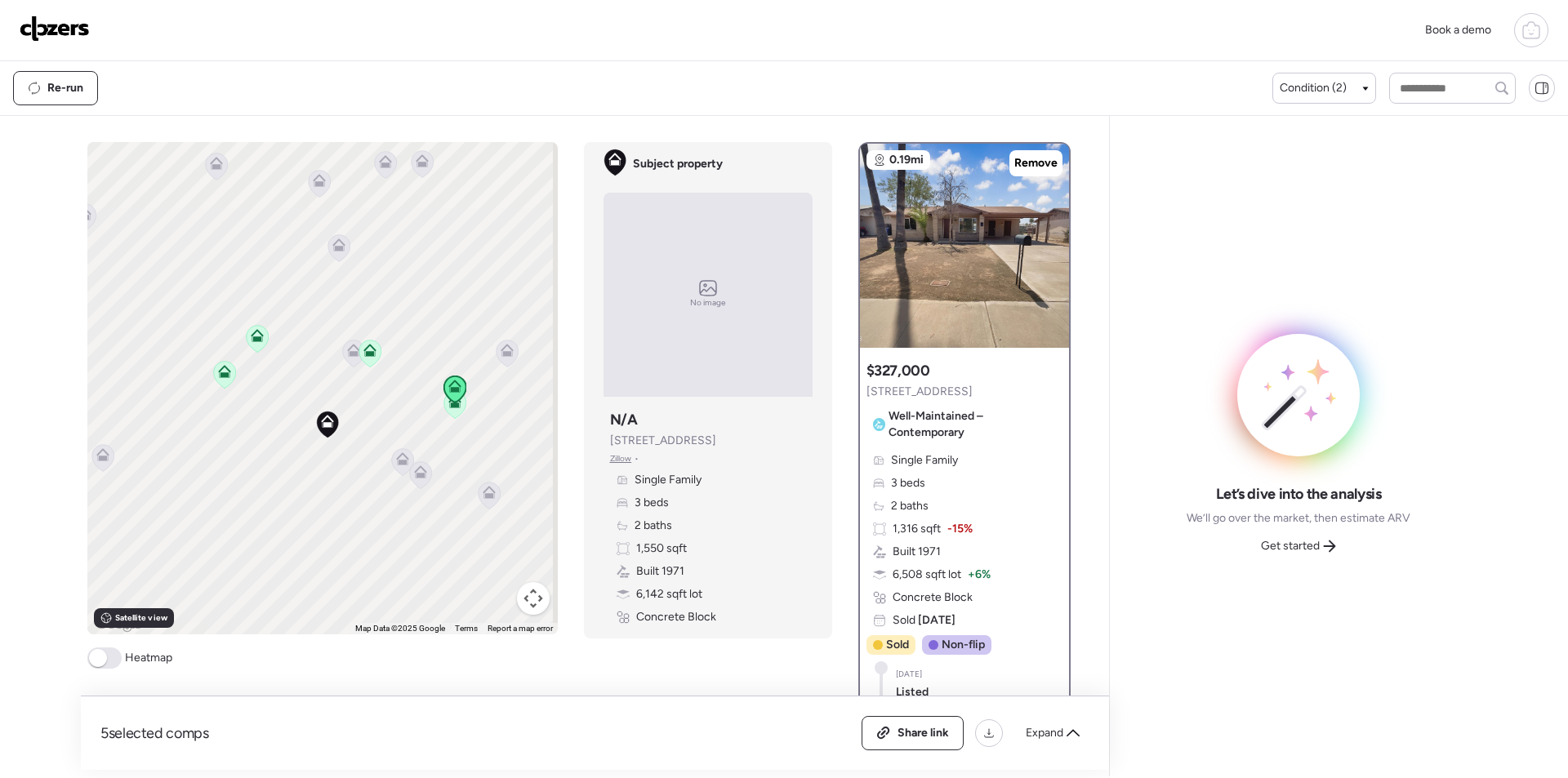
click at [505, 364] on icon at bounding box center [507, 353] width 23 height 28
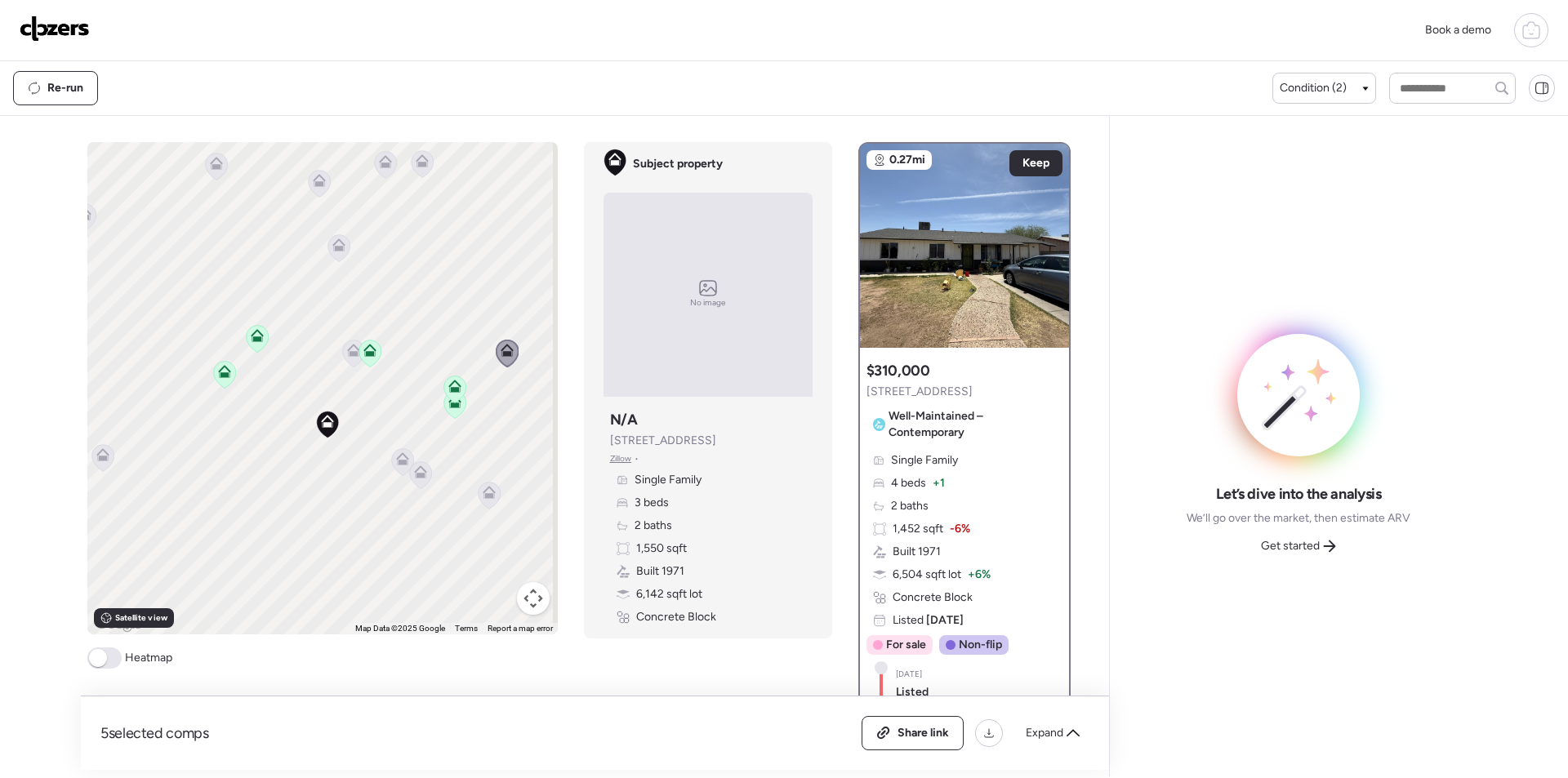
click at [334, 255] on icon at bounding box center [339, 247] width 22 height 27
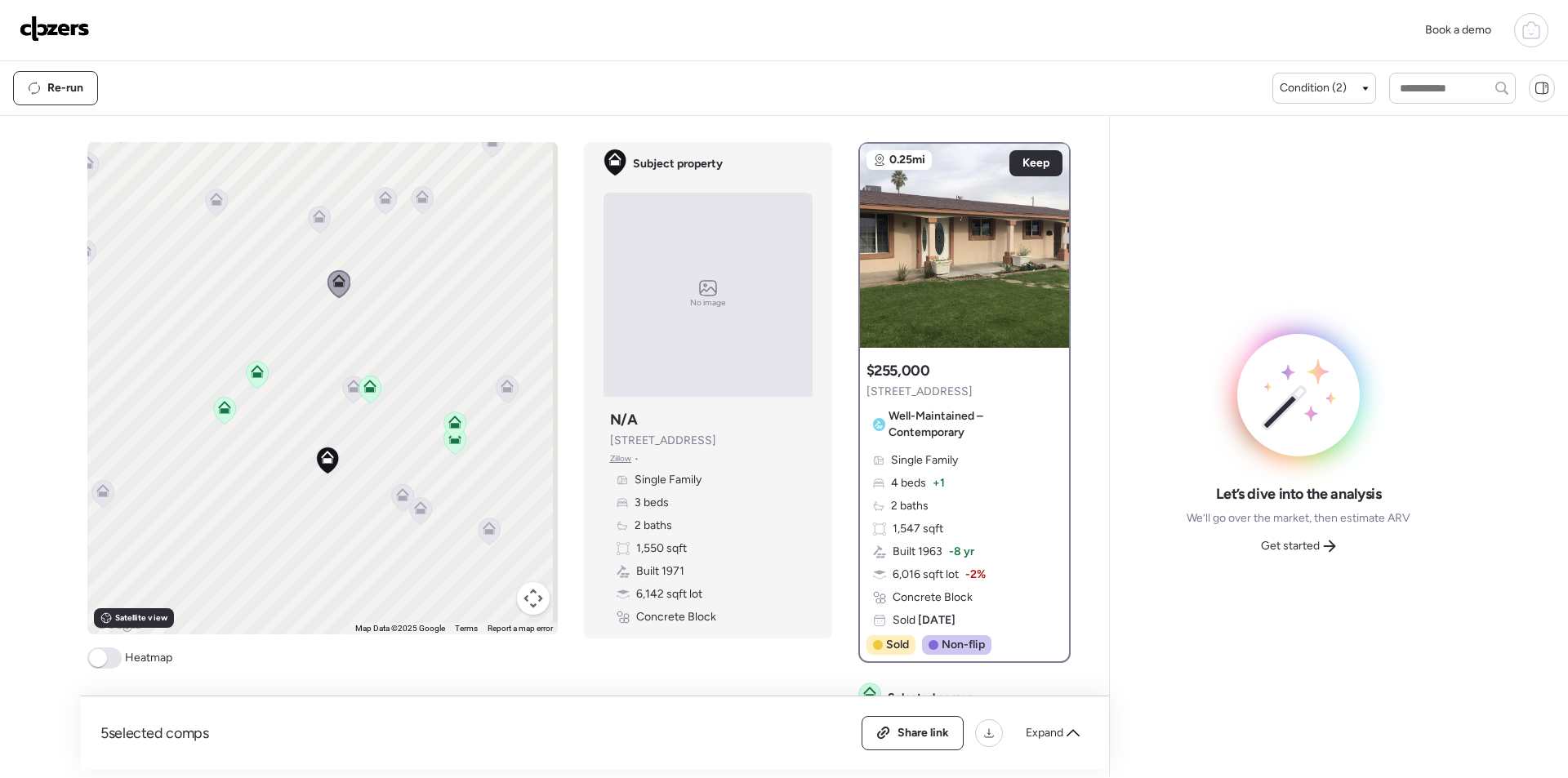
drag, startPoint x: 392, startPoint y: 280, endPoint x: 392, endPoint y: 347, distance: 67.0
click at [392, 349] on div "To activate drag with keyboard, press Alt + Enter. Once in keyboard drag state,…" at bounding box center [322, 389] width 470 height 492
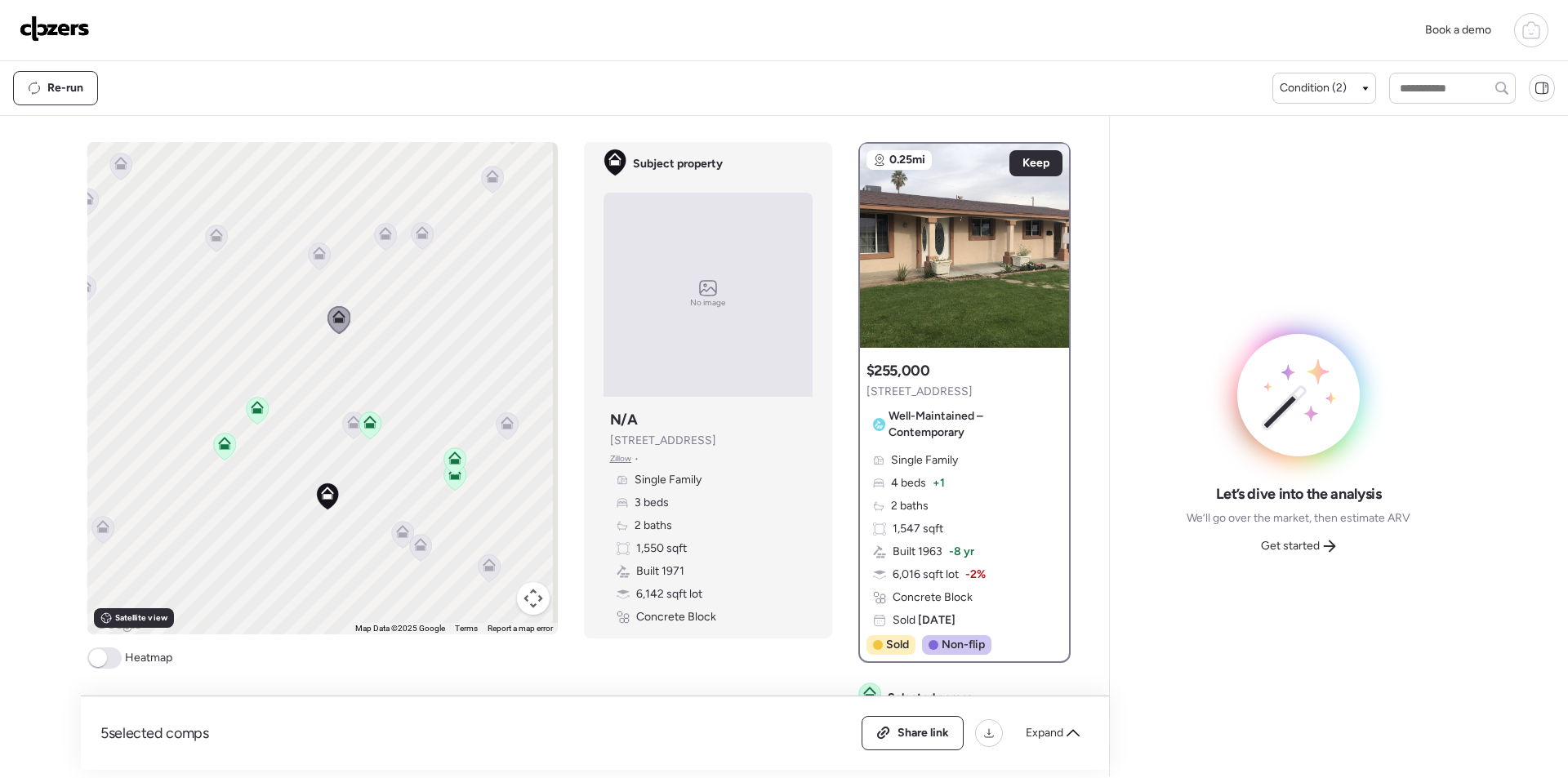
click at [316, 258] on icon at bounding box center [318, 255] width 10 height 5
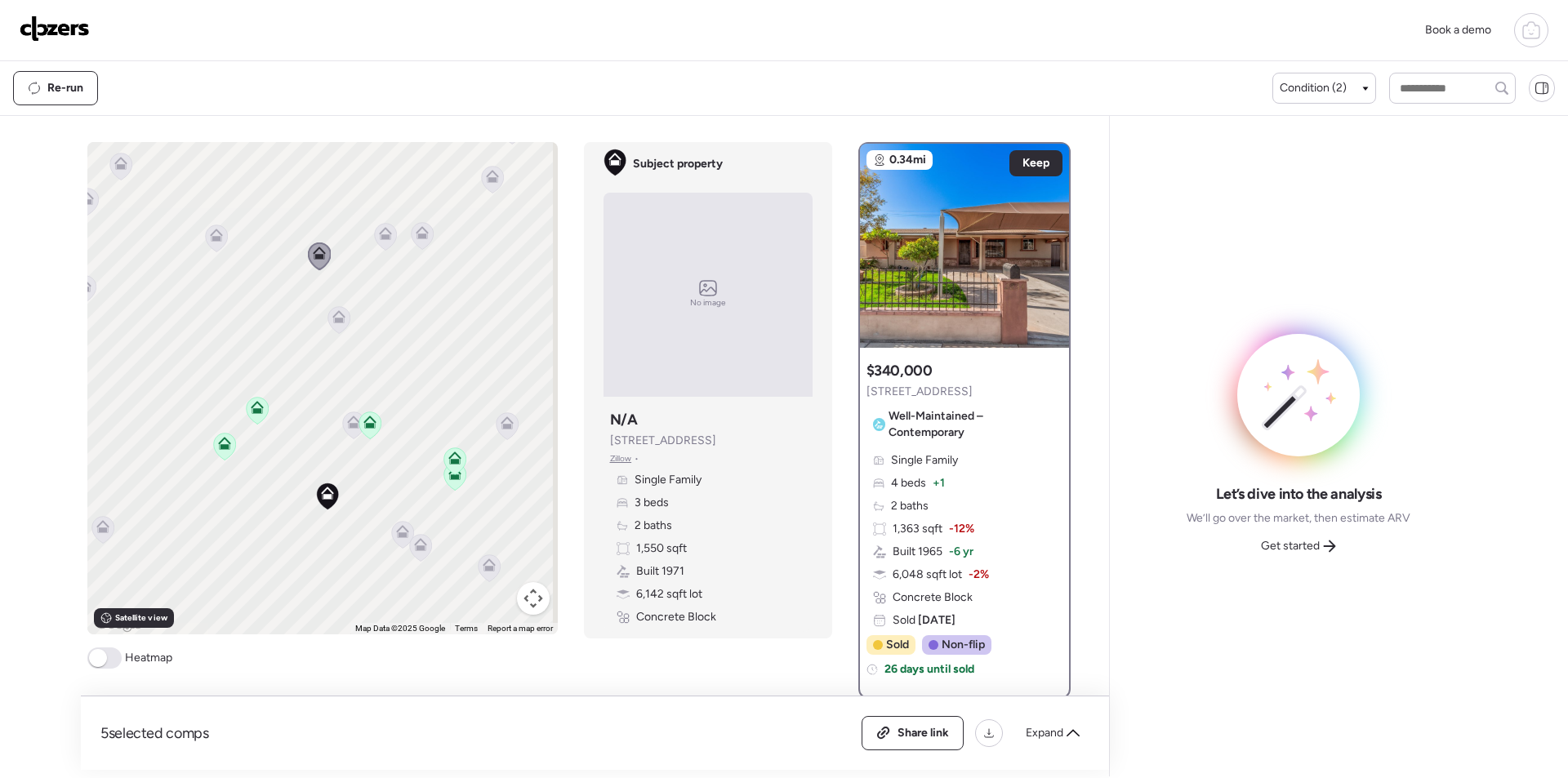
click at [382, 237] on icon at bounding box center [384, 236] width 10 height 5
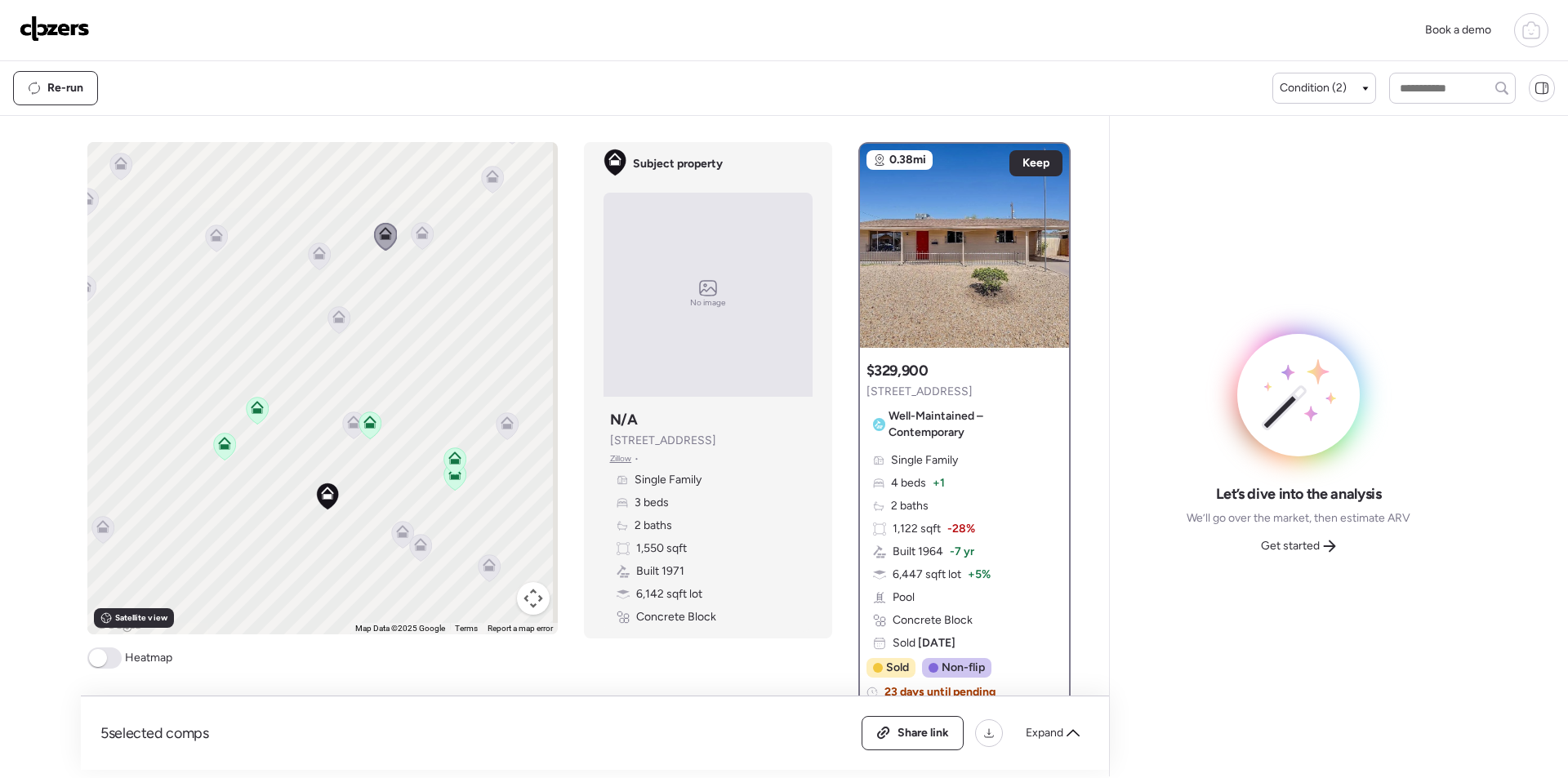
click at [423, 231] on icon at bounding box center [422, 235] width 22 height 27
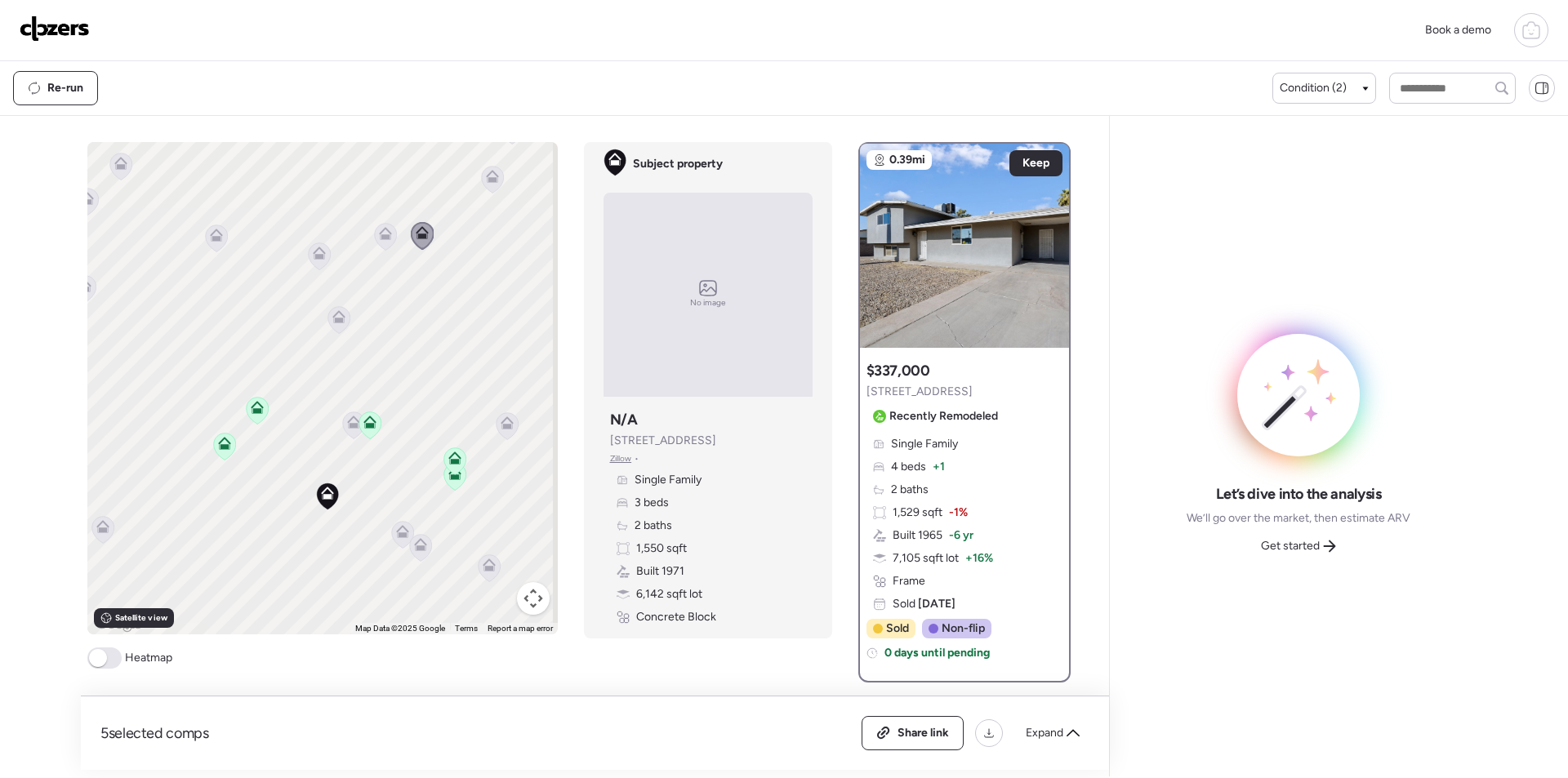
click at [482, 197] on div "To activate drag with keyboard, press Alt + Enter. Once in keyboard drag state,…" at bounding box center [322, 389] width 470 height 492
click at [486, 182] on div at bounding box center [492, 180] width 23 height 31
click at [484, 170] on div at bounding box center [492, 180] width 23 height 31
click at [488, 170] on icon at bounding box center [492, 177] width 13 height 13
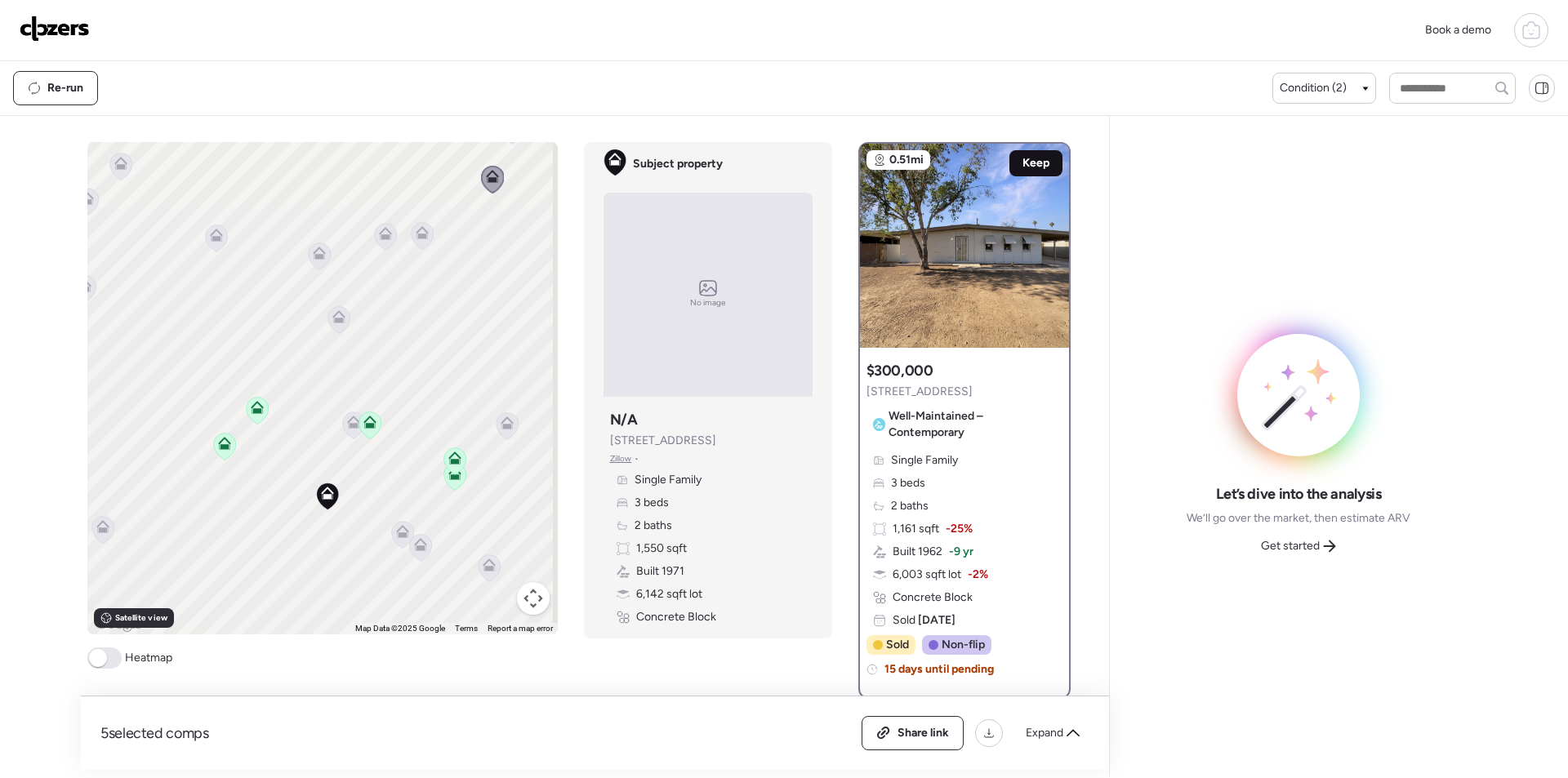
click at [1011, 164] on div "Keep" at bounding box center [1035, 163] width 53 height 26
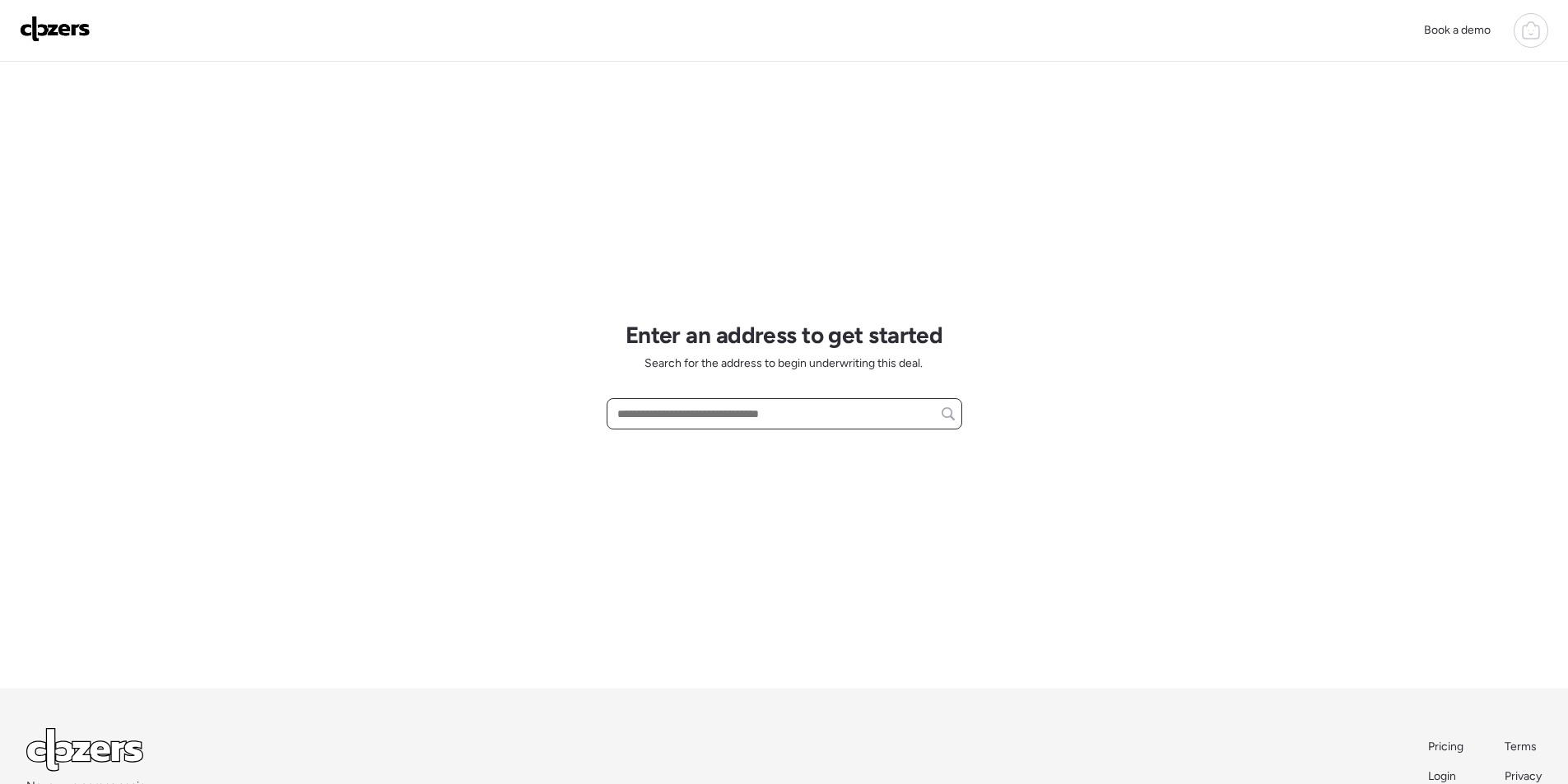
click at [745, 419] on input "text" at bounding box center [784, 413] width 340 height 23
paste input "**********"
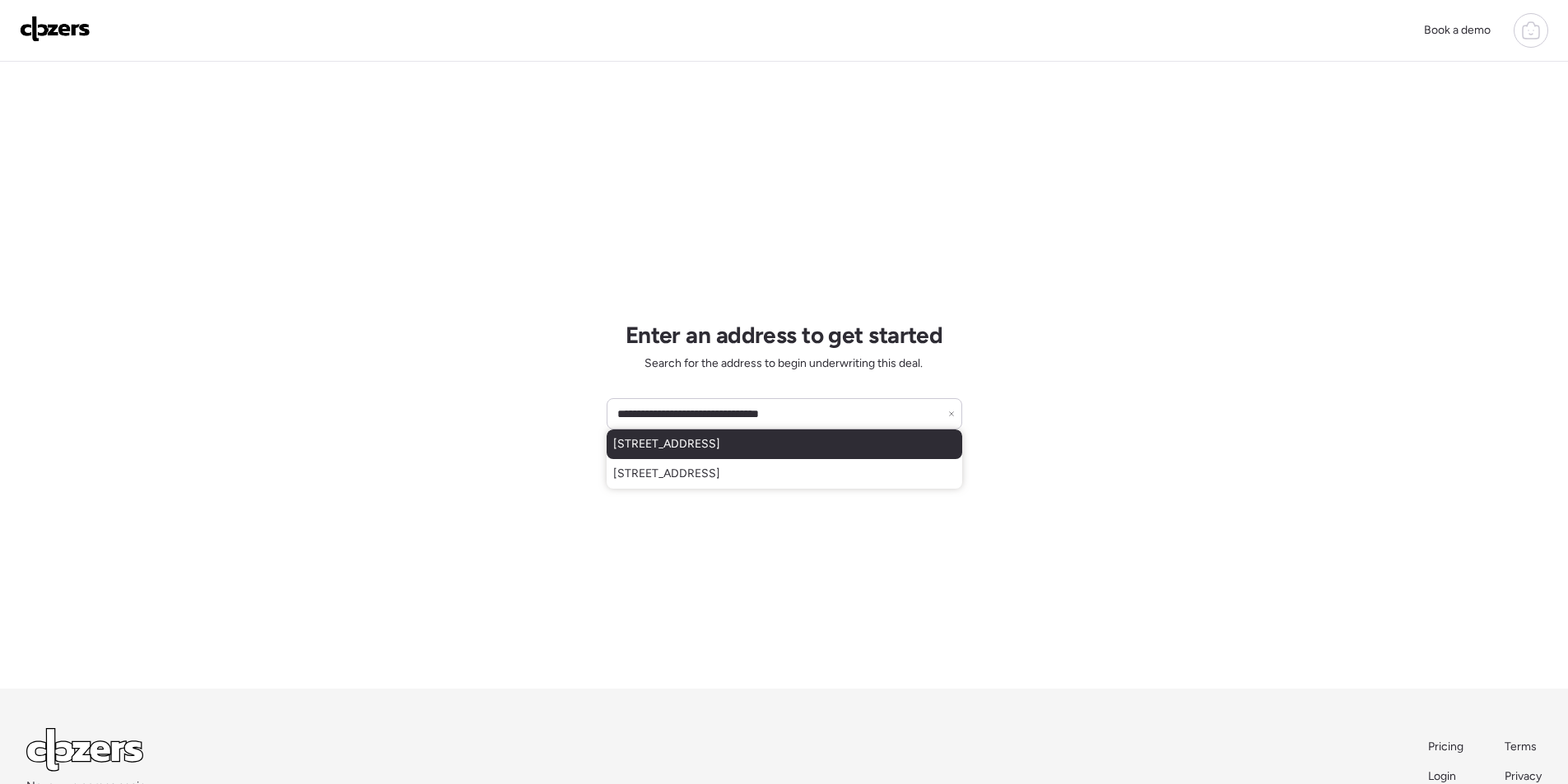
click at [720, 437] on span "[STREET_ADDRESS]" at bounding box center [666, 445] width 107 height 17
type input "**********"
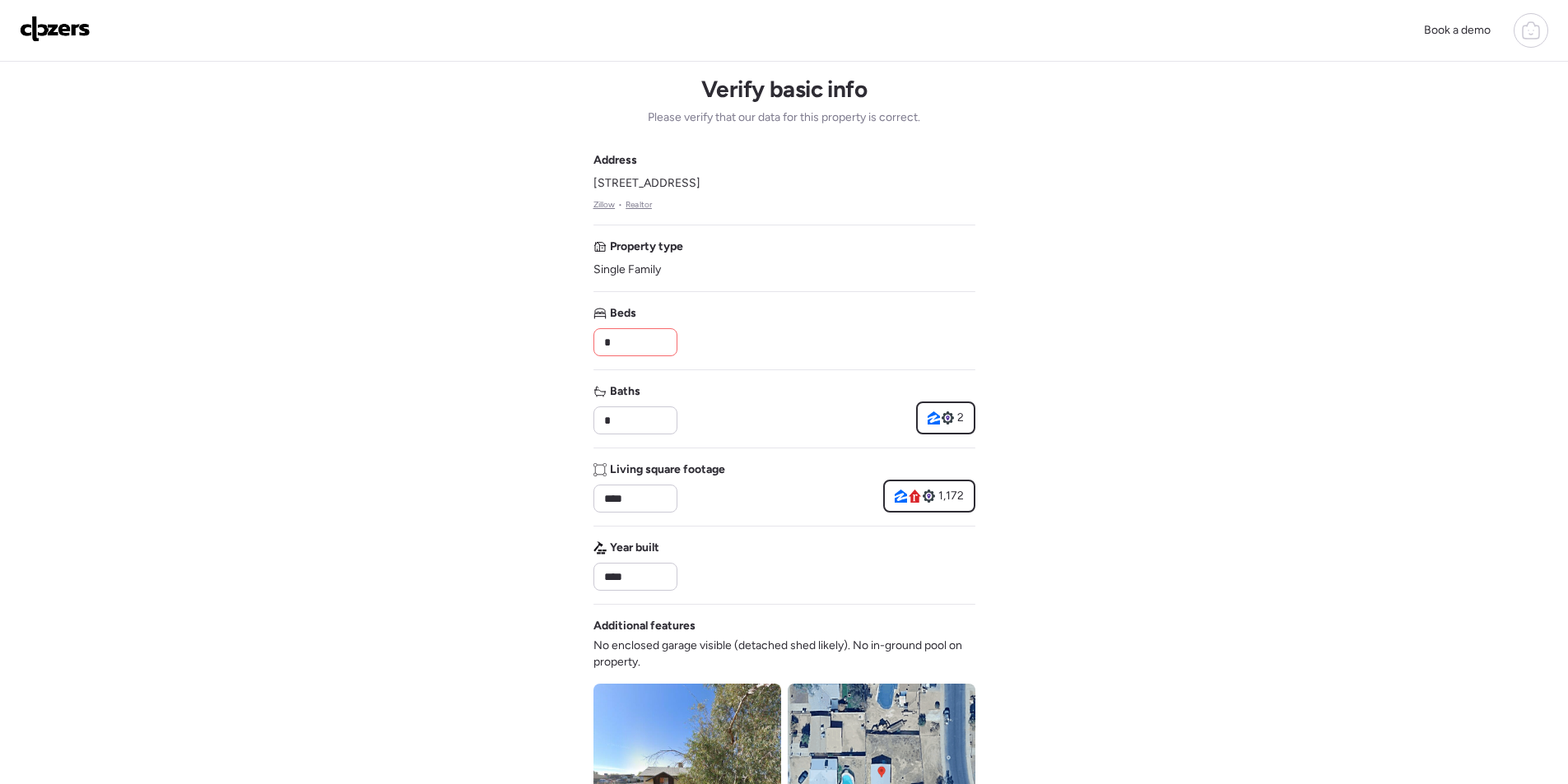
click at [38, 39] on img at bounding box center [55, 29] width 71 height 26
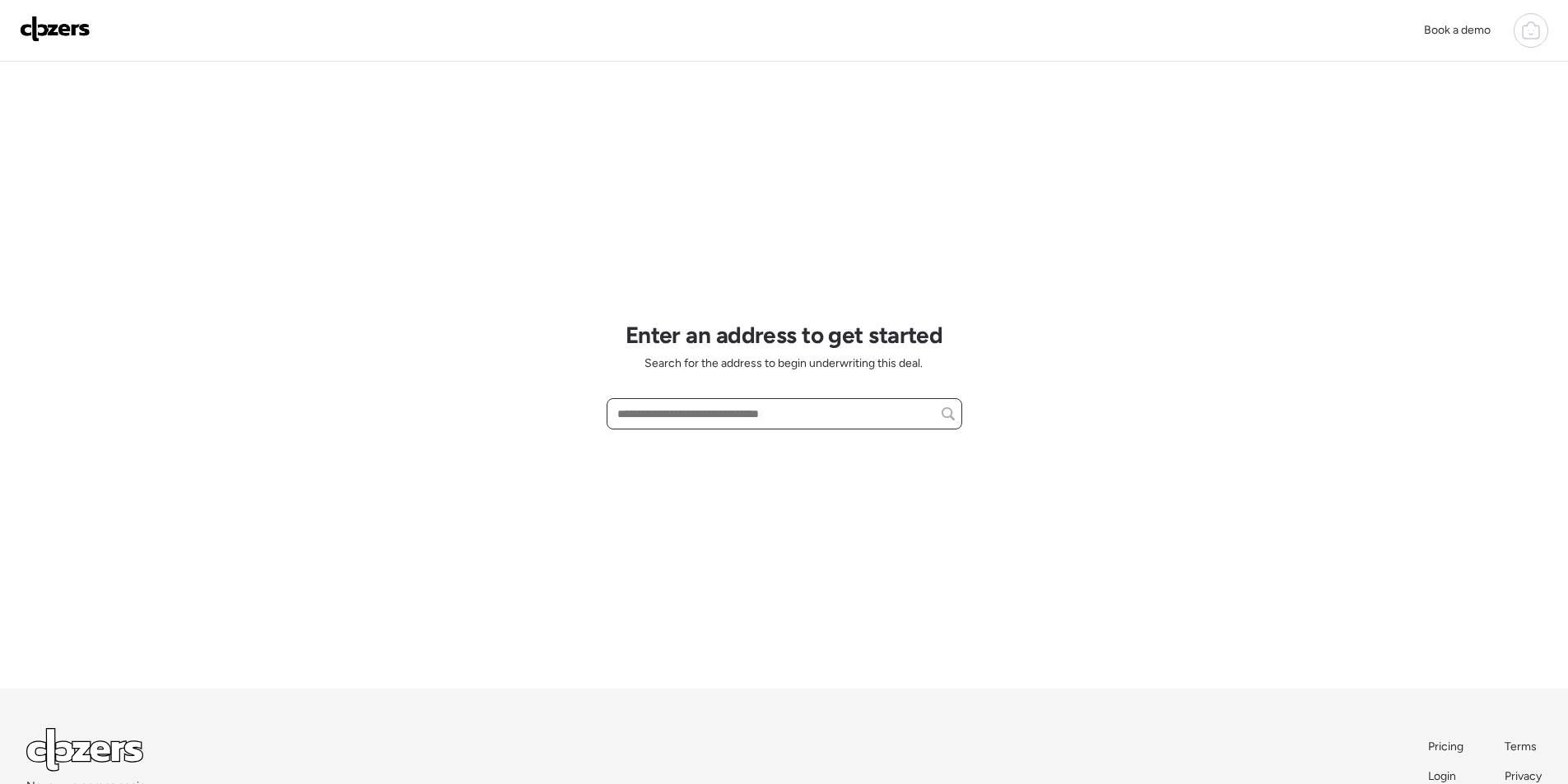
click at [631, 408] on input "text" at bounding box center [784, 413] width 340 height 23
paste input "**********"
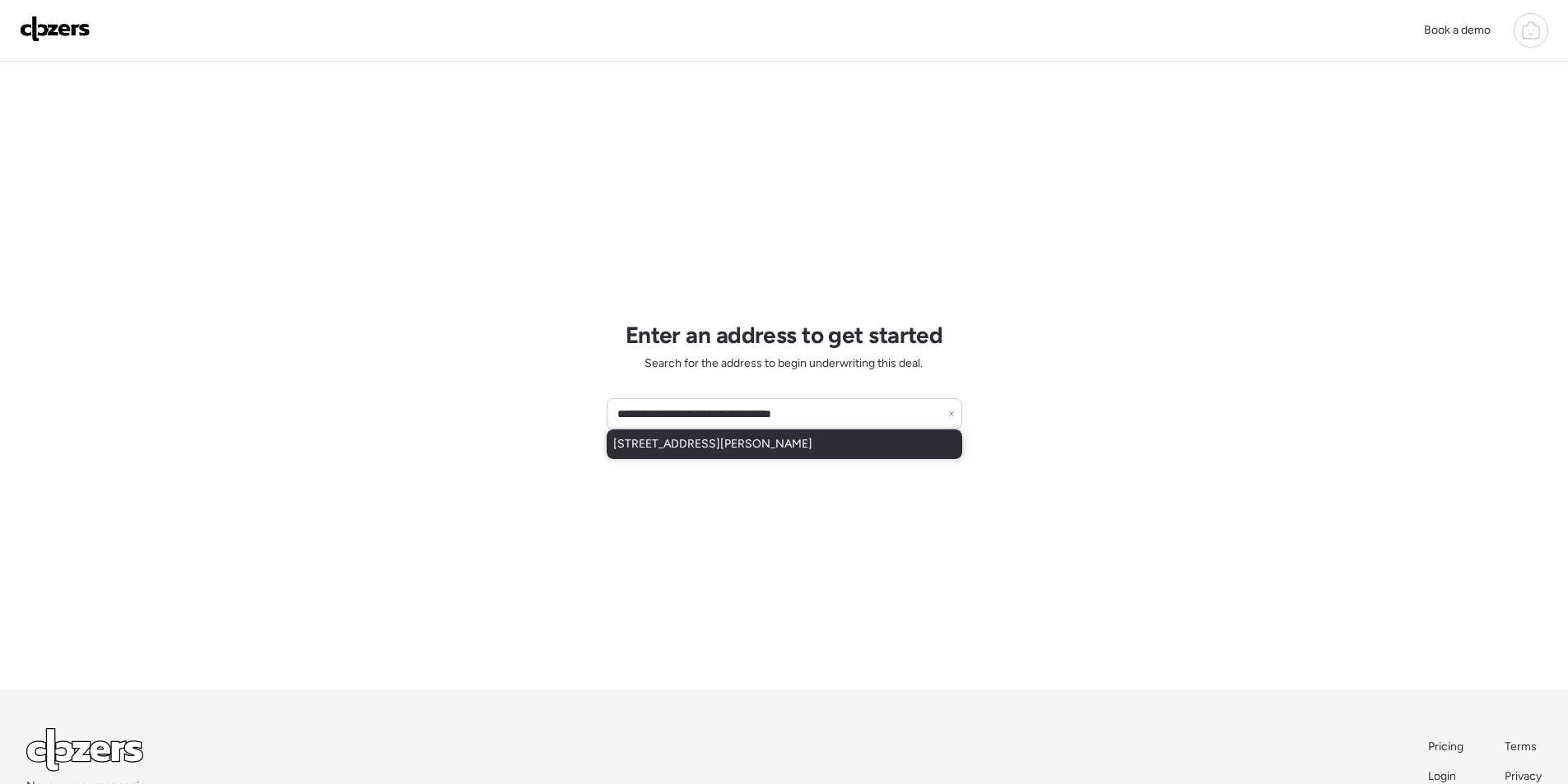
click at [673, 436] on span "[STREET_ADDRESS][PERSON_NAME]" at bounding box center [713, 445] width 200 height 17
type input "**********"
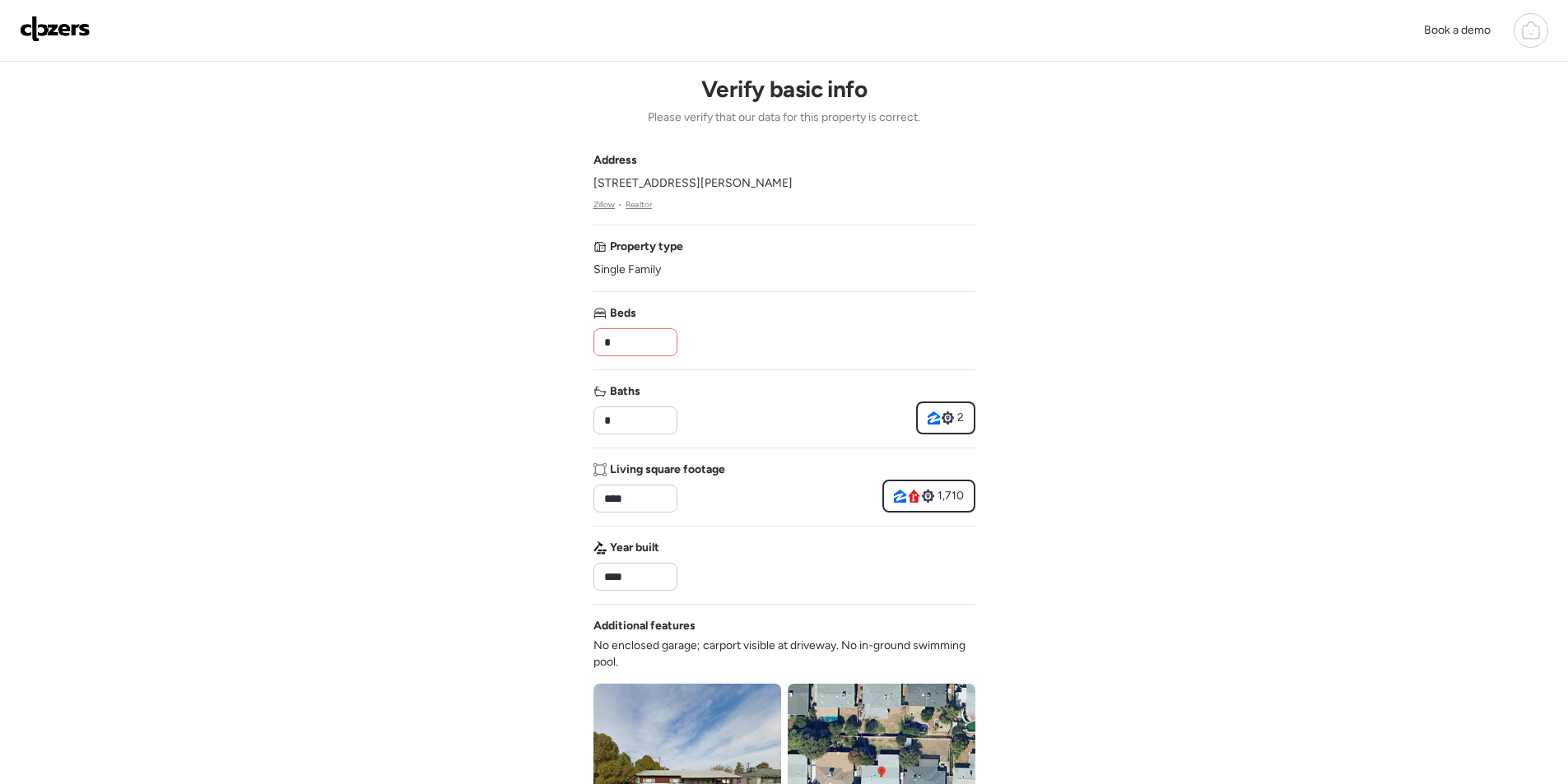
click at [639, 335] on input "*" at bounding box center [635, 342] width 69 height 23
type input "*"
click at [771, 332] on div "Beds *" at bounding box center [784, 330] width 382 height 51
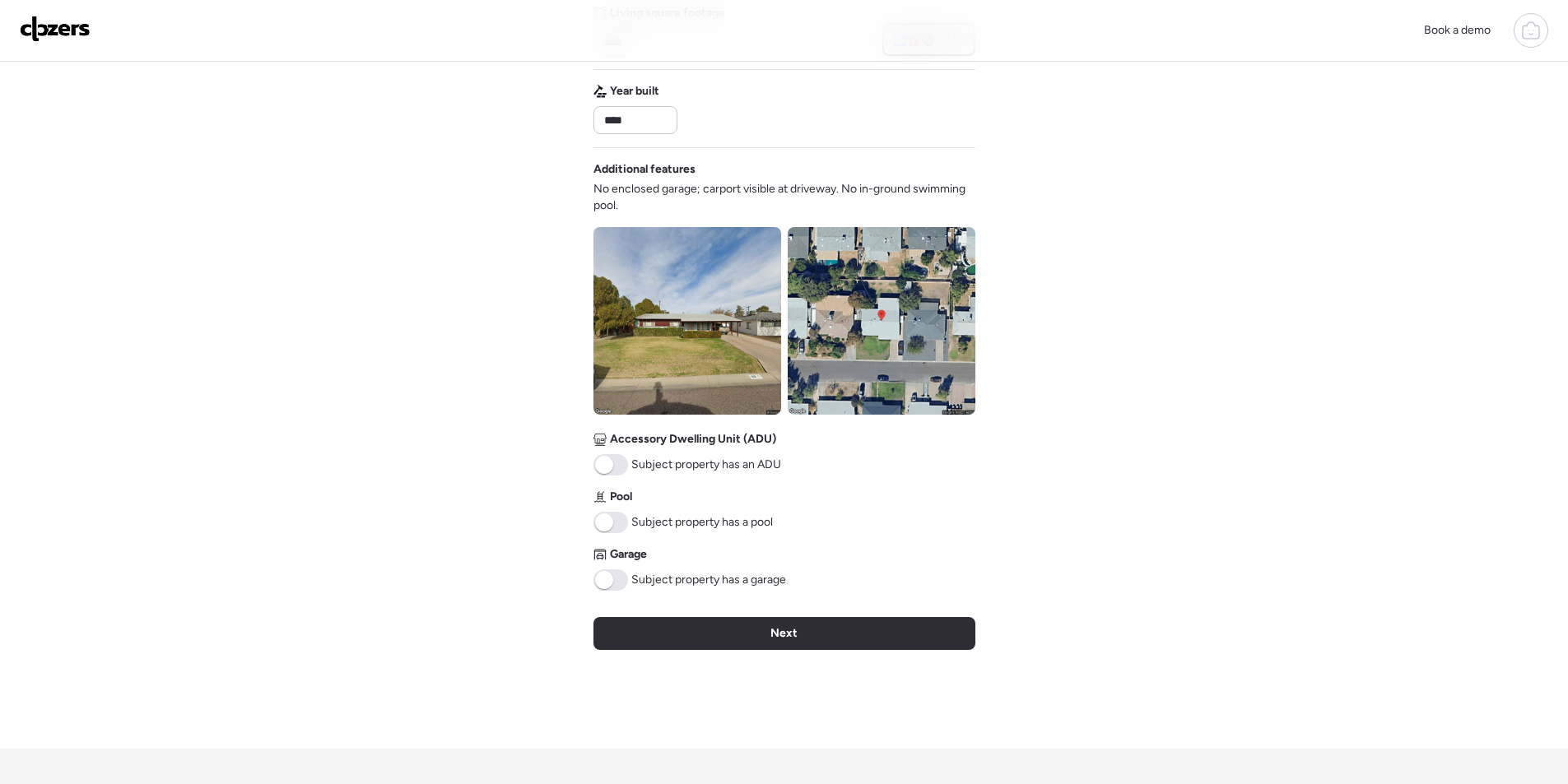
scroll to position [478, 0]
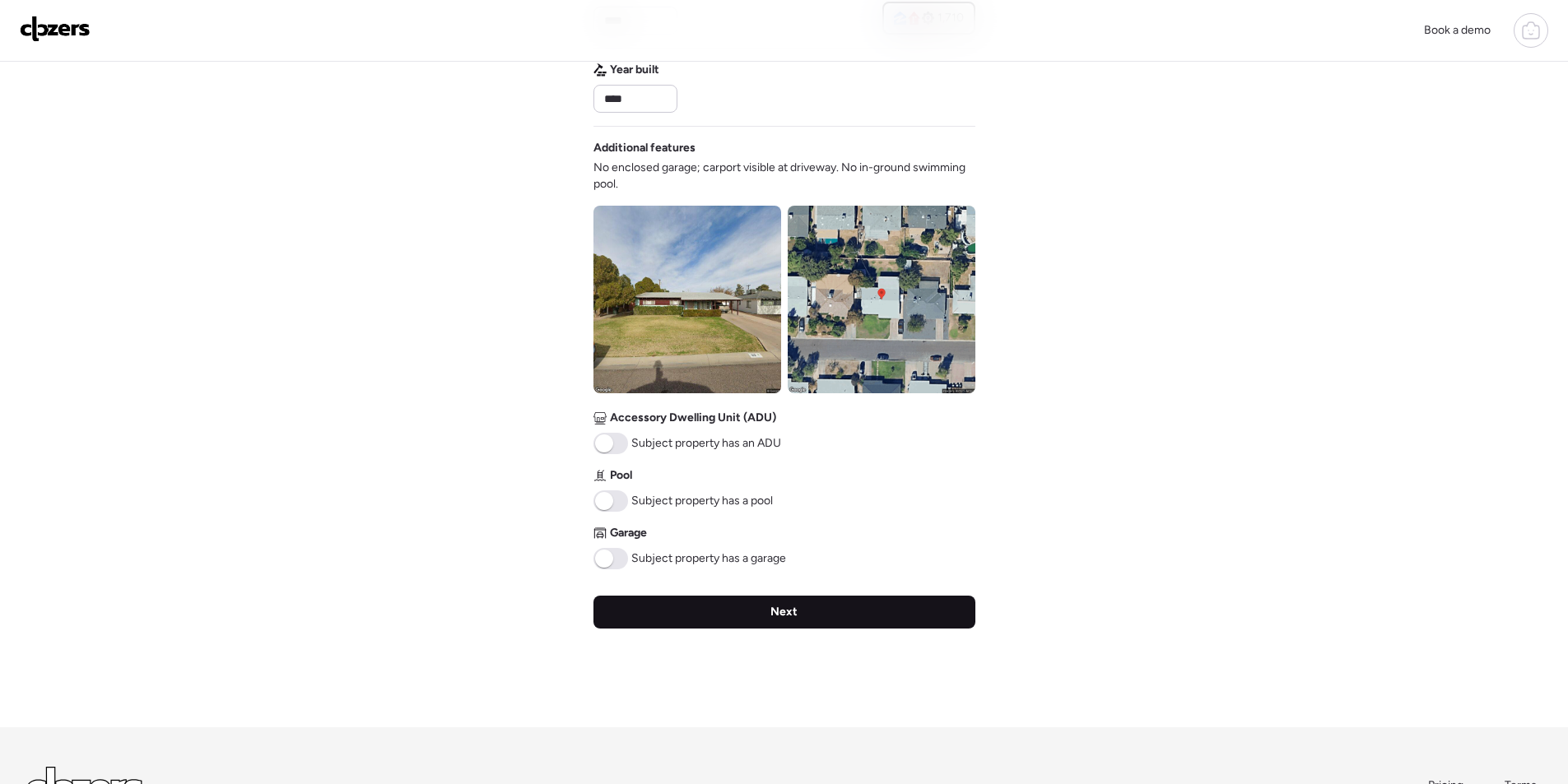
click at [810, 604] on div "Next" at bounding box center [784, 612] width 382 height 33
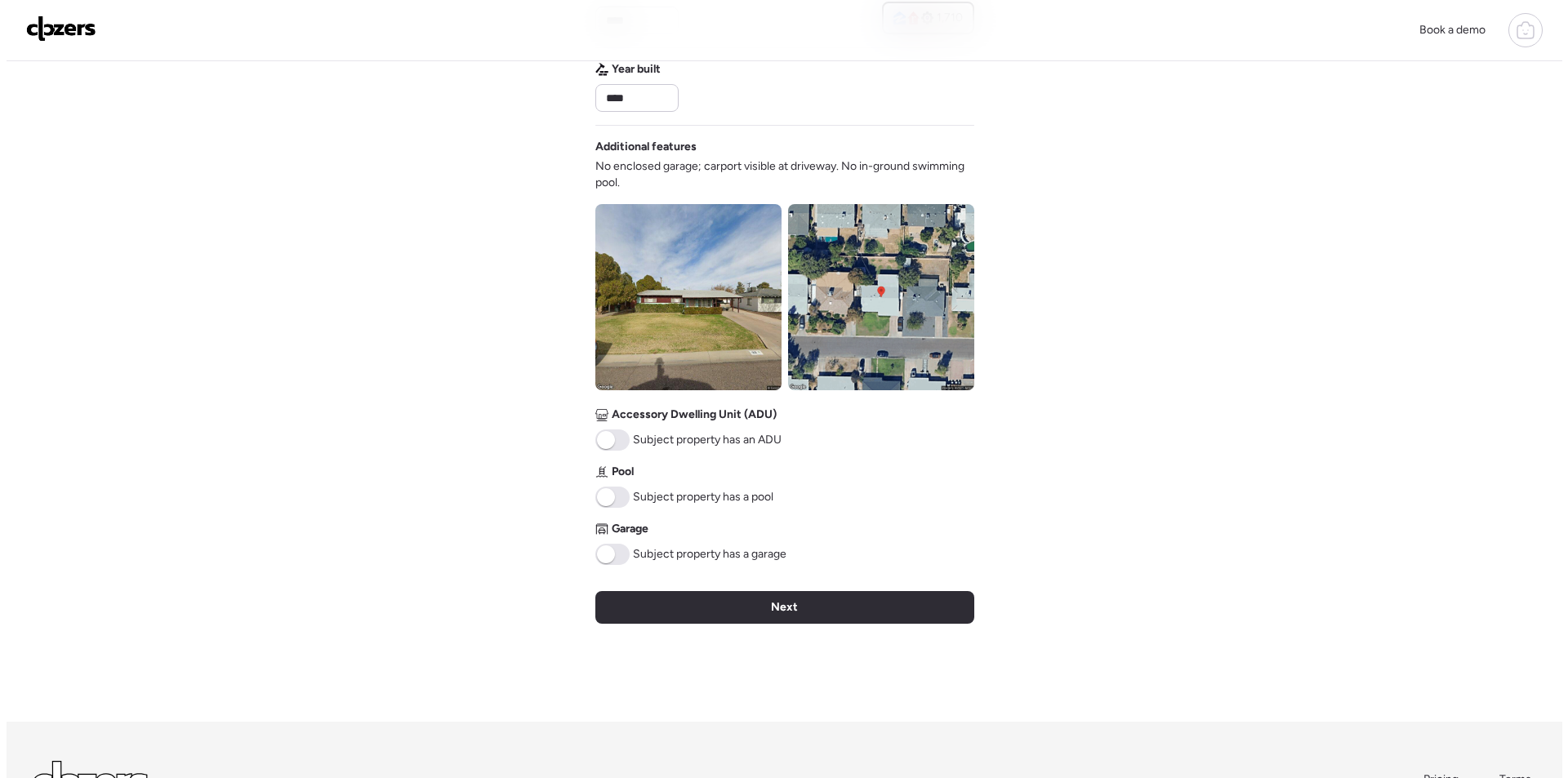
scroll to position [0, 0]
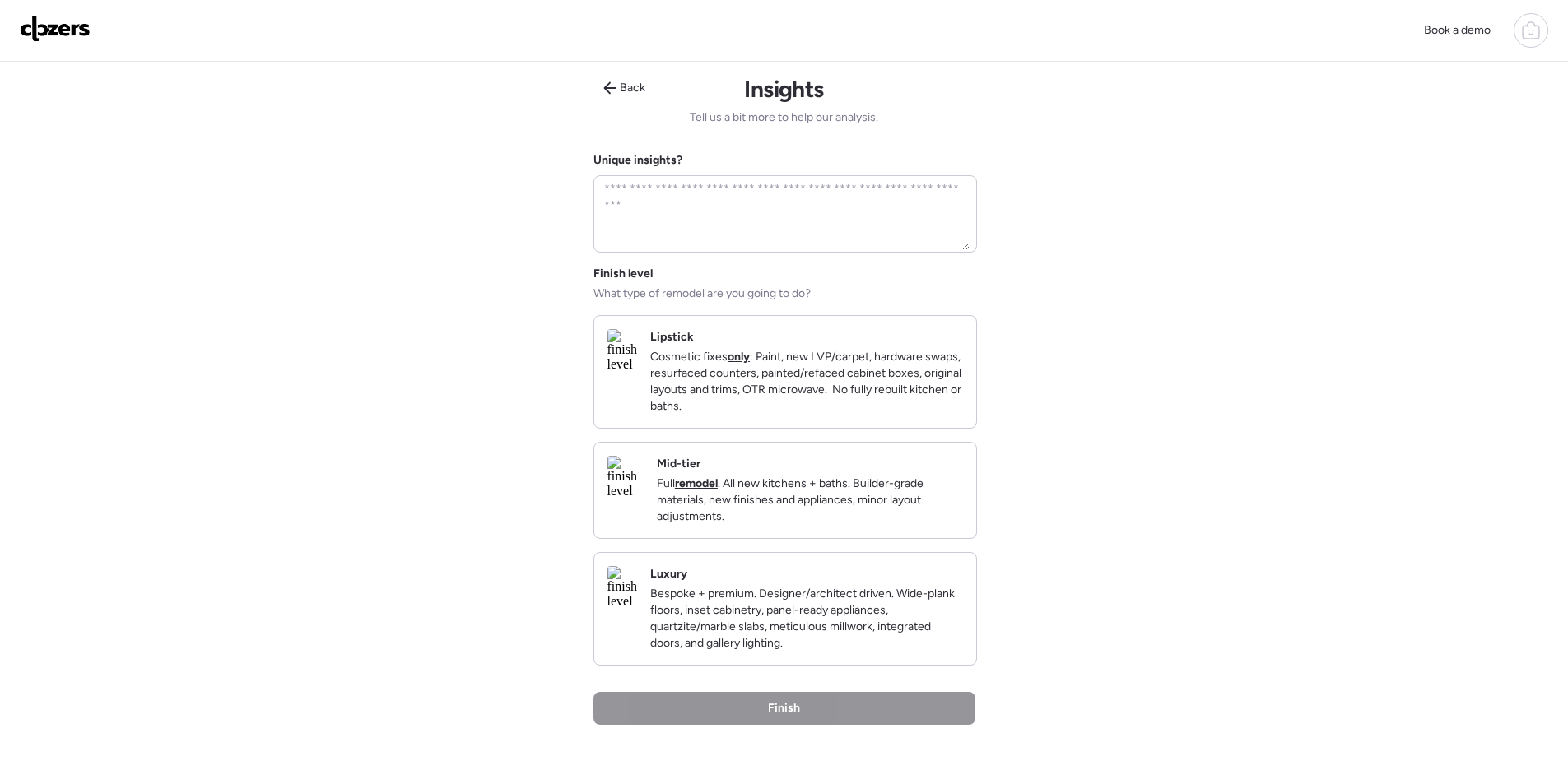
click at [851, 511] on p "Full remodel . All new kitchens + baths. Builder-grade materials, new finishes …" at bounding box center [810, 500] width 306 height 49
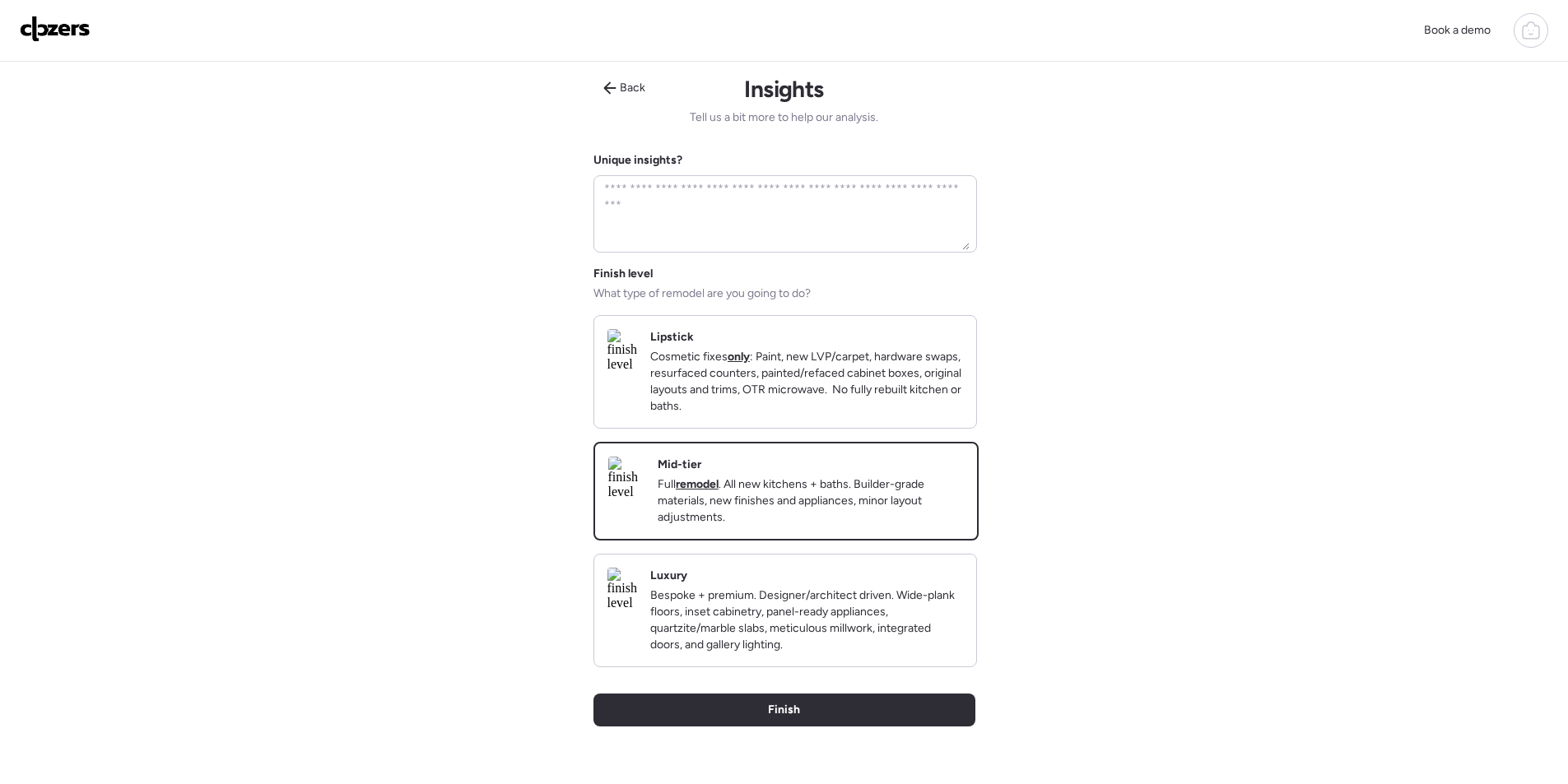
click at [826, 702] on div "Back Insights Tell us a bit more to help our analysis. Unique insights? Finish …" at bounding box center [784, 443] width 382 height 763
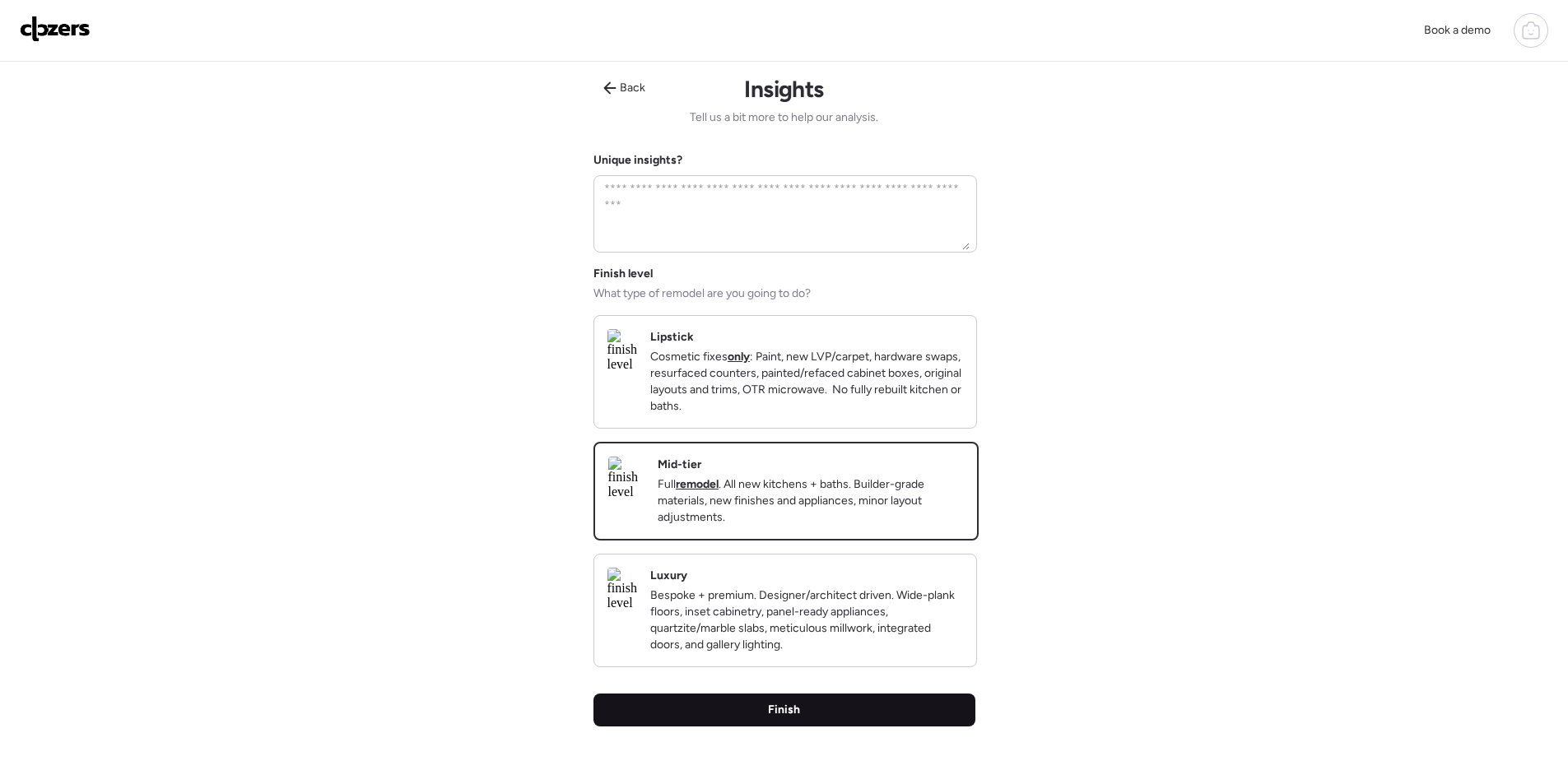
click at [819, 724] on div "Finish" at bounding box center [784, 709] width 382 height 33
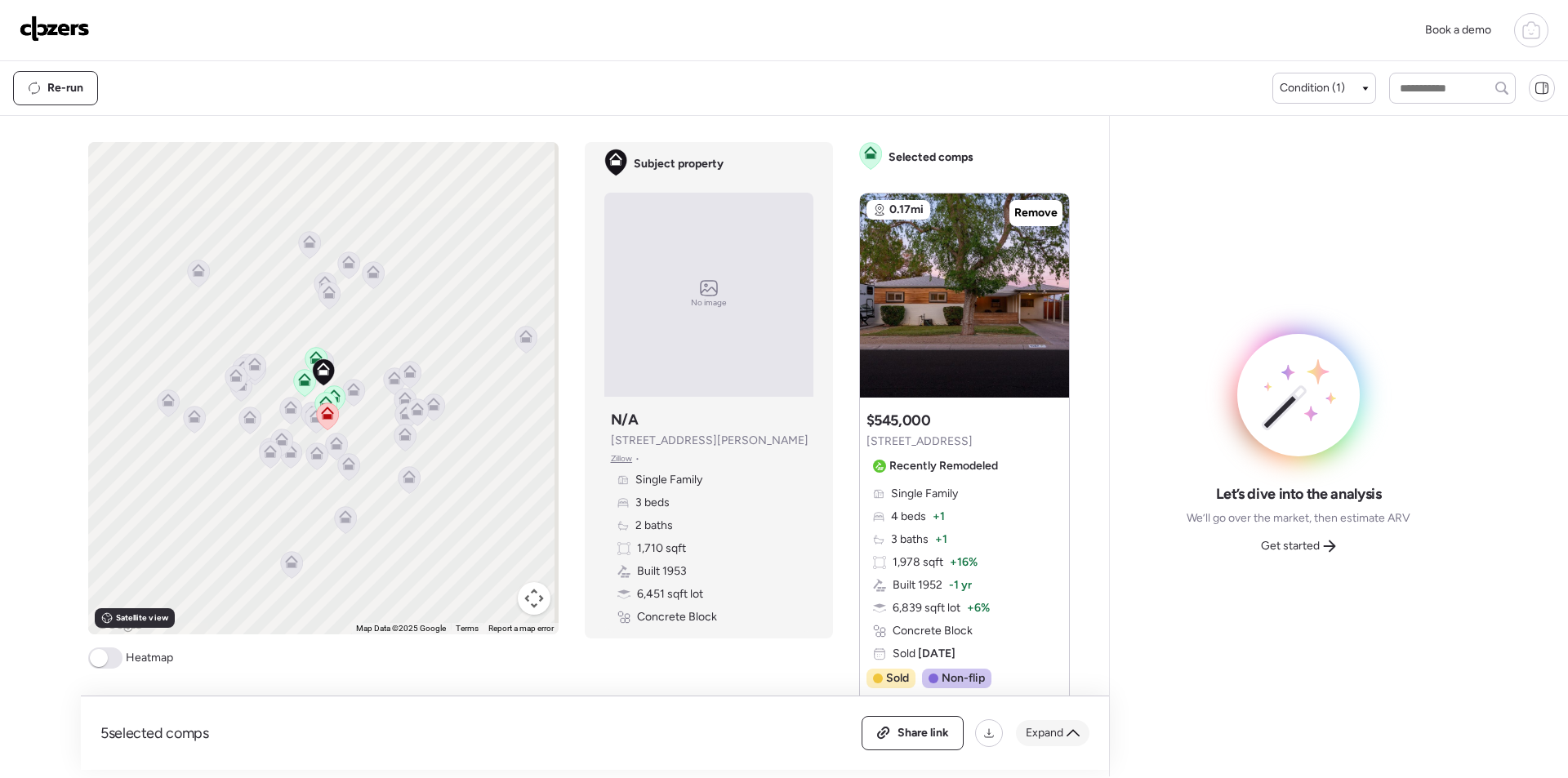
click at [1043, 736] on span "Expand" at bounding box center [1044, 733] width 38 height 17
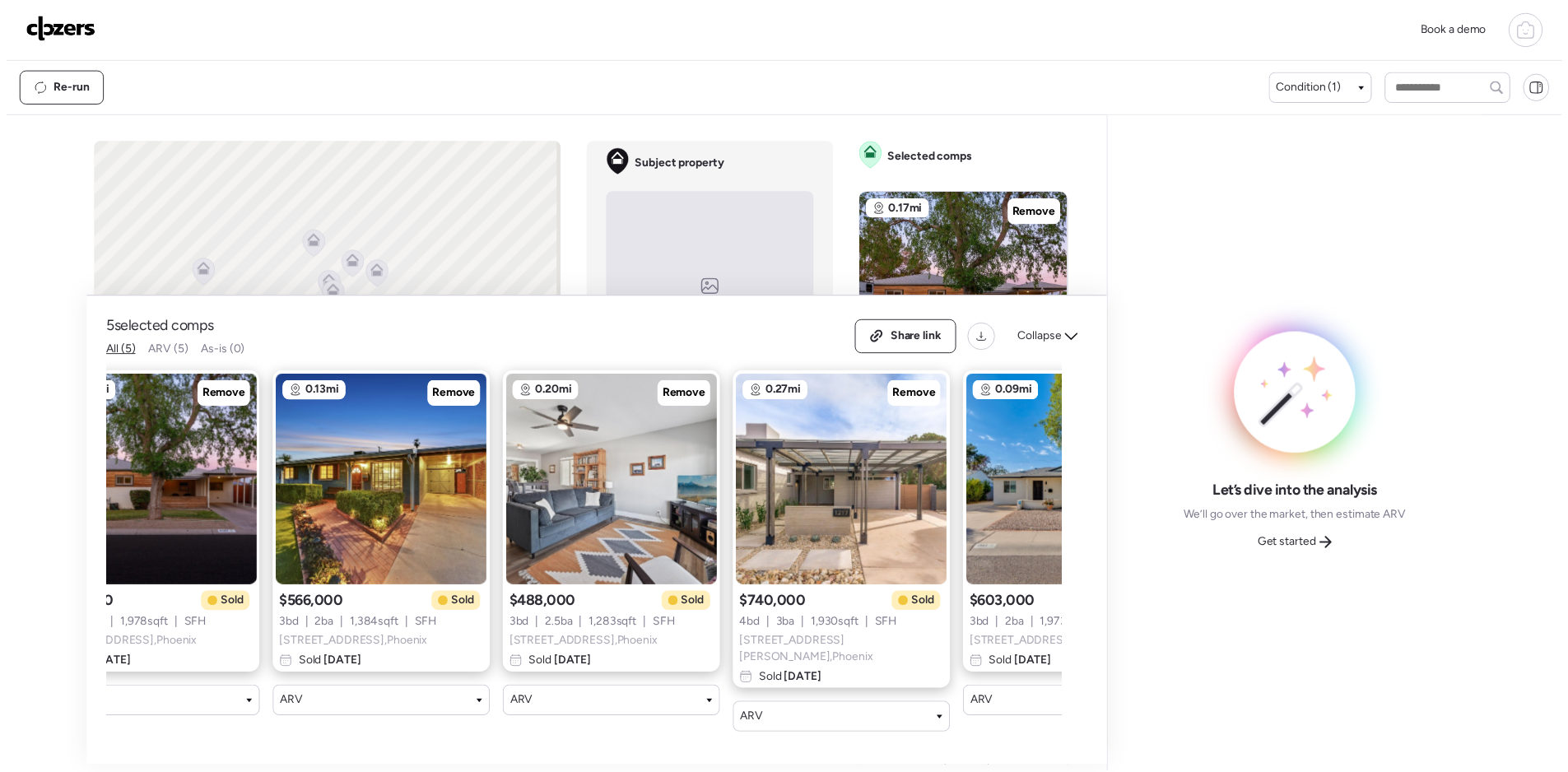
scroll to position [0, 212]
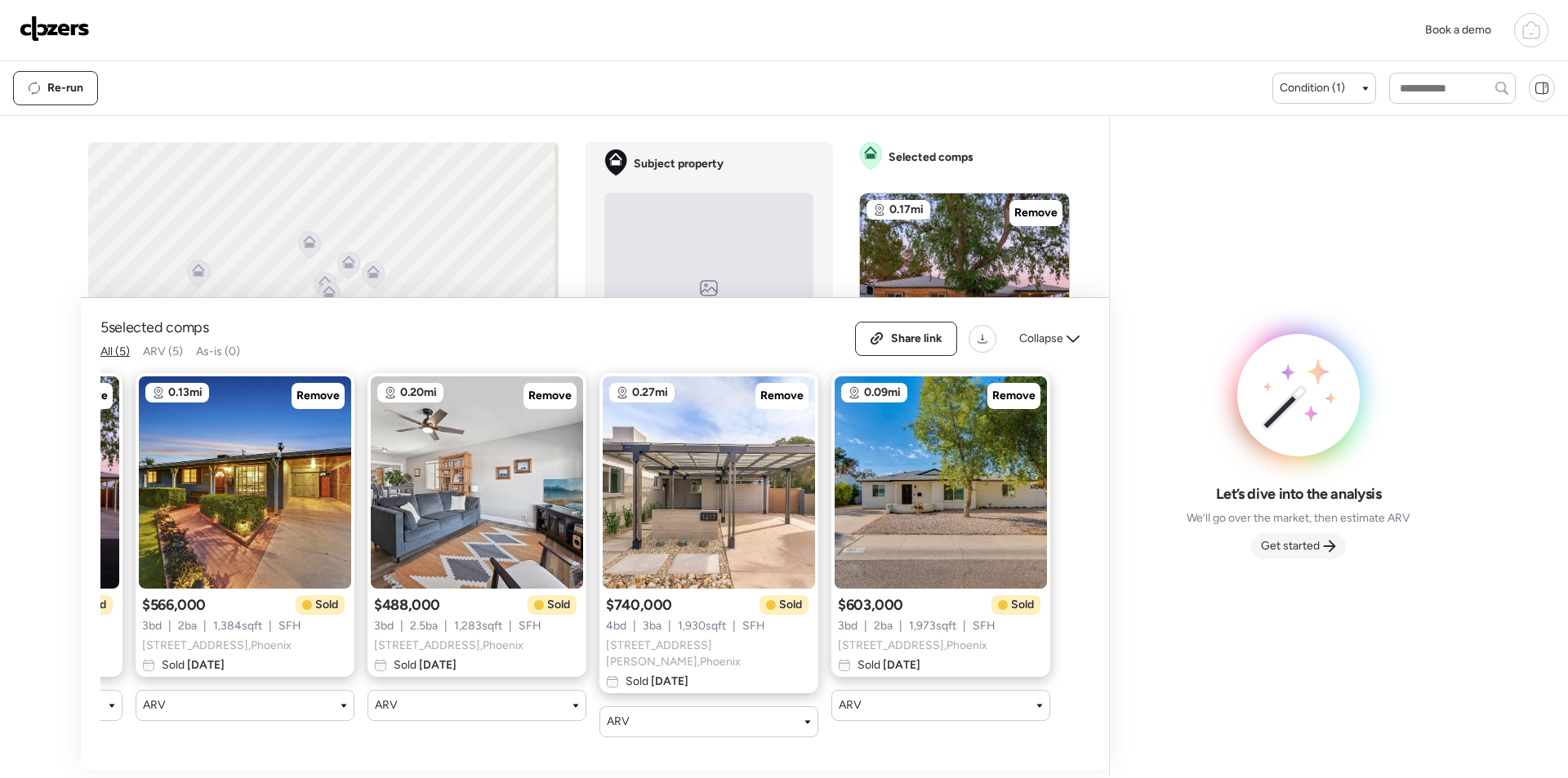
click at [1321, 545] on div "Get started" at bounding box center [1299, 546] width 94 height 26
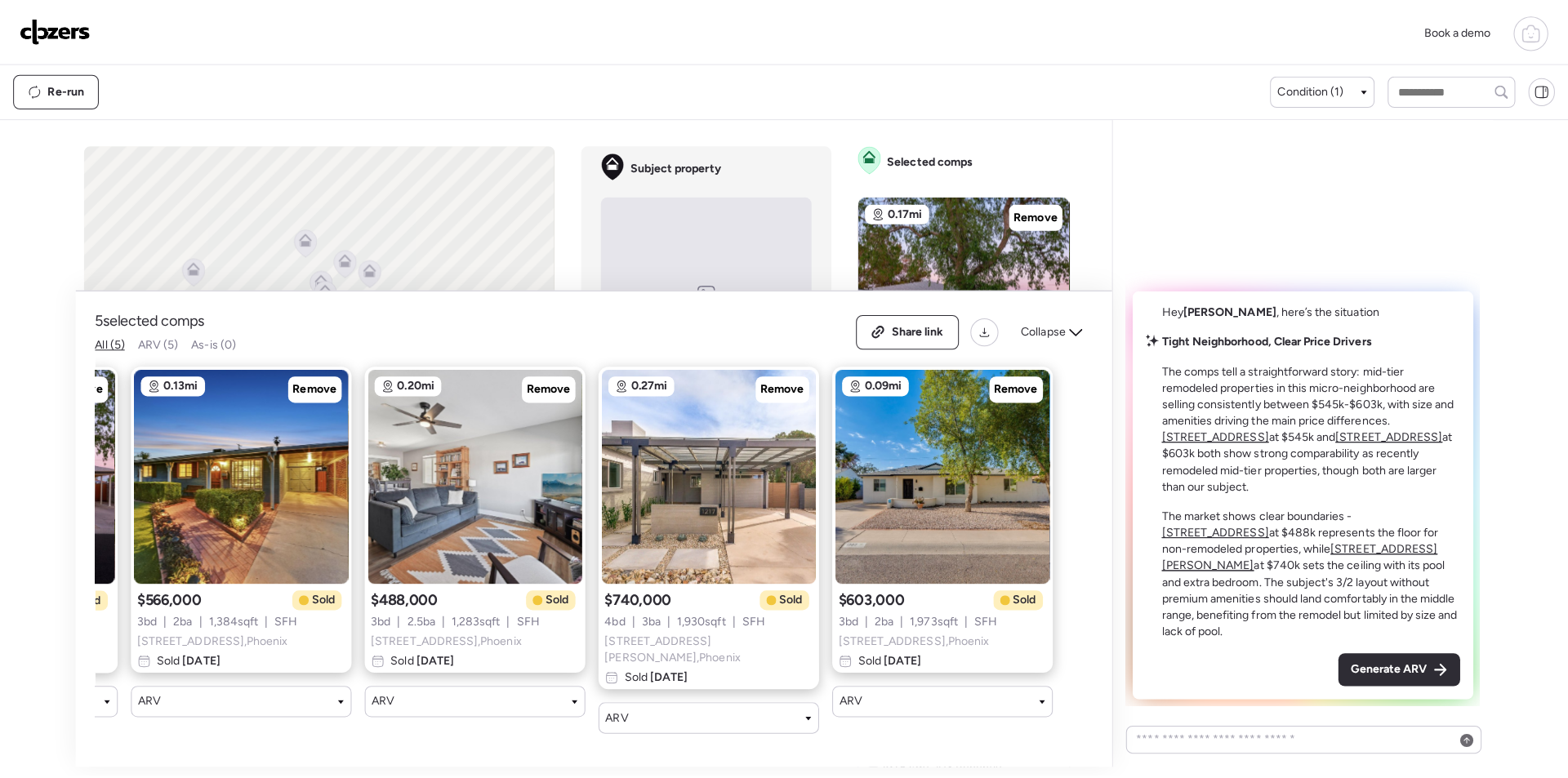
scroll to position [0, 0]
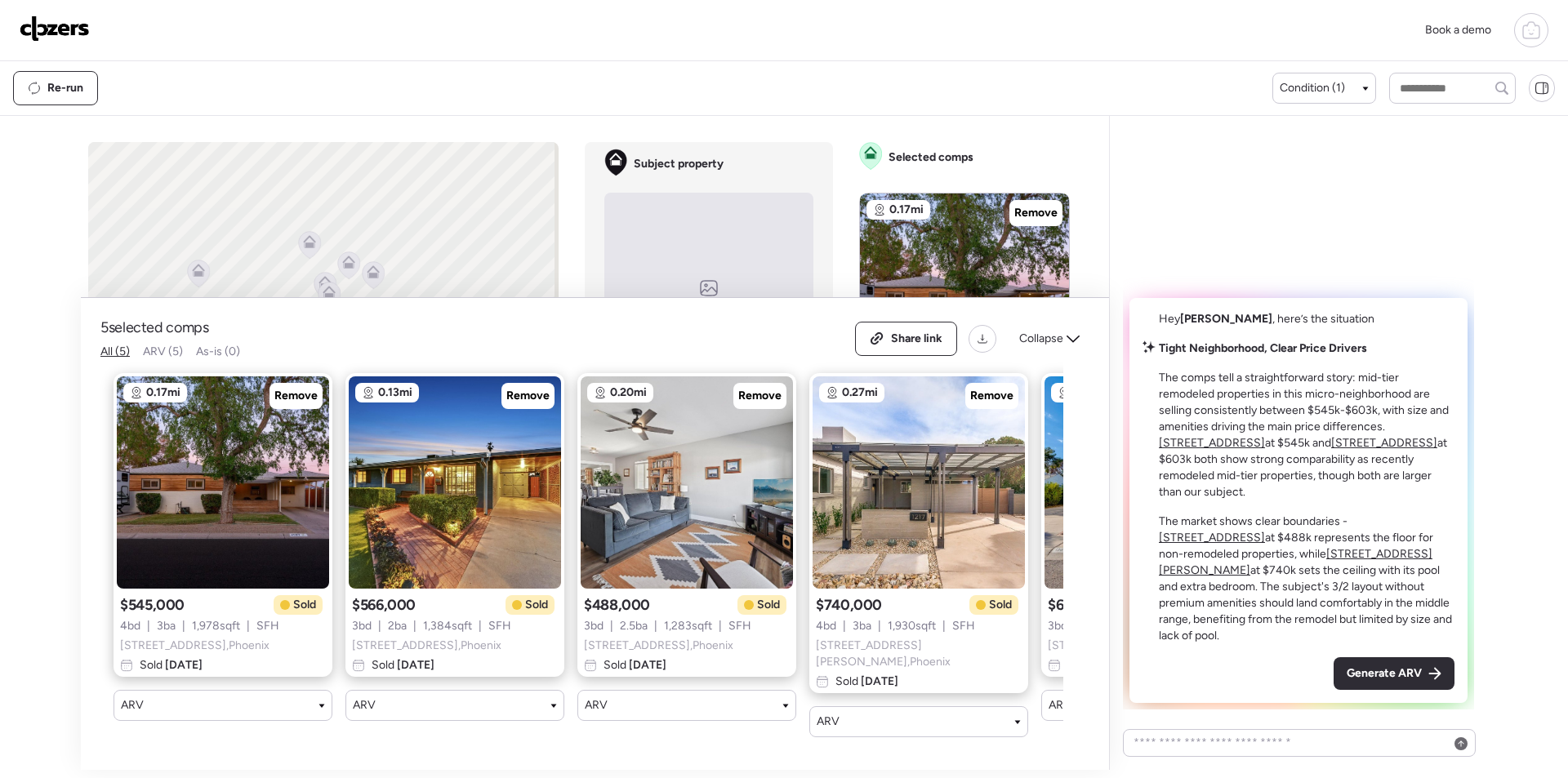
click at [1407, 682] on div "Generate ARV" at bounding box center [1394, 673] width 121 height 32
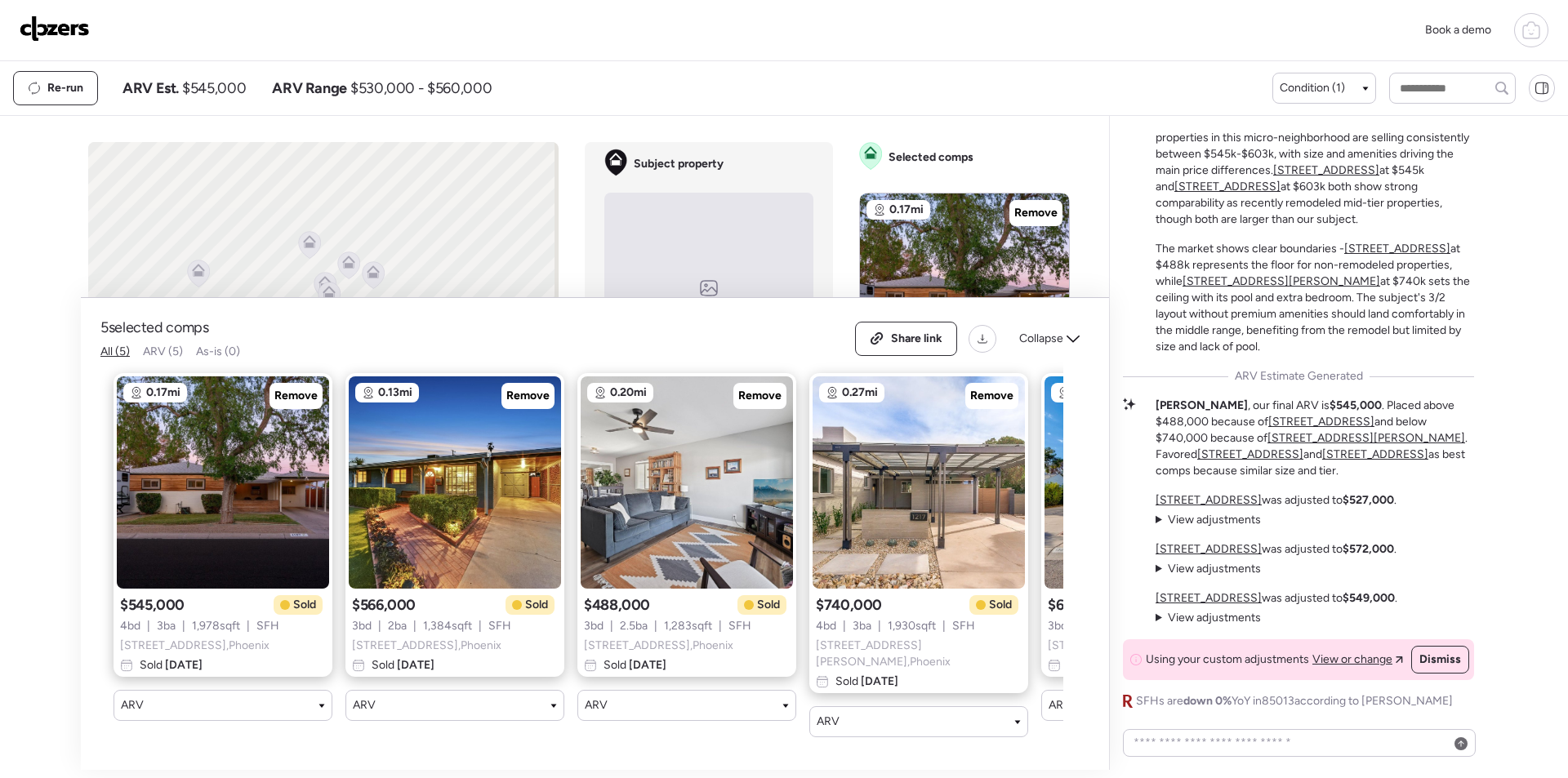
click at [213, 84] on span "$545,000" at bounding box center [214, 88] width 64 height 19
copy span "545,000"
click at [877, 331] on div "Share link" at bounding box center [906, 338] width 101 height 32
click at [69, 19] on img at bounding box center [55, 29] width 70 height 26
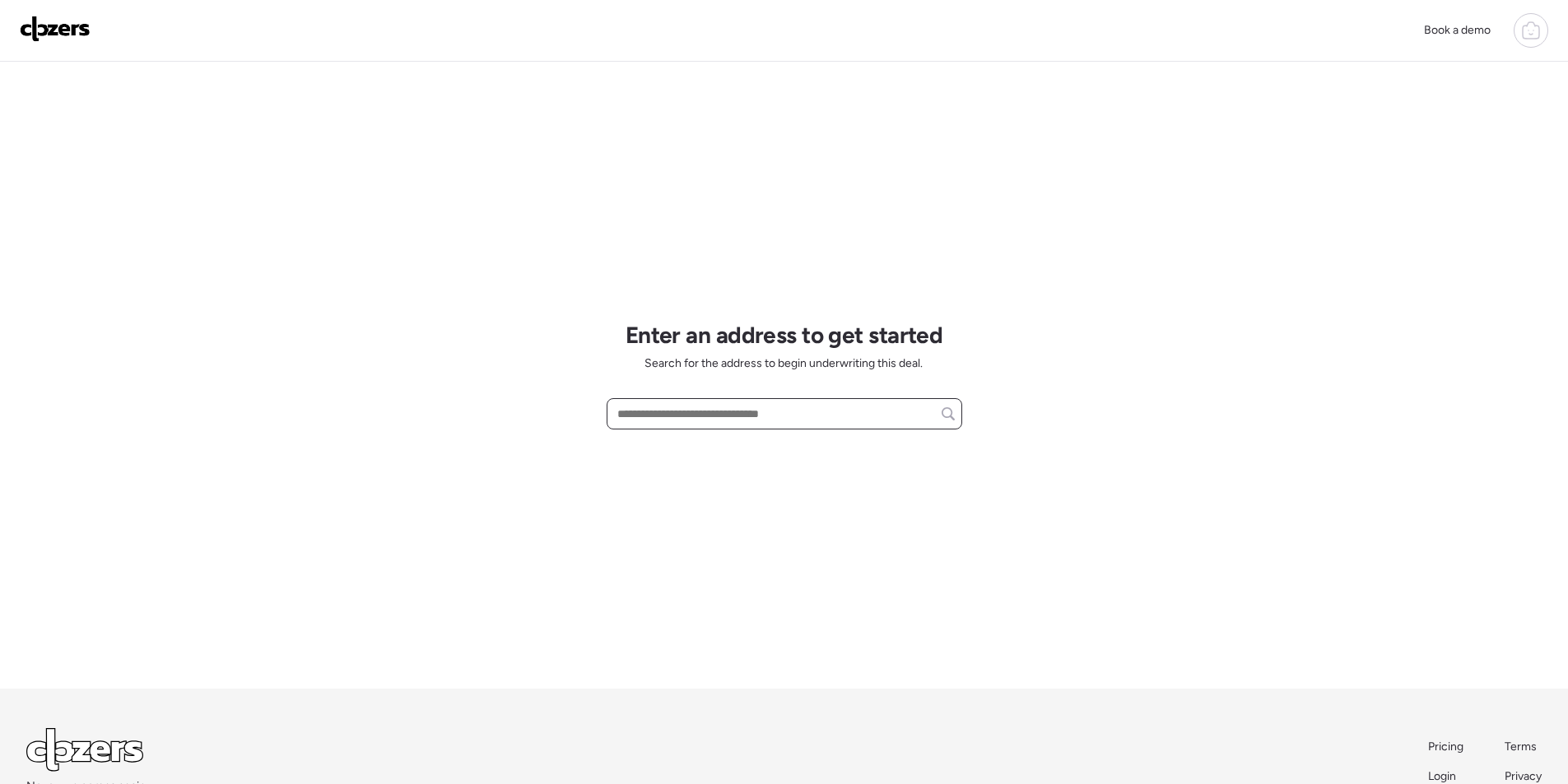
click at [695, 424] on input "text" at bounding box center [784, 413] width 340 height 23
paste input "**********"
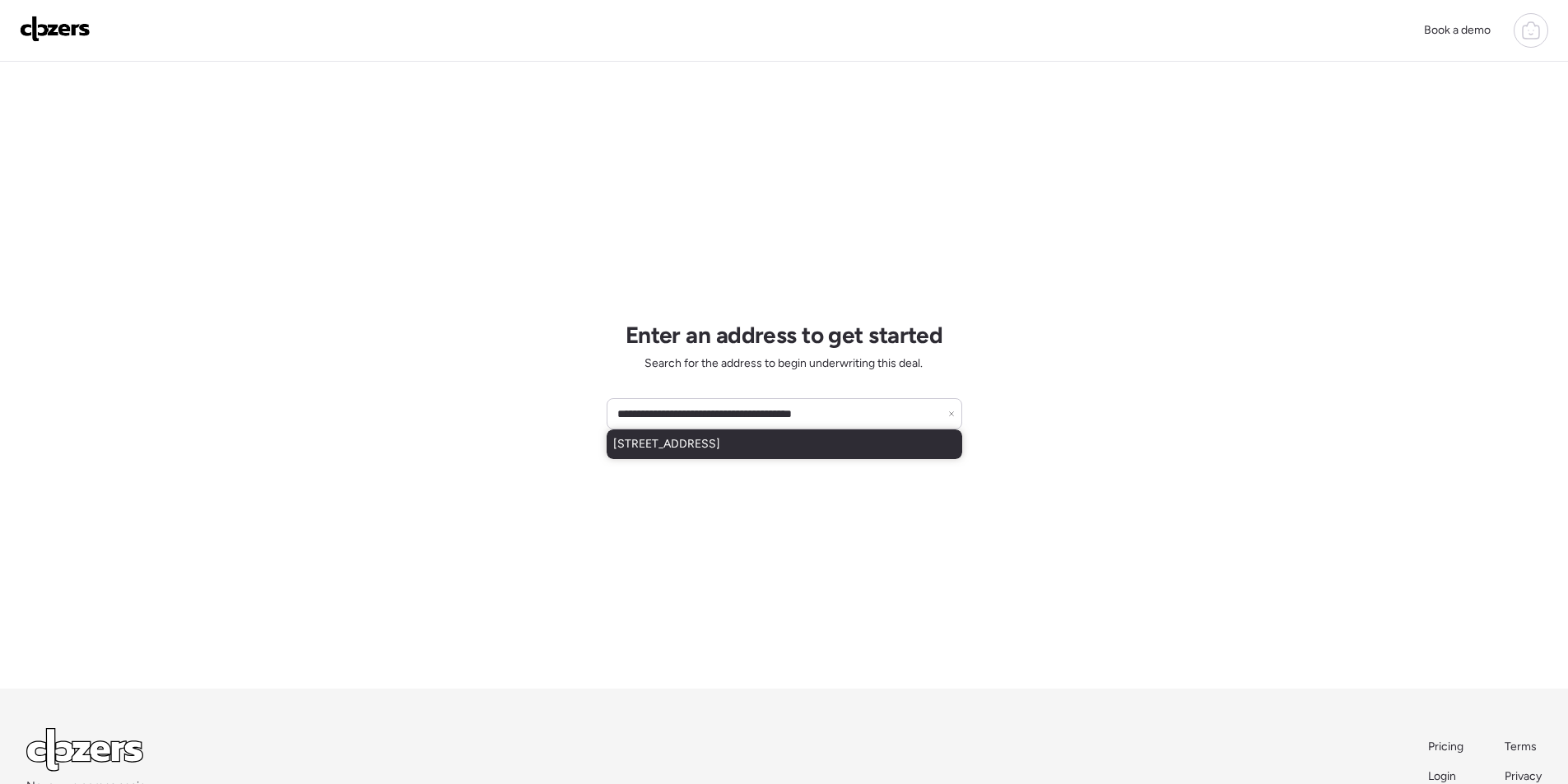
click at [720, 450] on span "[STREET_ADDRESS]" at bounding box center [666, 445] width 107 height 17
type input "**********"
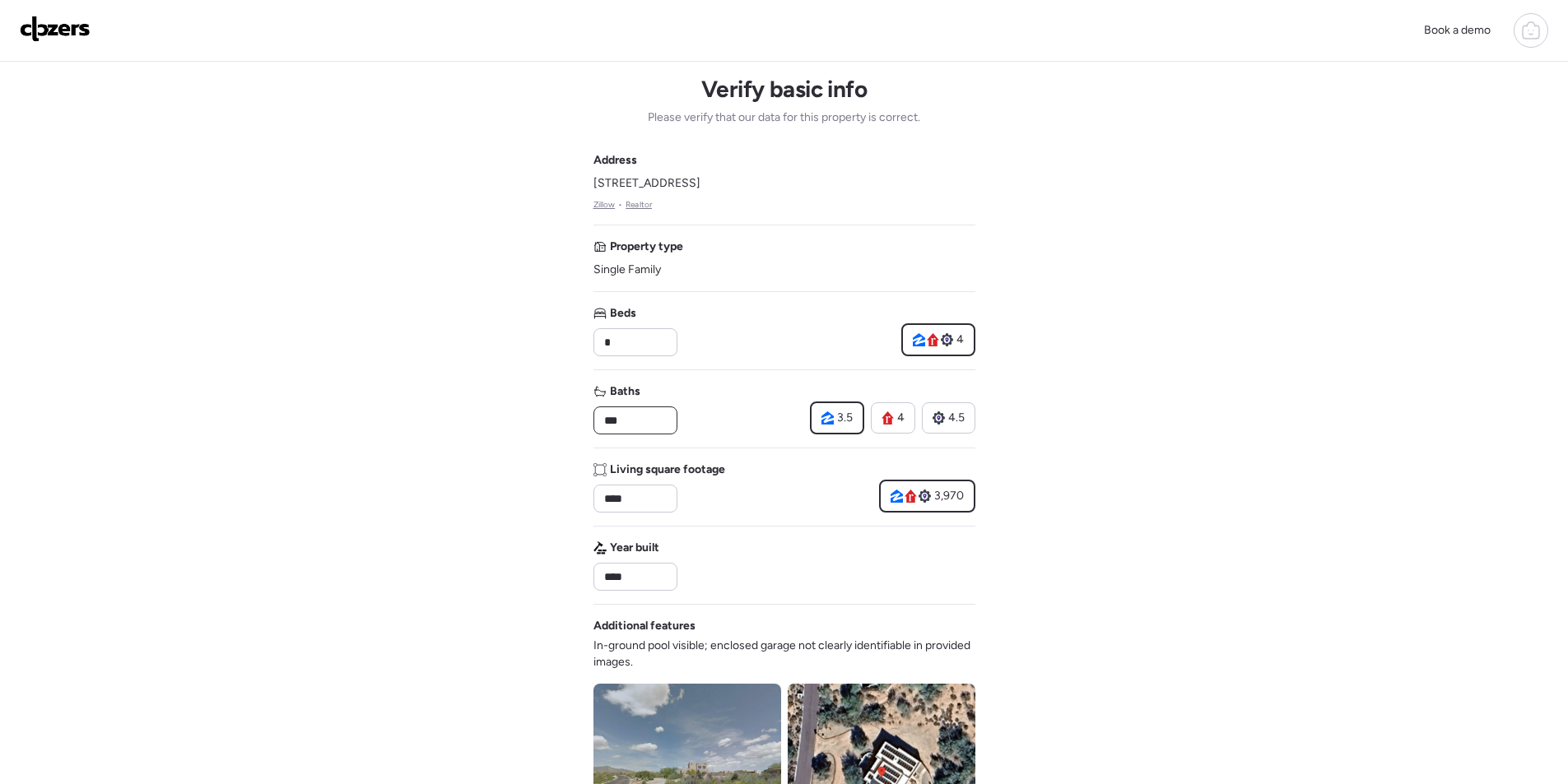
click at [637, 424] on input "***" at bounding box center [635, 420] width 69 height 23
click at [642, 422] on input "***" at bounding box center [635, 420] width 69 height 23
click at [706, 406] on div "Baths * 3.5 4 4.5" at bounding box center [784, 408] width 382 height 51
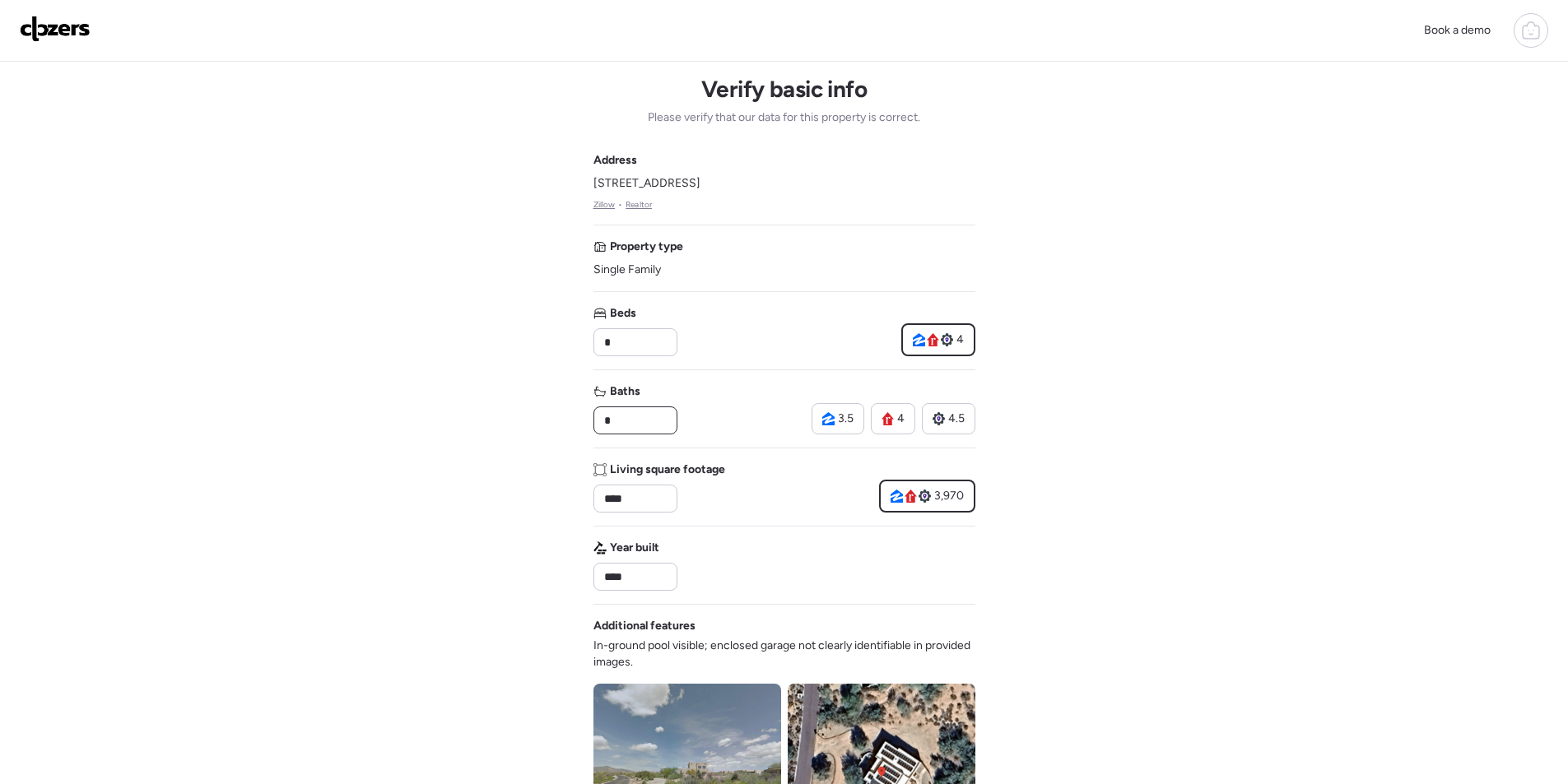
click at [617, 430] on input "*" at bounding box center [635, 420] width 69 height 23
type input "***"
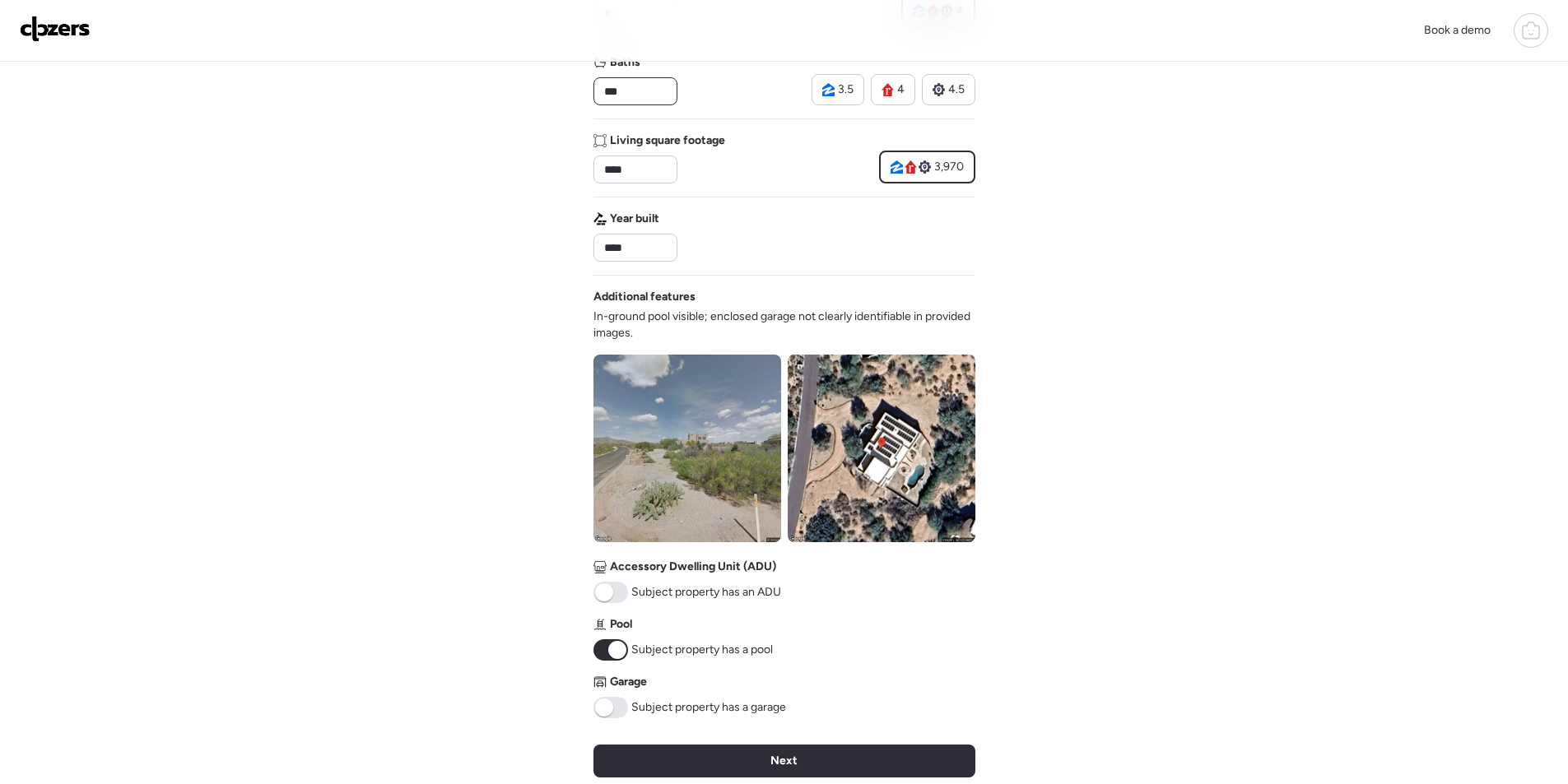
scroll to position [247, 0]
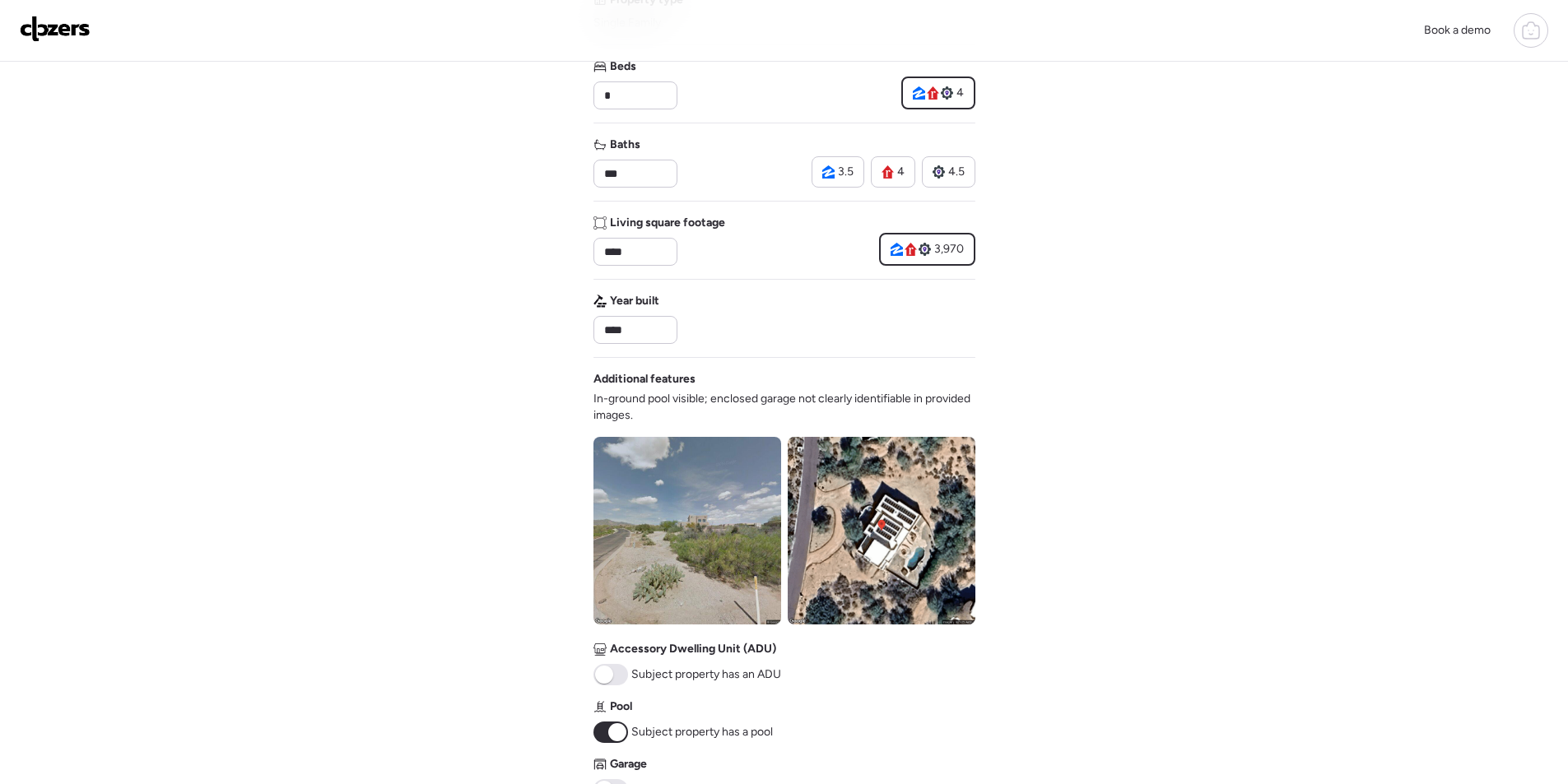
click at [688, 558] on img at bounding box center [687, 530] width 187 height 187
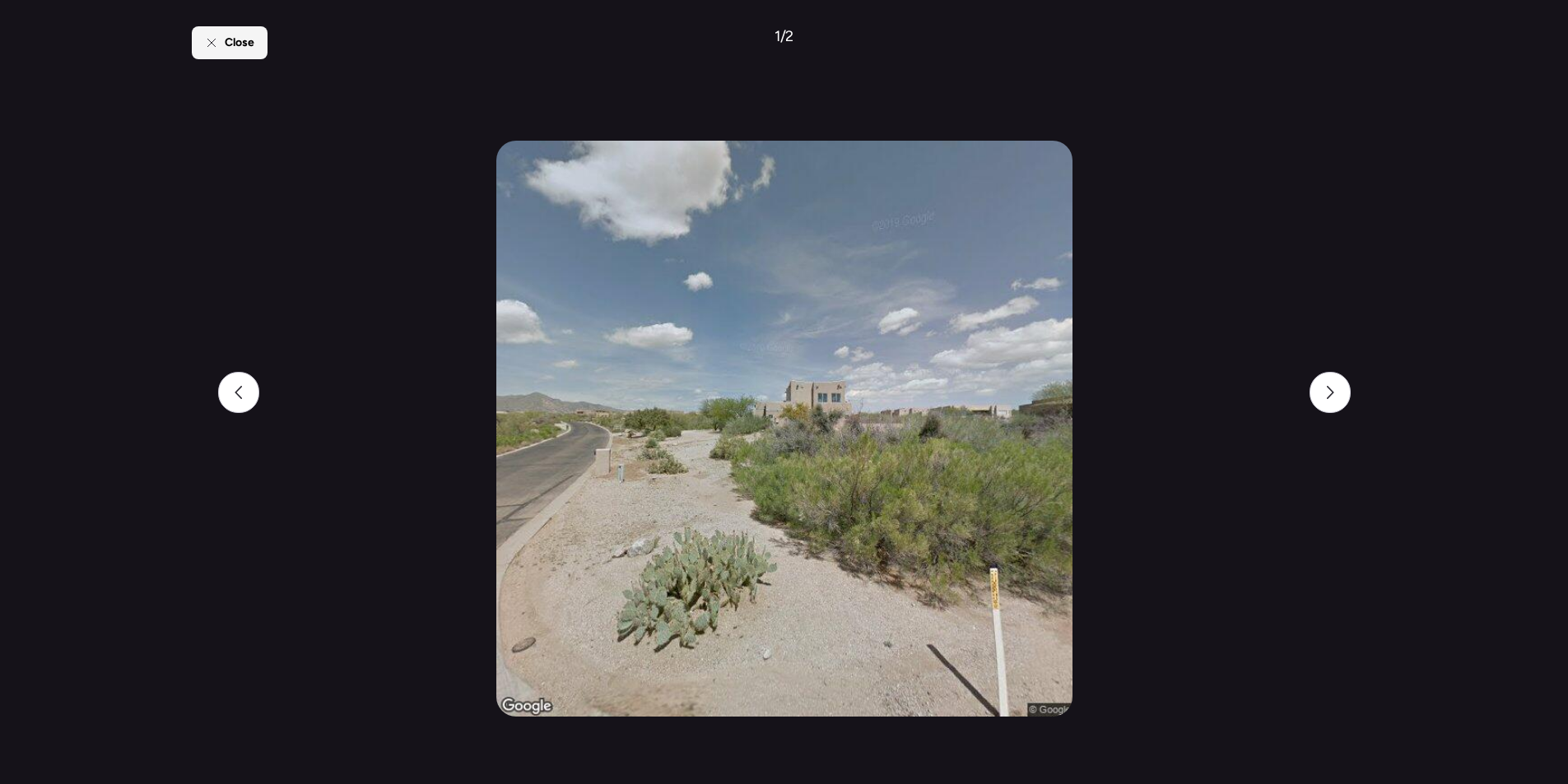
click at [259, 49] on div "Close" at bounding box center [229, 42] width 76 height 33
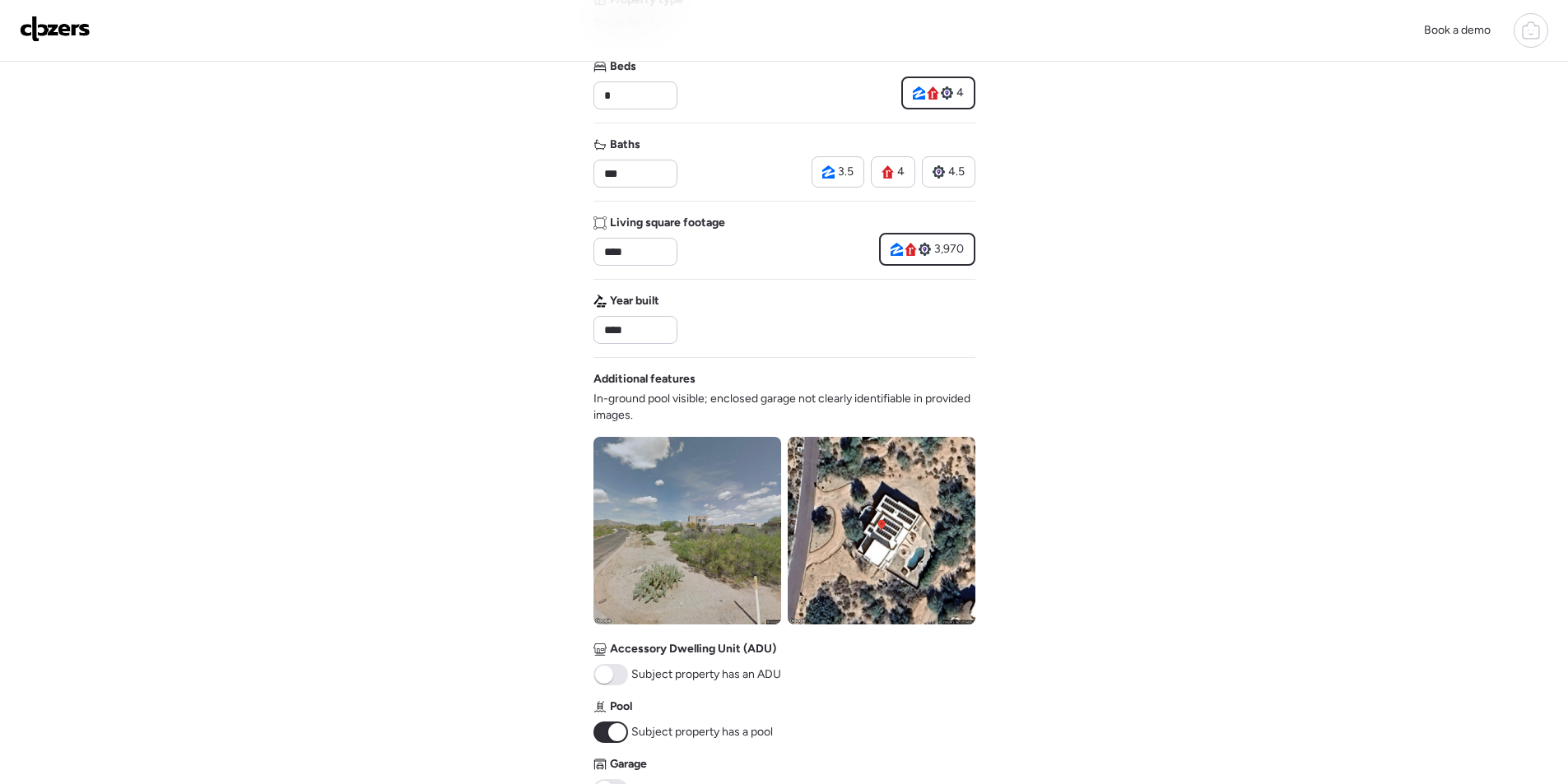
scroll to position [625, 0]
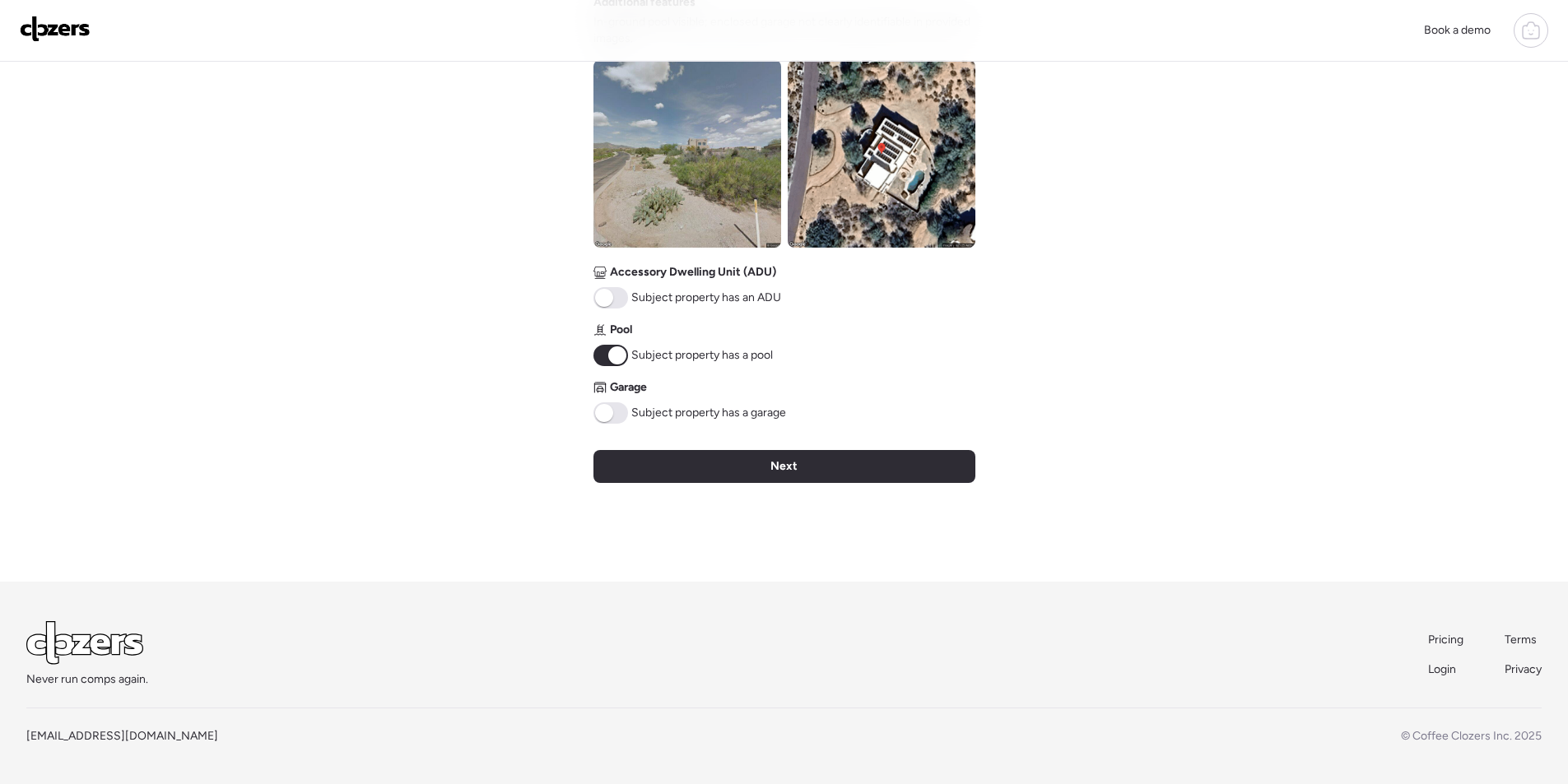
click at [615, 406] on span at bounding box center [610, 412] width 35 height 21
click at [742, 439] on div "Verify basic info Please verify that our data for this property is correct. Add…" at bounding box center [784, 9] width 382 height 1143
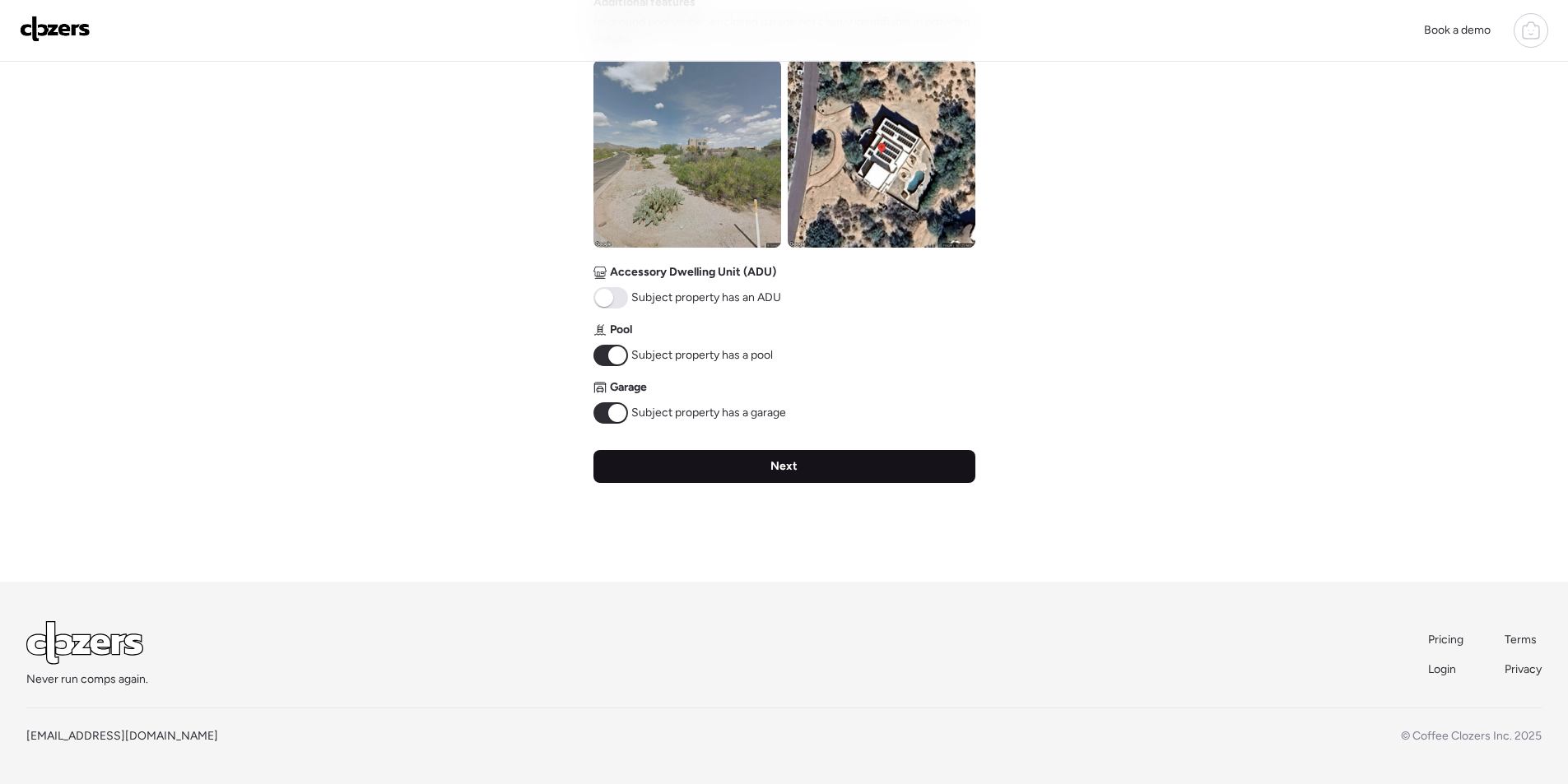
click at [743, 463] on div "Next" at bounding box center [784, 466] width 382 height 33
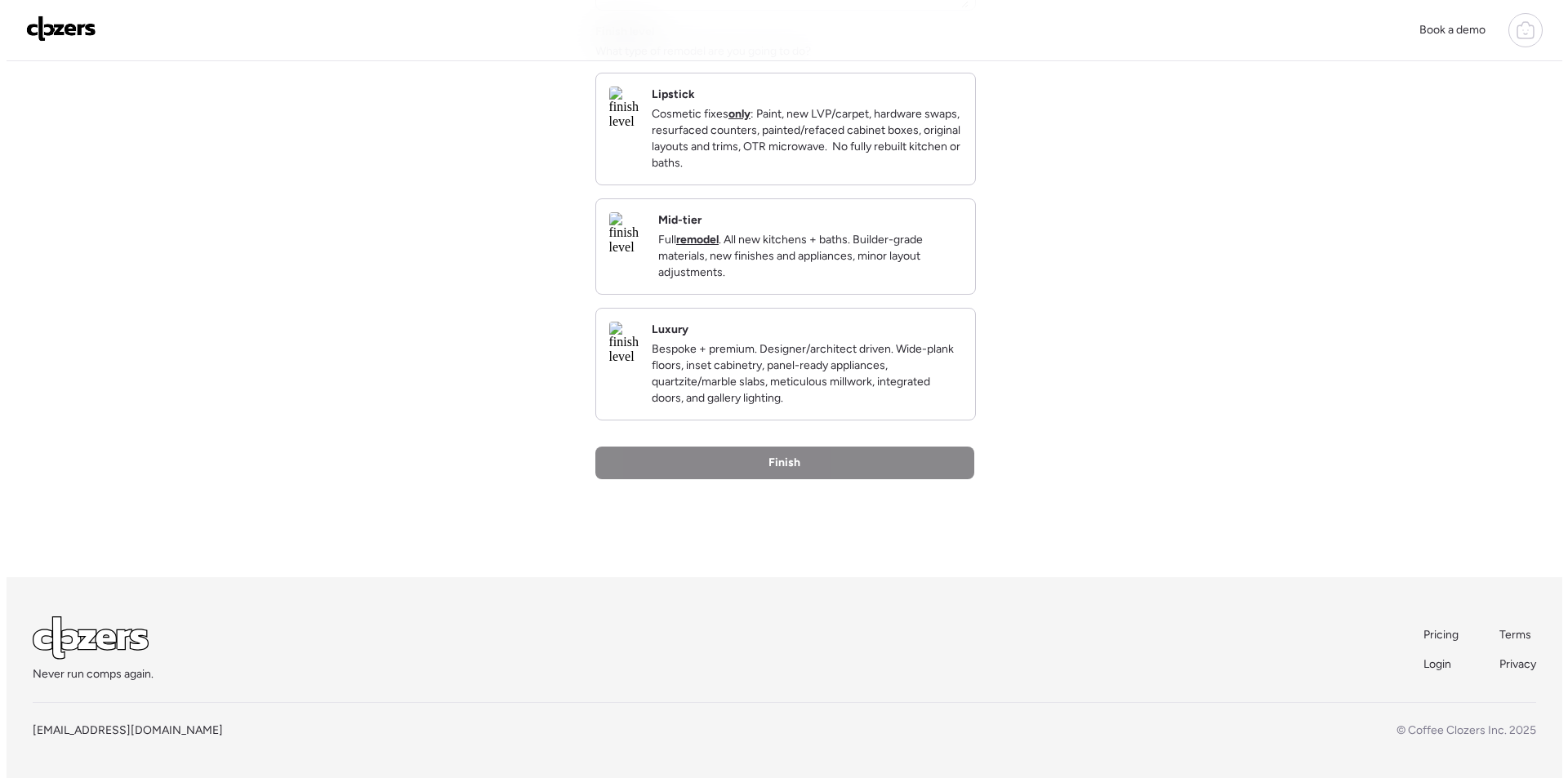
scroll to position [0, 0]
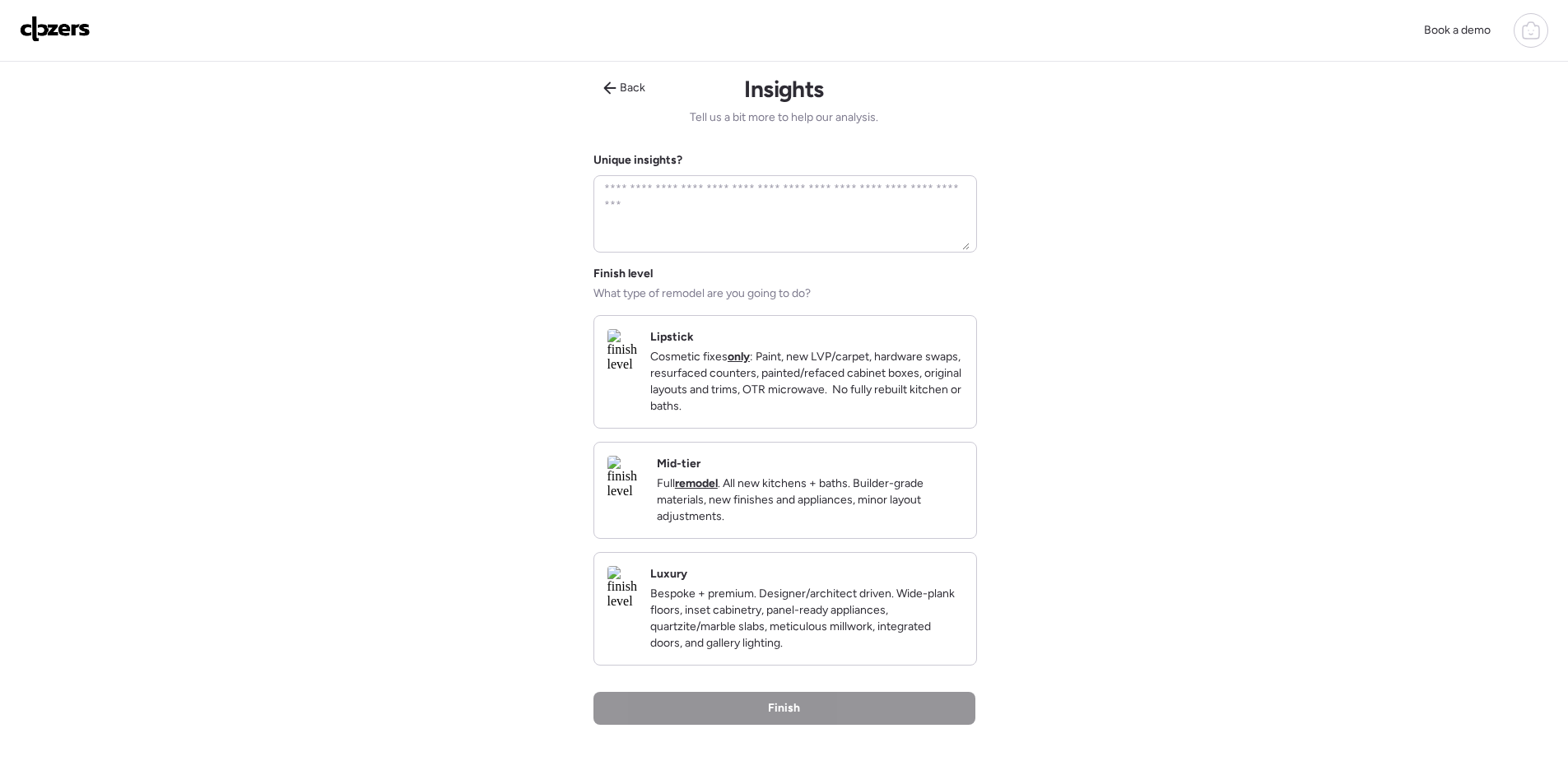
click at [975, 508] on div "Mid-tier Full remodel . All new kitchens + baths. Builder-grade materials, new …" at bounding box center [784, 490] width 382 height 95
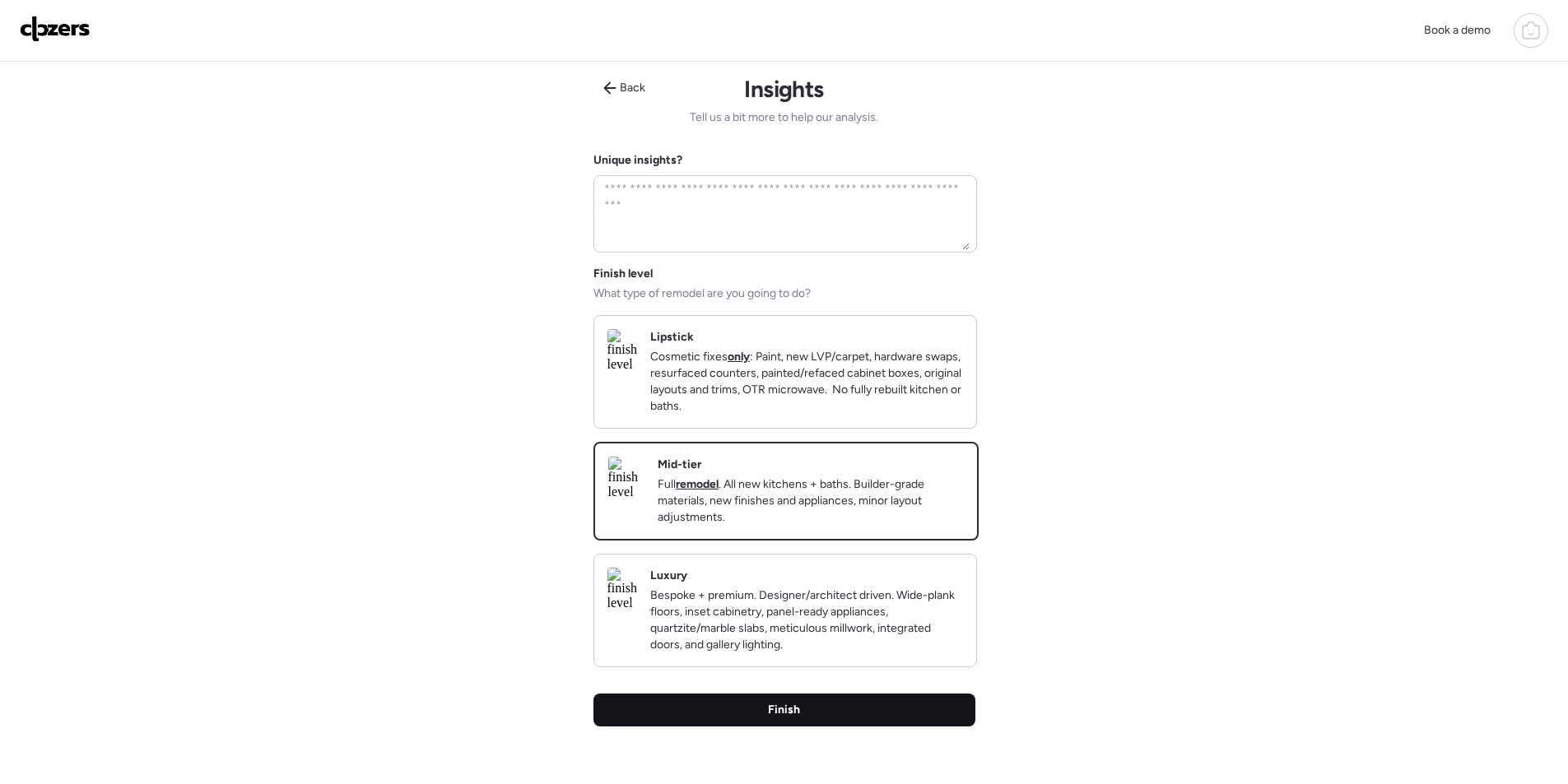
click at [835, 726] on div "Finish" at bounding box center [784, 709] width 382 height 33
click at [837, 726] on div "Finish" at bounding box center [784, 709] width 382 height 33
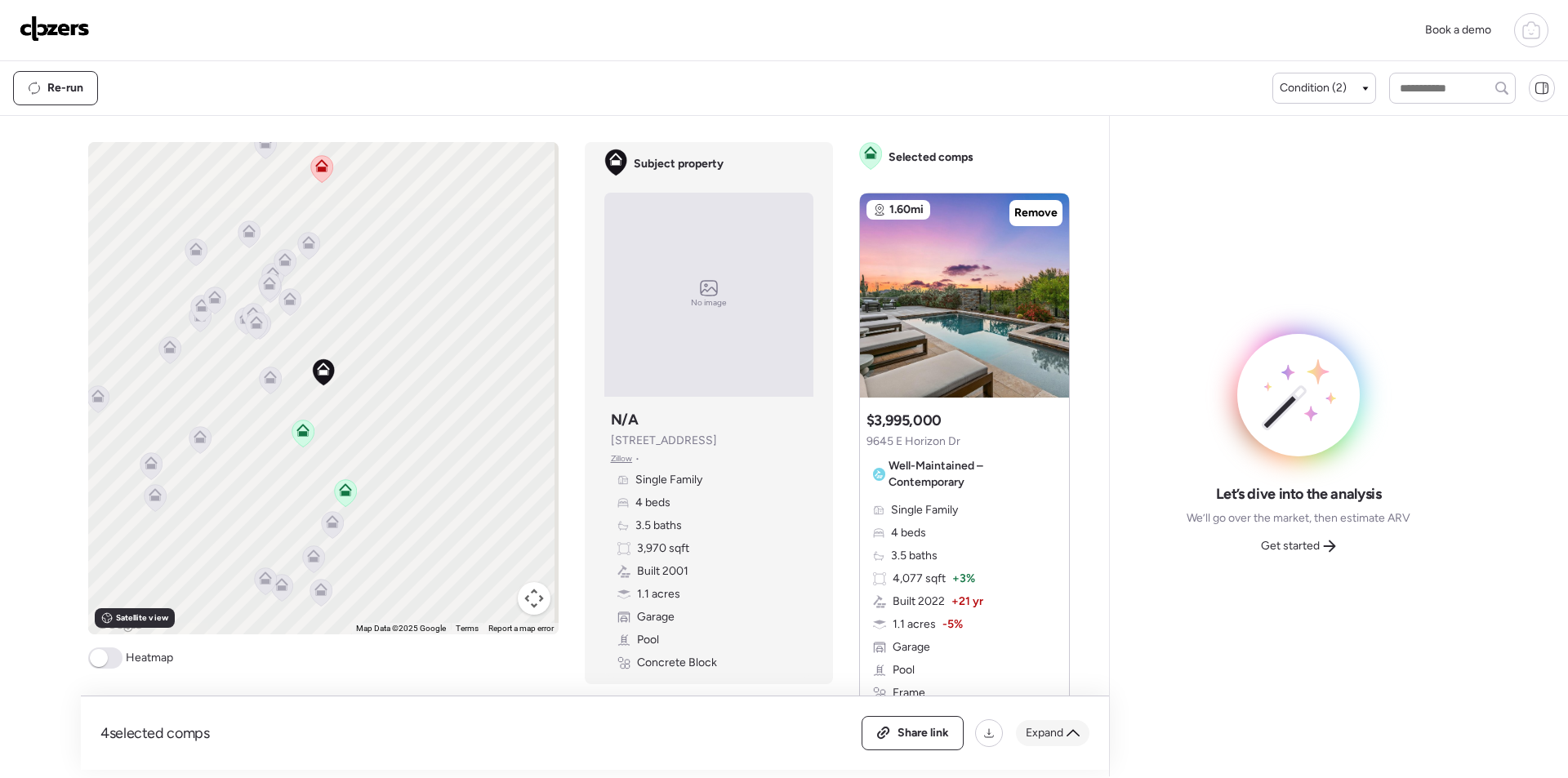
drag, startPoint x: 1087, startPoint y: 732, endPoint x: 1078, endPoint y: 731, distance: 9.1
click at [1087, 732] on div "Expand" at bounding box center [1052, 733] width 73 height 26
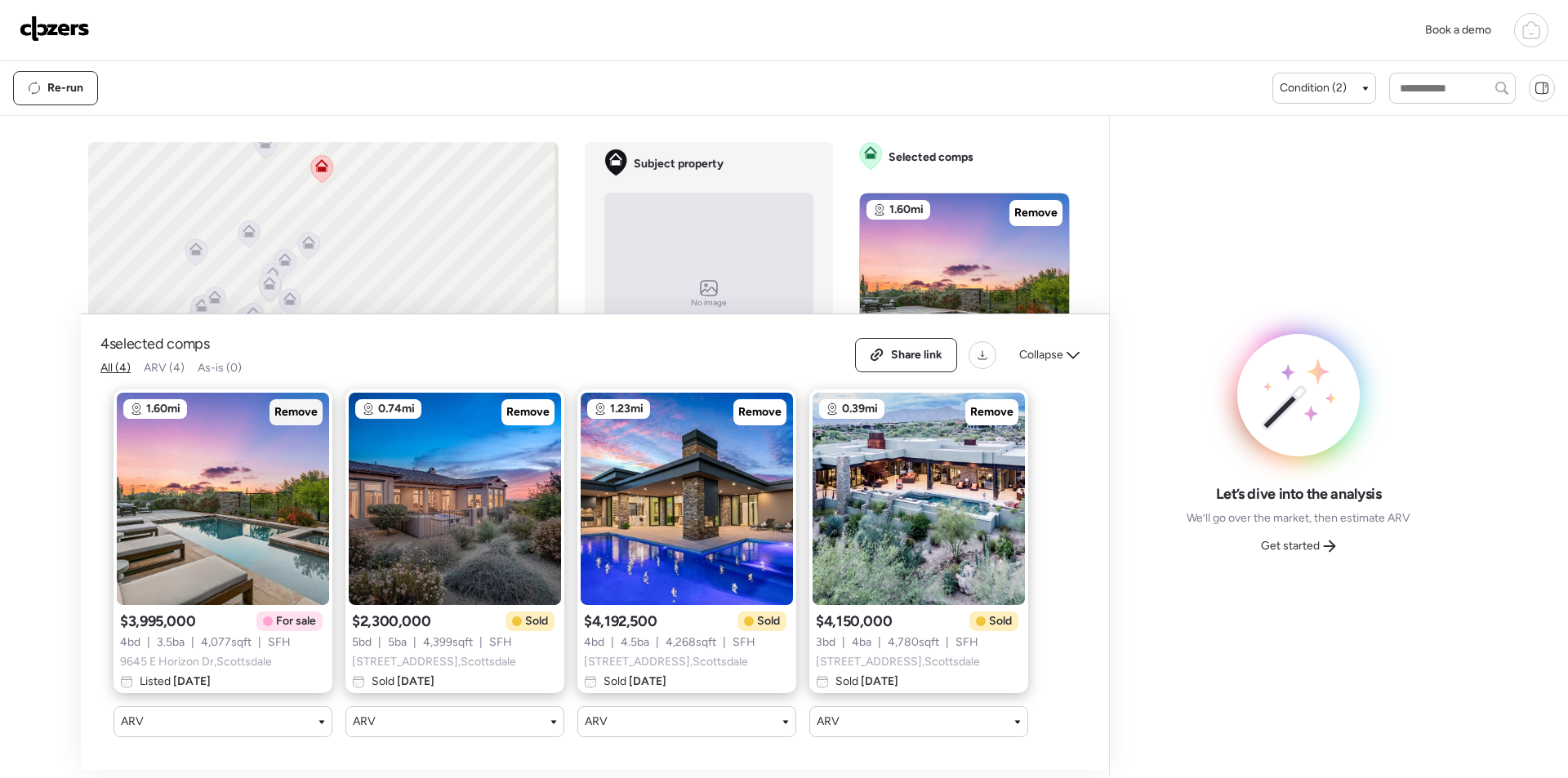
click at [299, 409] on div "Remove" at bounding box center [295, 412] width 53 height 26
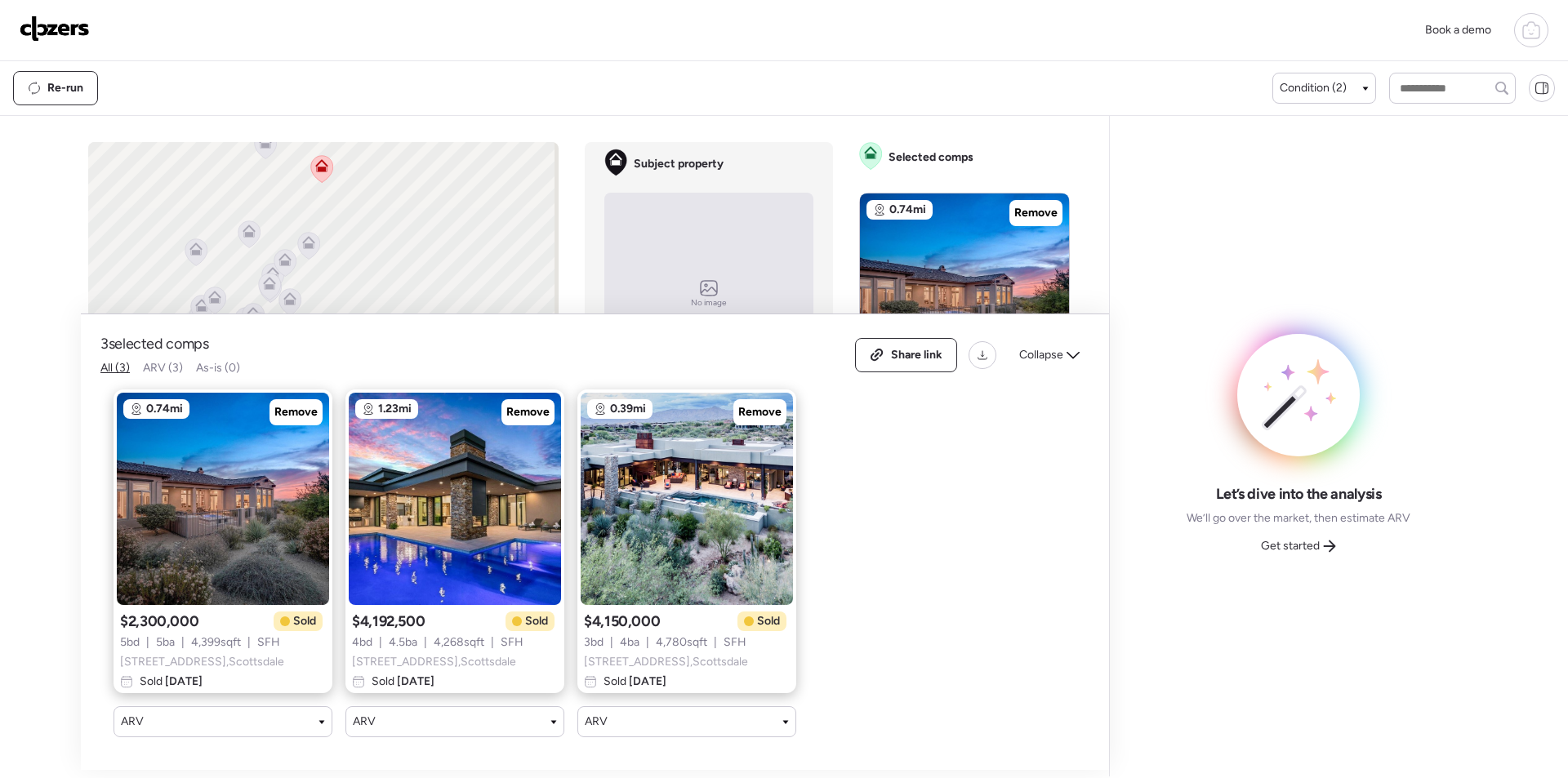
click at [1335, 545] on icon at bounding box center [1329, 546] width 13 height 13
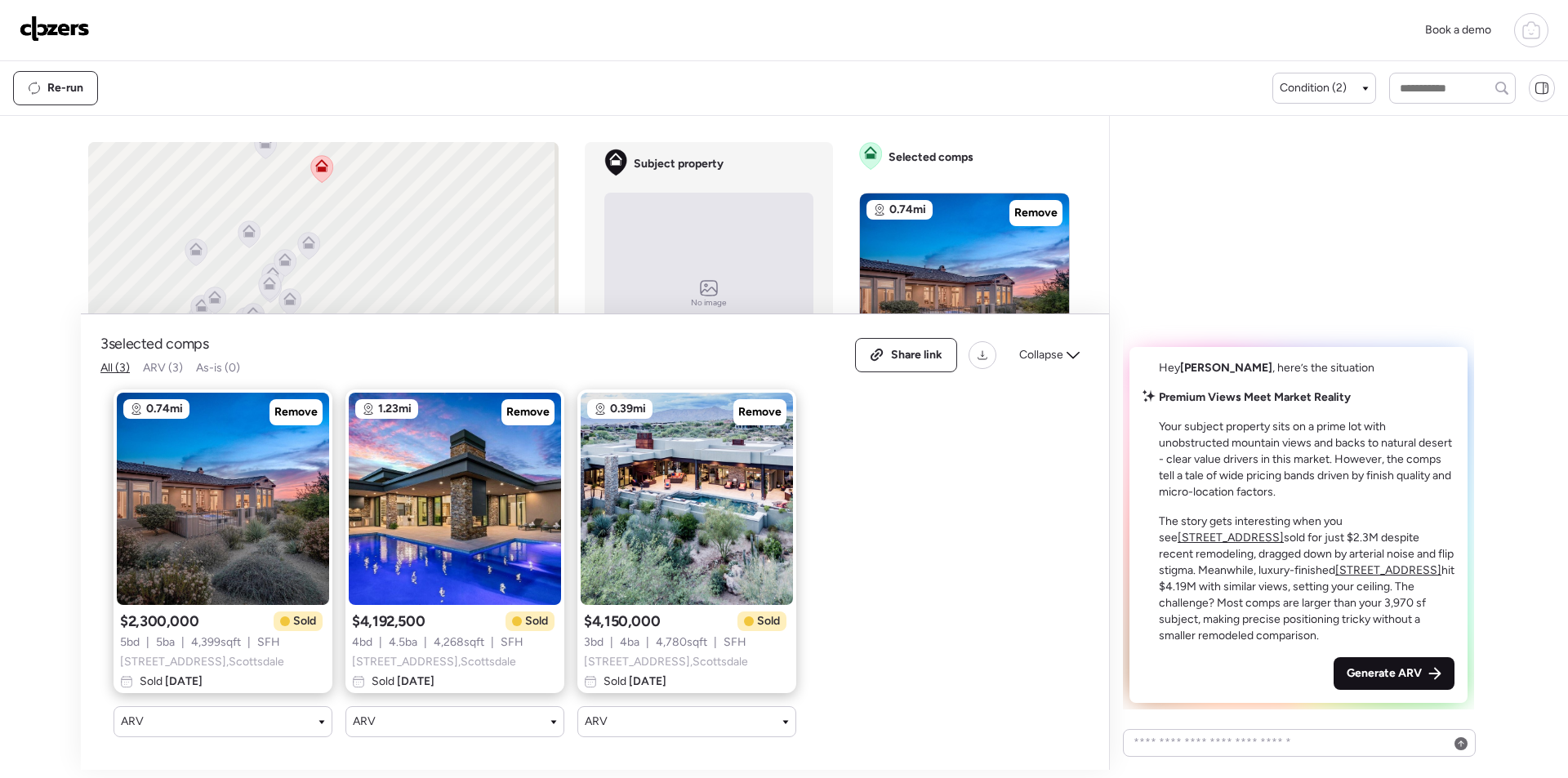
click at [1369, 676] on span "Generate ARV" at bounding box center [1384, 673] width 75 height 17
